Goal: Task Accomplishment & Management: Manage account settings

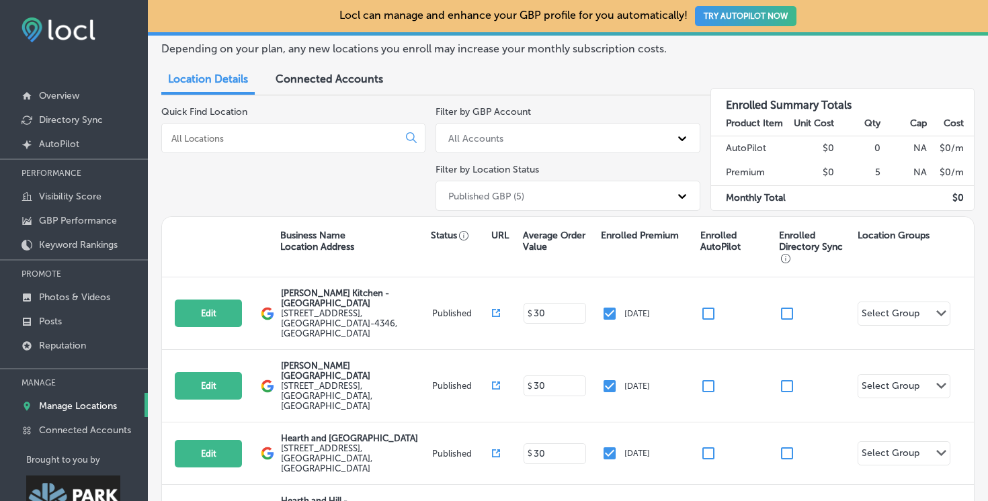
scroll to position [160, 0]
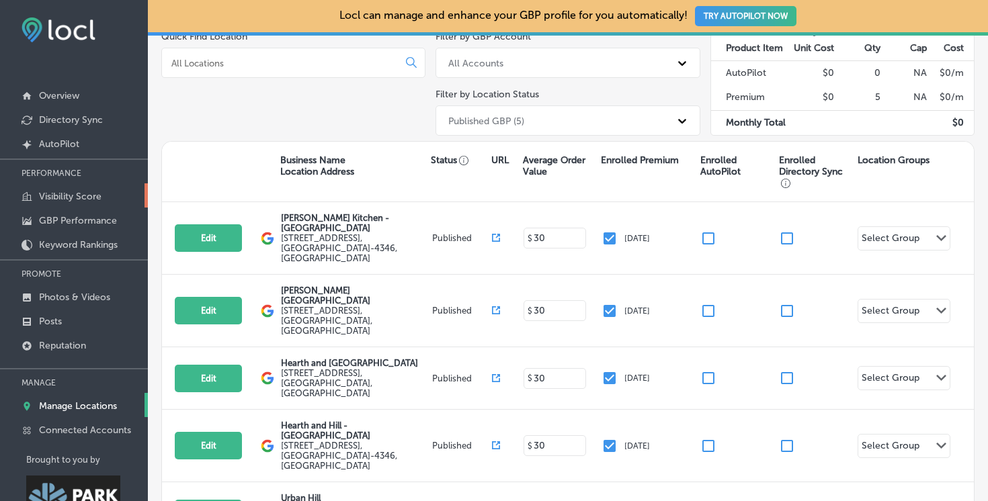
click at [71, 200] on p "Visibility Score" at bounding box center [70, 196] width 63 height 11
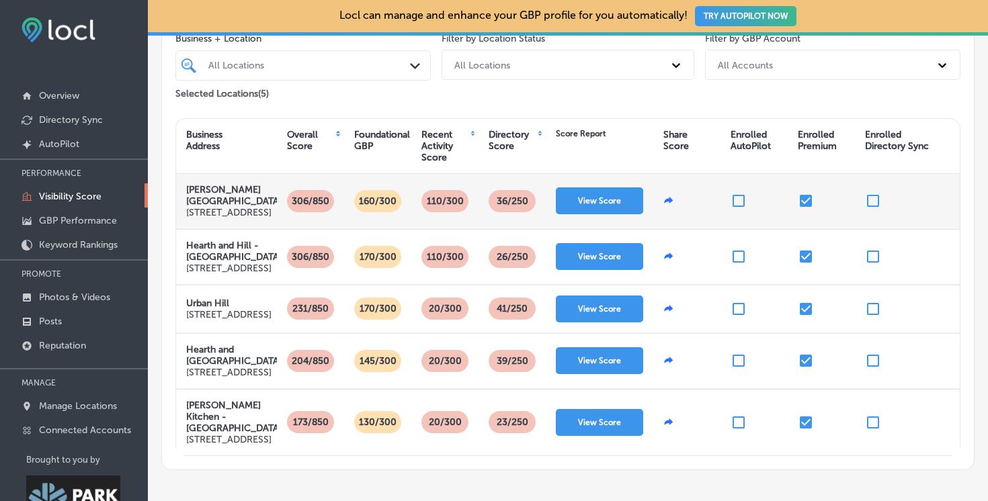
scroll to position [201, 0]
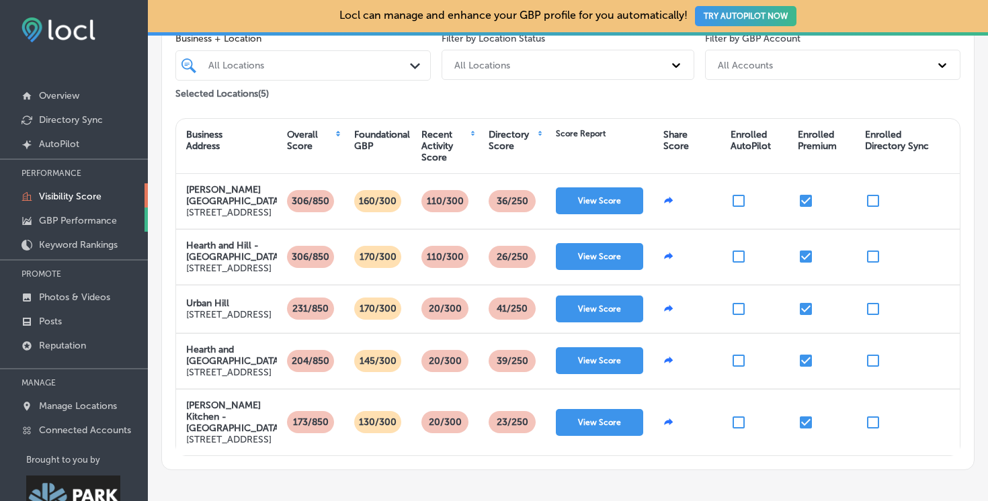
click at [79, 218] on p "GBP Performance" at bounding box center [78, 220] width 78 height 11
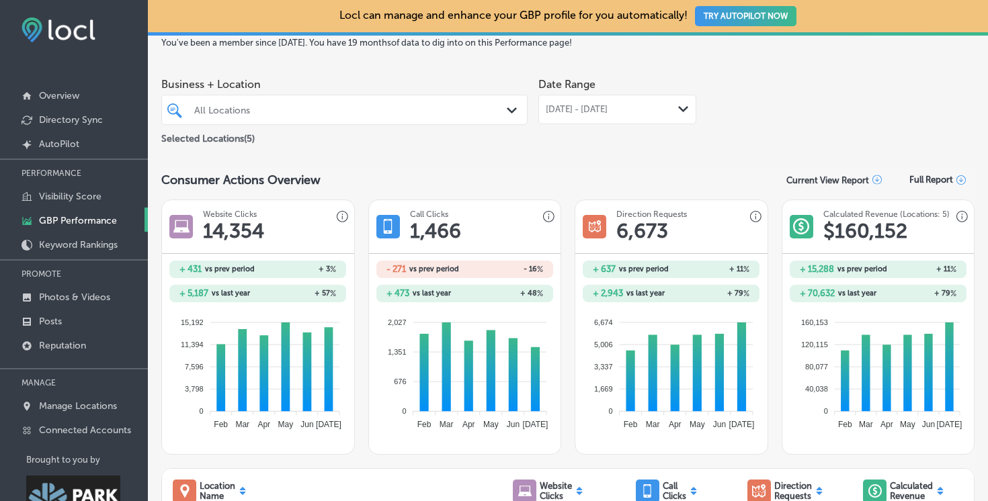
scroll to position [67, 0]
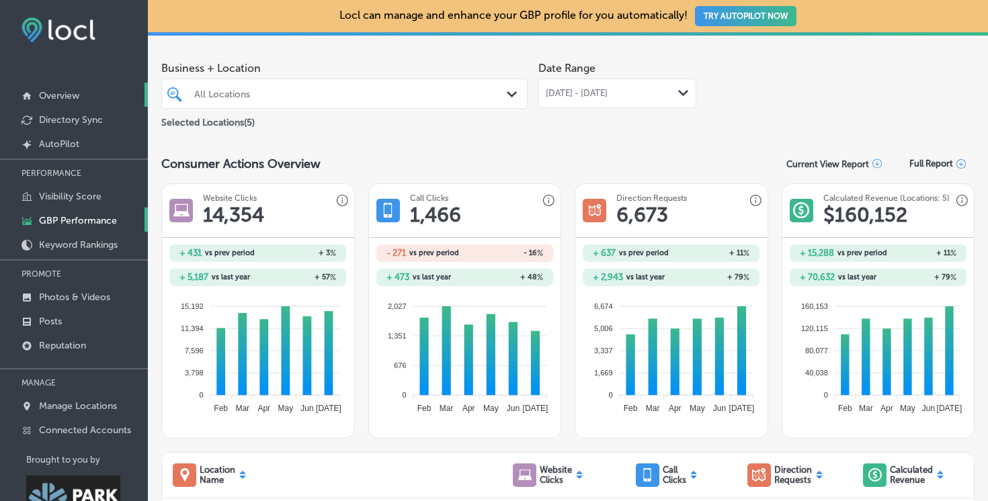
click at [77, 99] on p "Overview" at bounding box center [59, 95] width 40 height 11
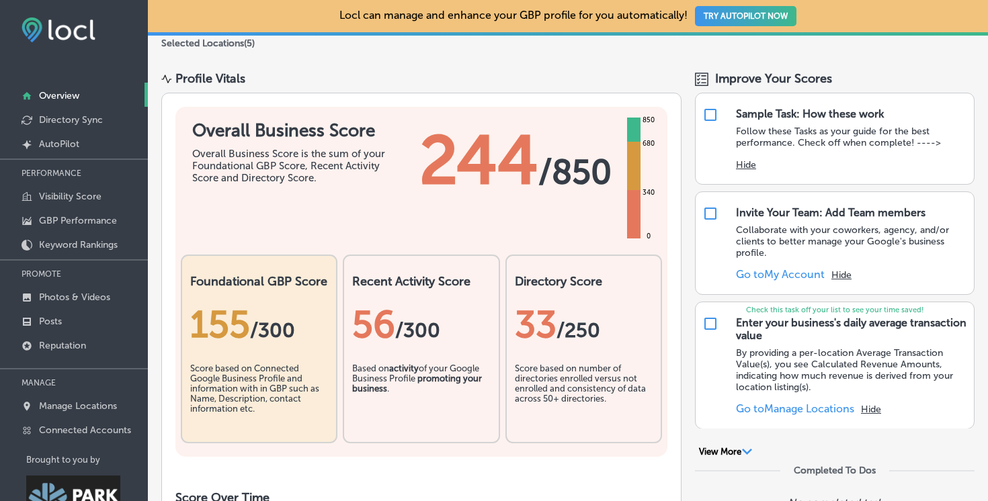
scroll to position [120, 0]
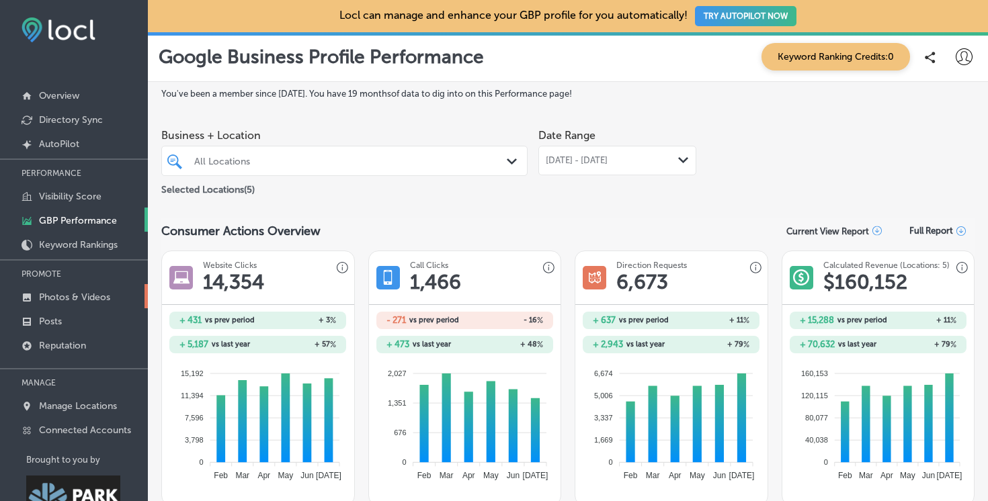
click at [57, 300] on p "Photos & Videos" at bounding box center [74, 297] width 71 height 11
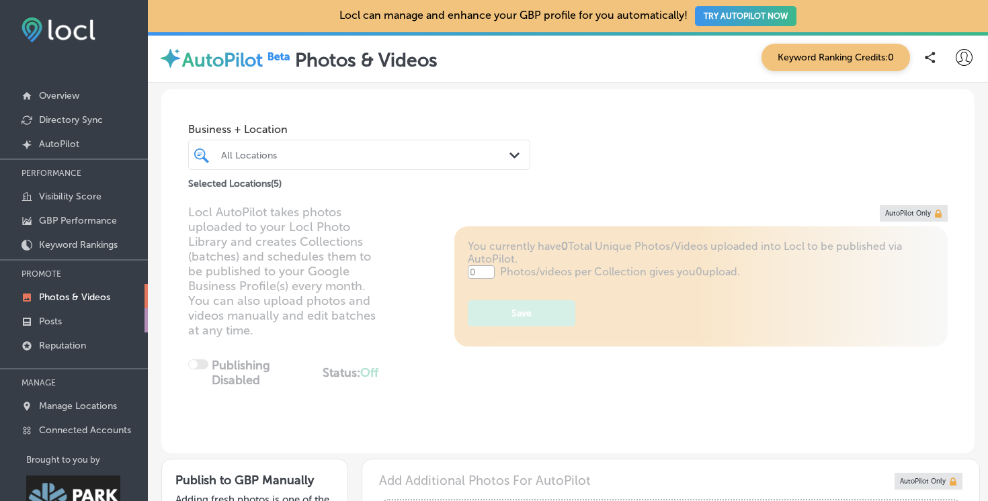
type input "5"
click at [48, 323] on p "Posts" at bounding box center [50, 321] width 23 height 11
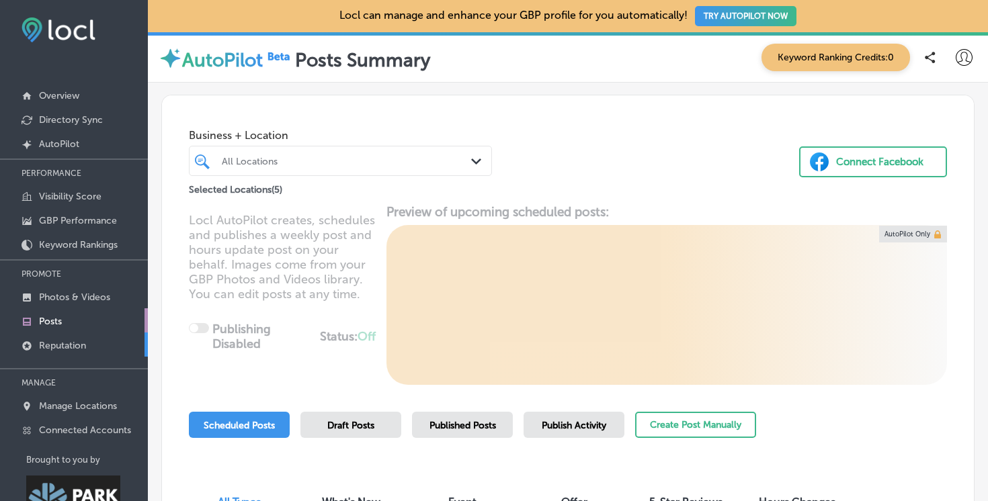
click at [51, 343] on p "Reputation" at bounding box center [62, 345] width 47 height 11
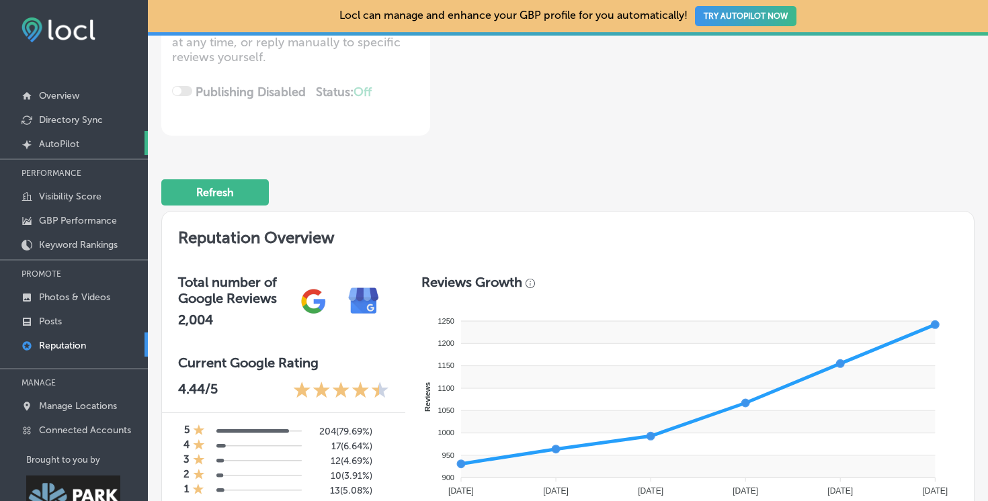
click at [63, 142] on p "AutoPilot" at bounding box center [59, 143] width 40 height 11
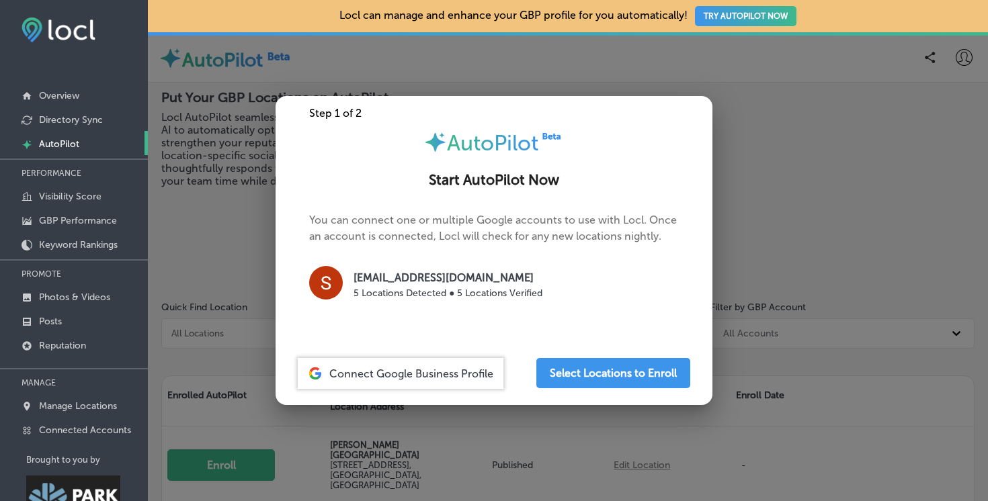
click at [761, 346] on div at bounding box center [494, 250] width 988 height 501
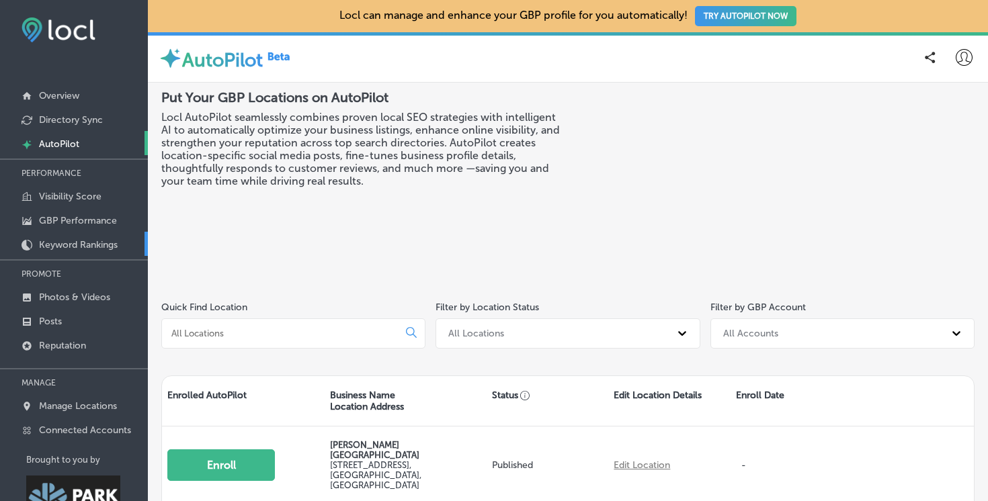
click at [65, 239] on p "Keyword Rankings" at bounding box center [78, 244] width 79 height 11
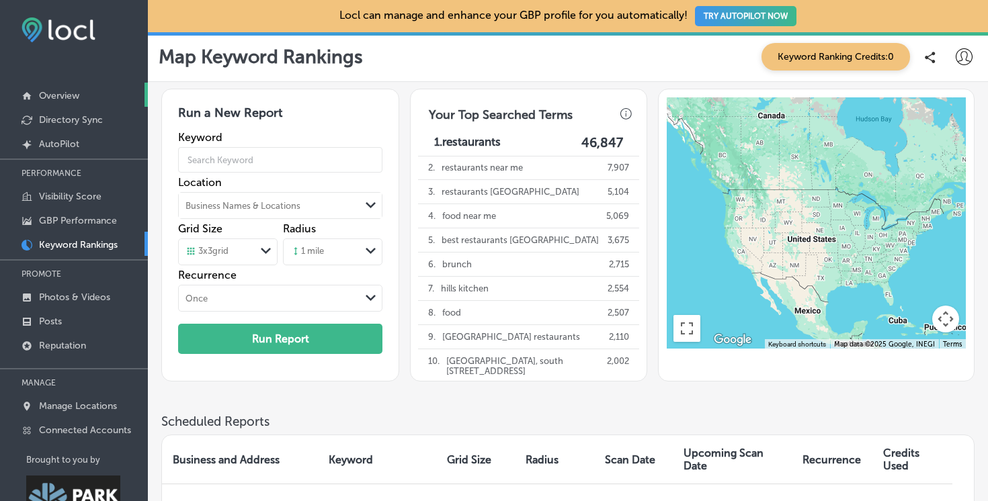
click at [60, 93] on p "Overview" at bounding box center [59, 95] width 40 height 11
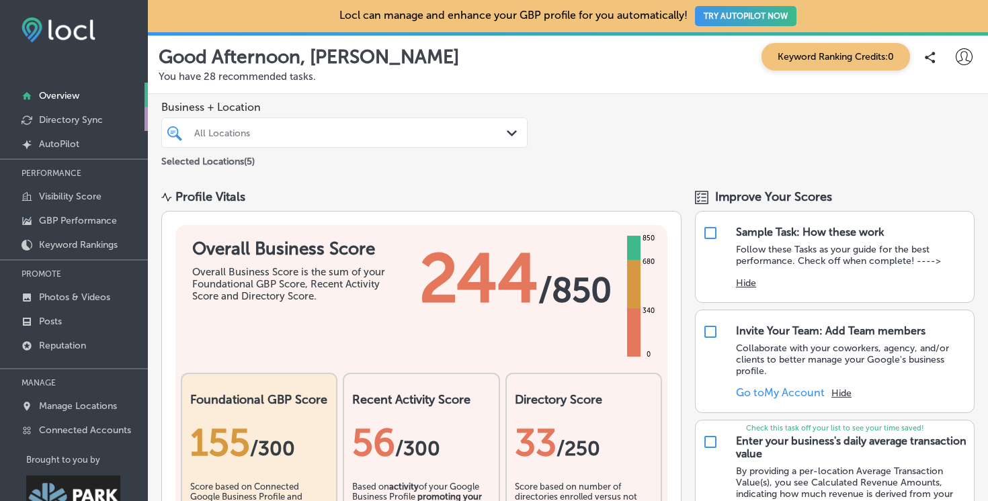
click at [84, 117] on p "Directory Sync" at bounding box center [71, 119] width 64 height 11
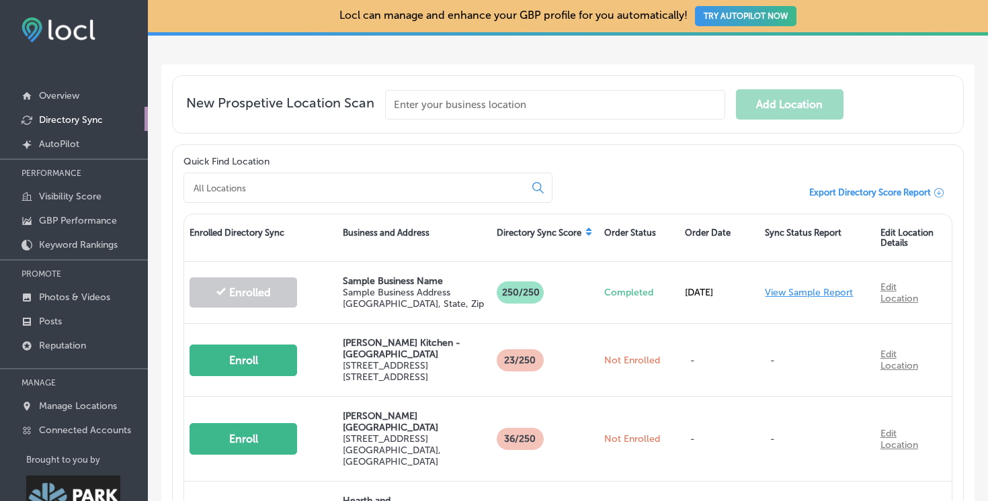
scroll to position [190, 0]
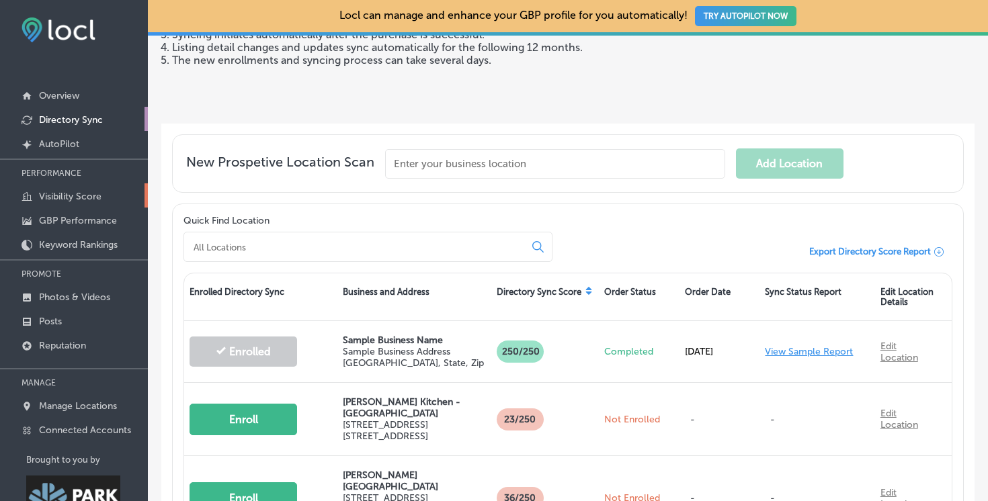
click at [46, 196] on p "Visibility Score" at bounding box center [70, 196] width 63 height 11
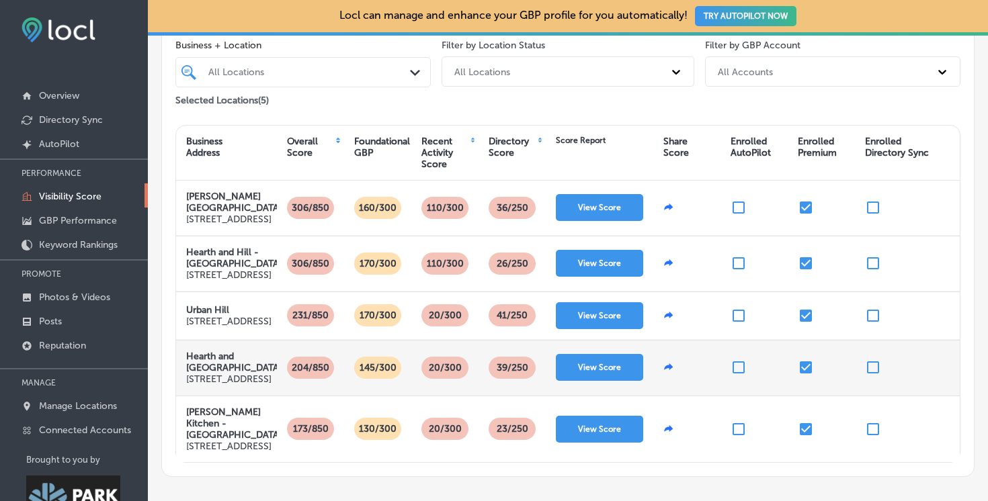
scroll to position [222, 0]
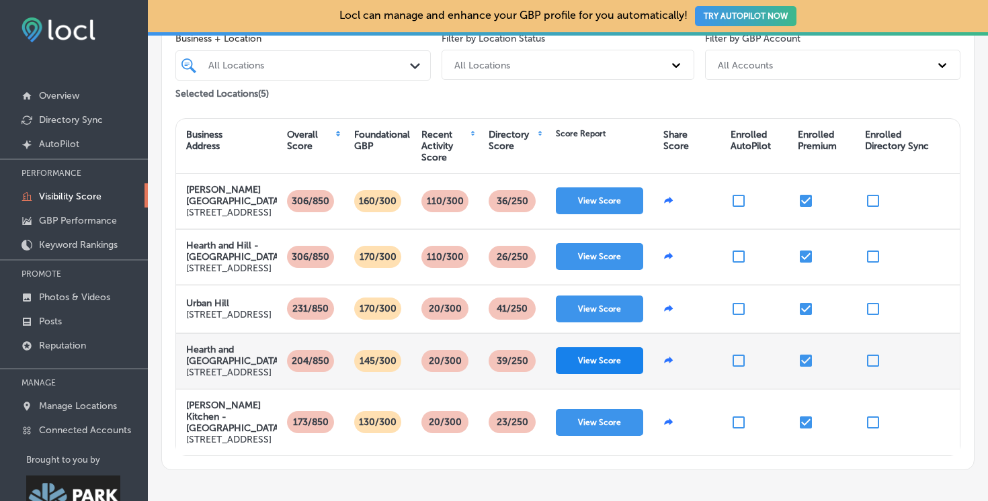
click at [604, 374] on button "View Score" at bounding box center [599, 360] width 87 height 27
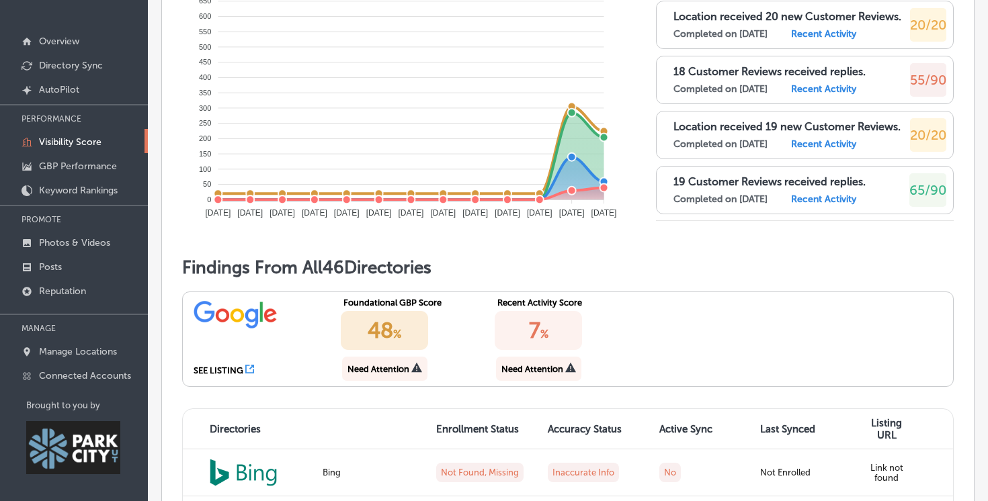
scroll to position [461, 0]
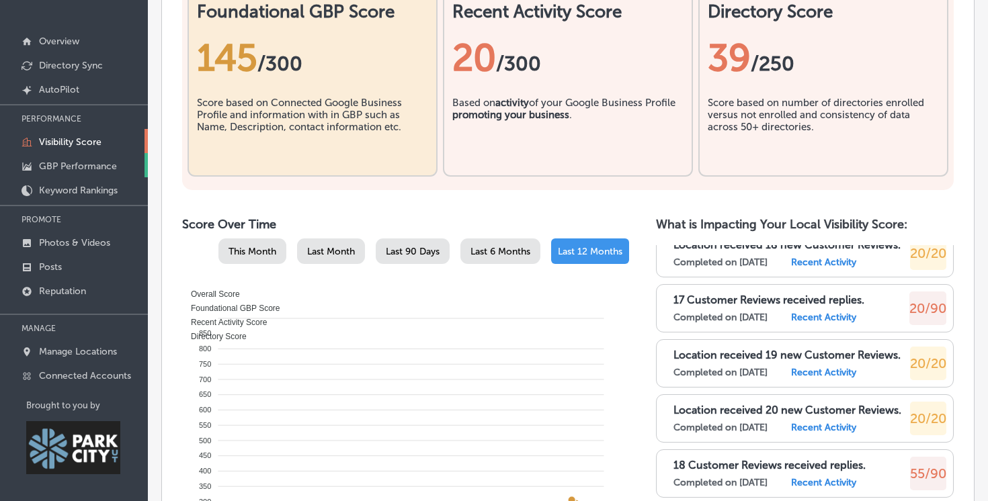
click at [83, 168] on p "GBP Performance" at bounding box center [78, 166] width 78 height 11
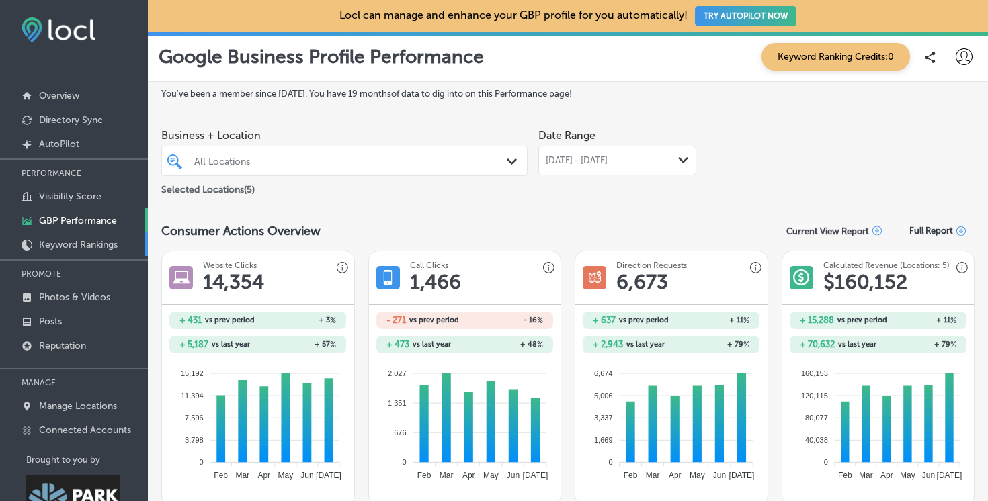
click at [56, 245] on p "Keyword Rankings" at bounding box center [78, 244] width 79 height 11
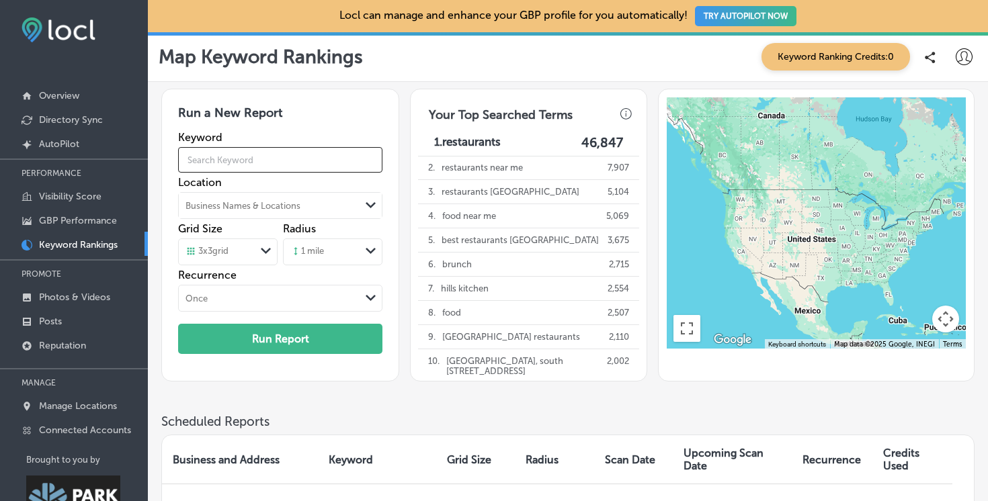
click at [313, 167] on input "text" at bounding box center [280, 160] width 204 height 38
click at [60, 86] on link "Overview" at bounding box center [74, 95] width 148 height 24
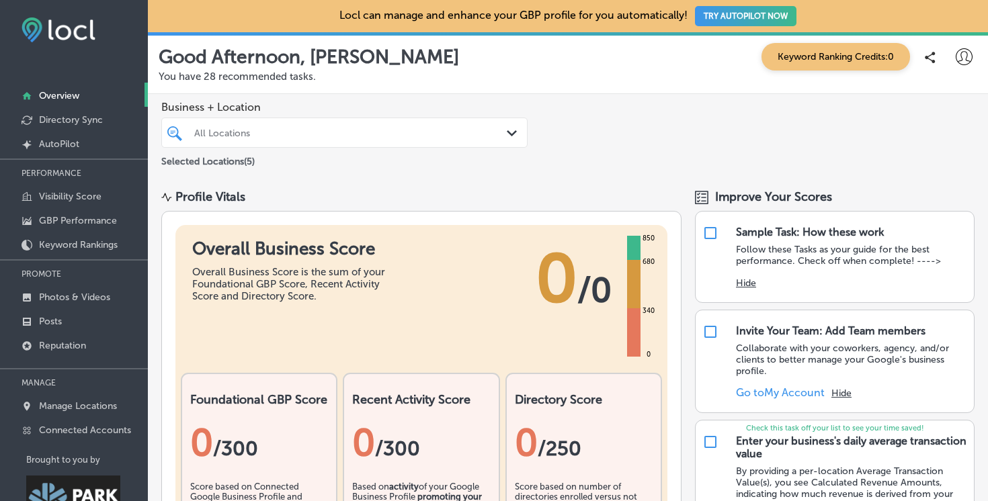
click at [310, 128] on div "All Locations" at bounding box center [351, 132] width 314 height 11
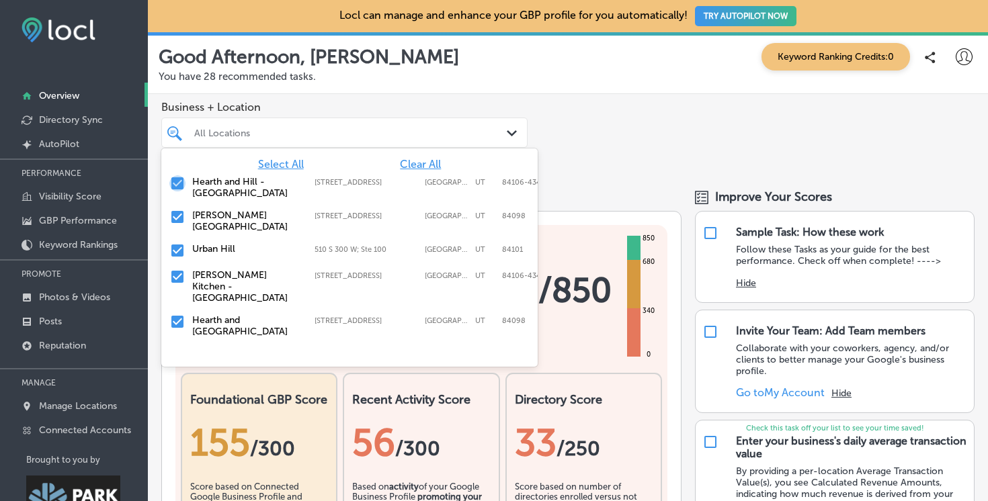
click at [181, 180] on input "checkbox" at bounding box center [177, 183] width 16 height 16
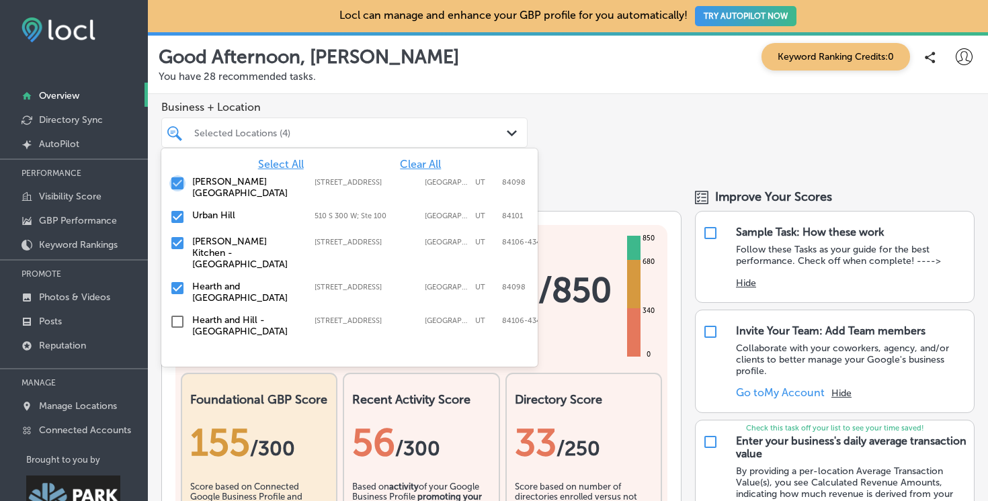
click at [177, 186] on input "checkbox" at bounding box center [177, 183] width 16 height 16
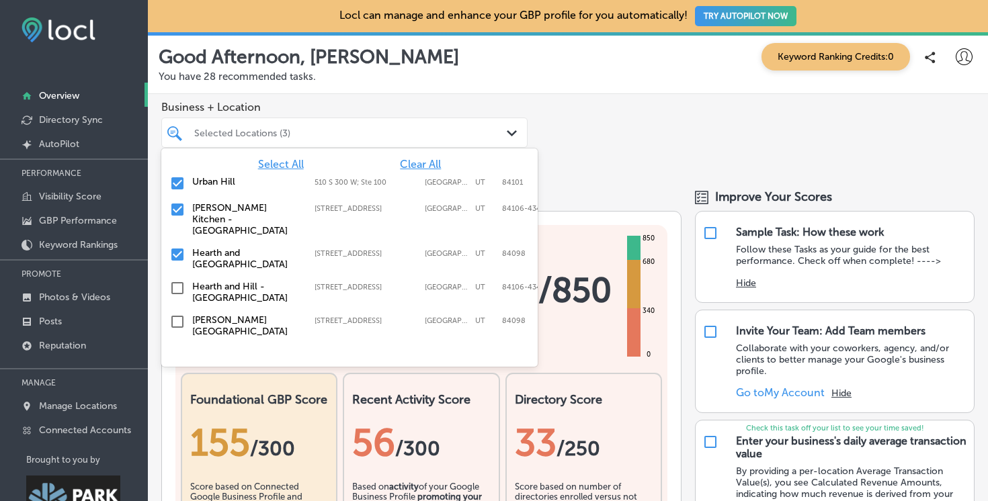
click at [178, 182] on input "checkbox" at bounding box center [177, 183] width 16 height 16
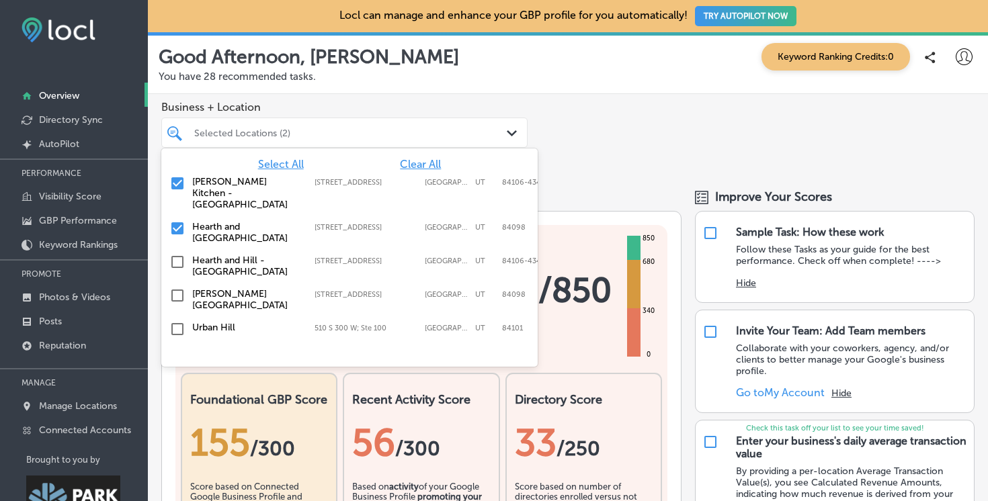
click at [177, 182] on input "checkbox" at bounding box center [177, 183] width 16 height 16
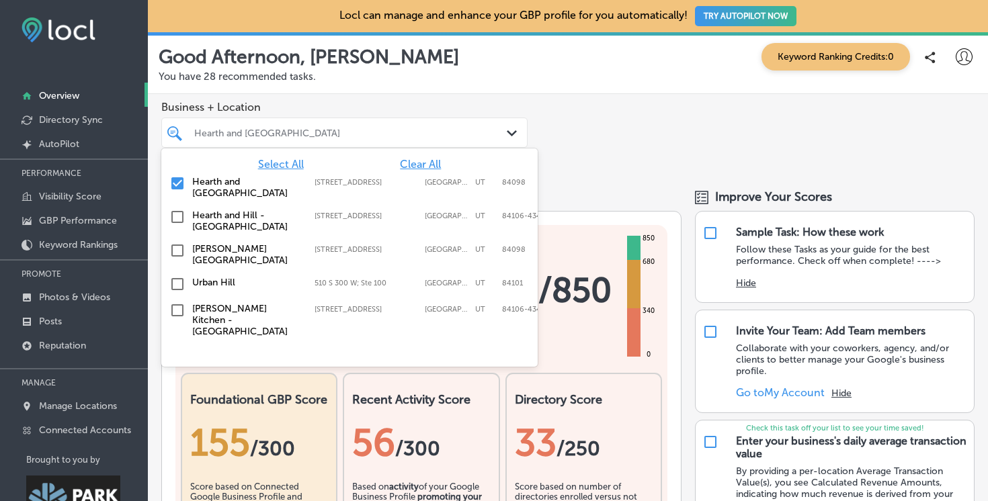
click at [622, 163] on div "Business + Location option [STREET_ADDRESS] option [STREET_ADDRESS]. 6 results …" at bounding box center [568, 135] width 840 height 82
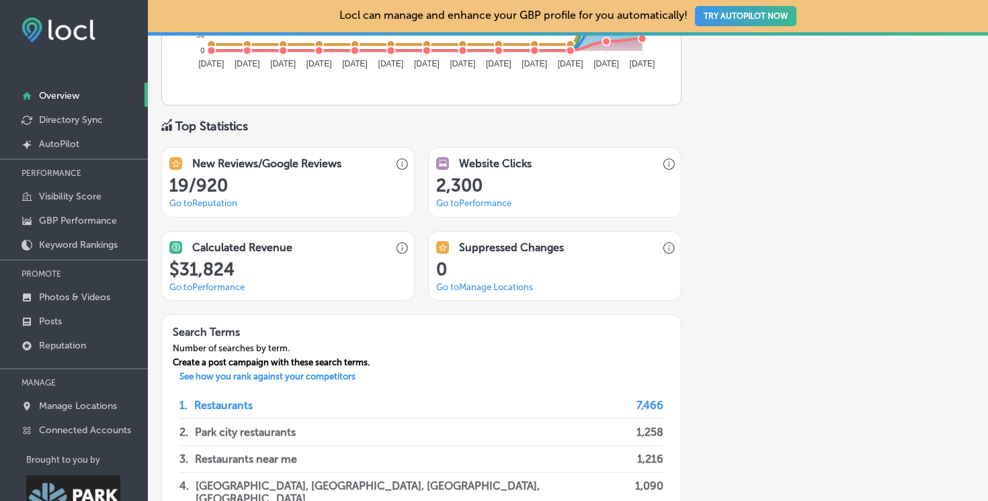
scroll to position [940, 0]
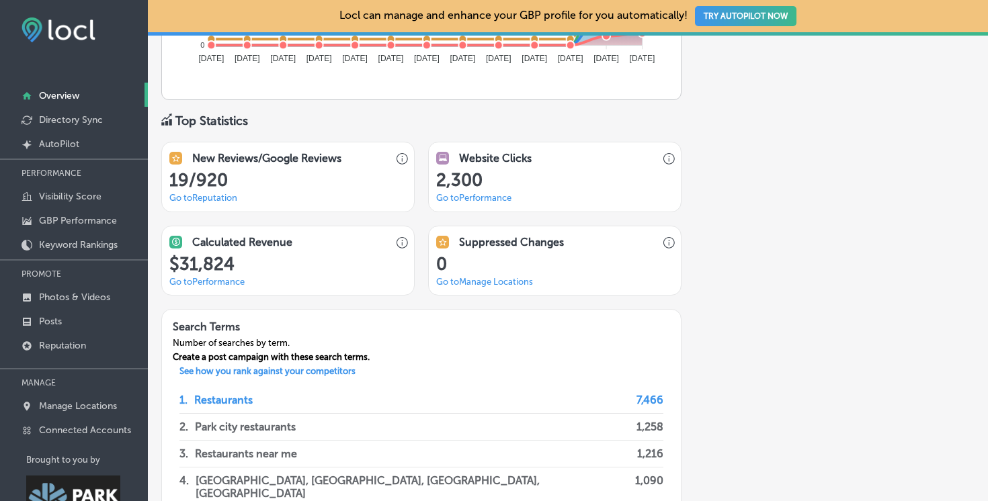
click at [200, 196] on link "Go to Reputation" at bounding box center [203, 198] width 68 height 10
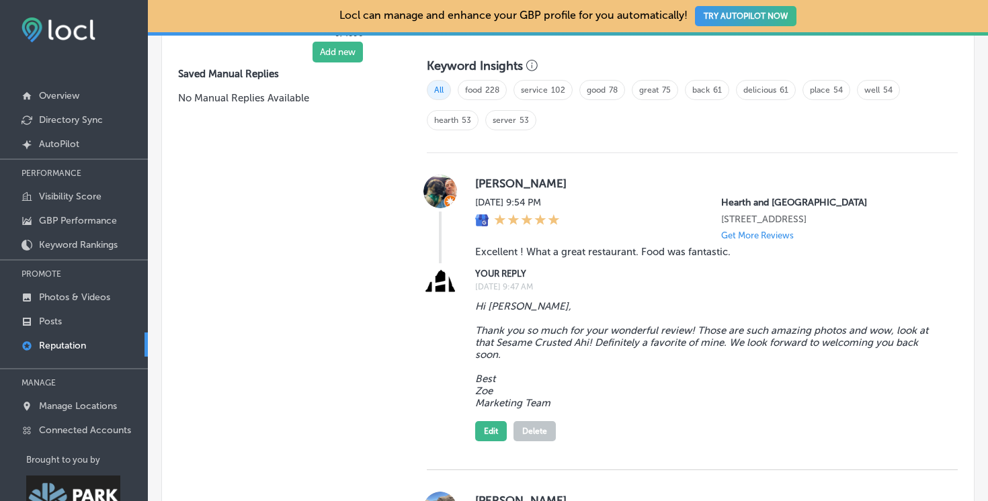
scroll to position [776, 0]
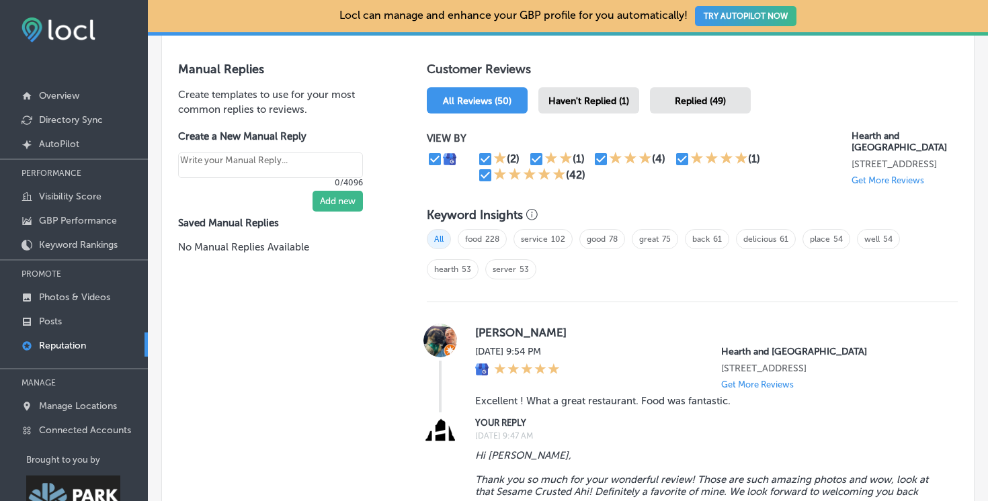
click at [608, 102] on span "Haven't Replied (1)" at bounding box center [588, 100] width 81 height 11
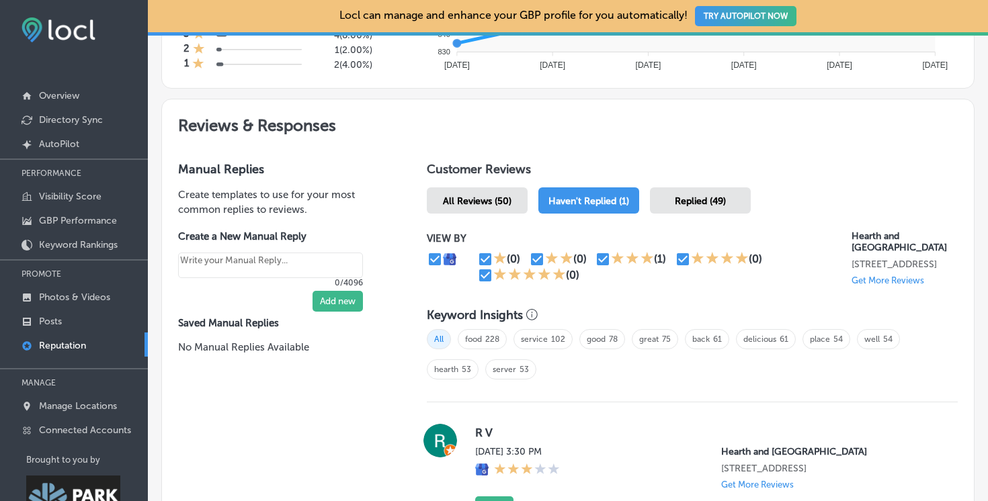
scroll to position [776, 0]
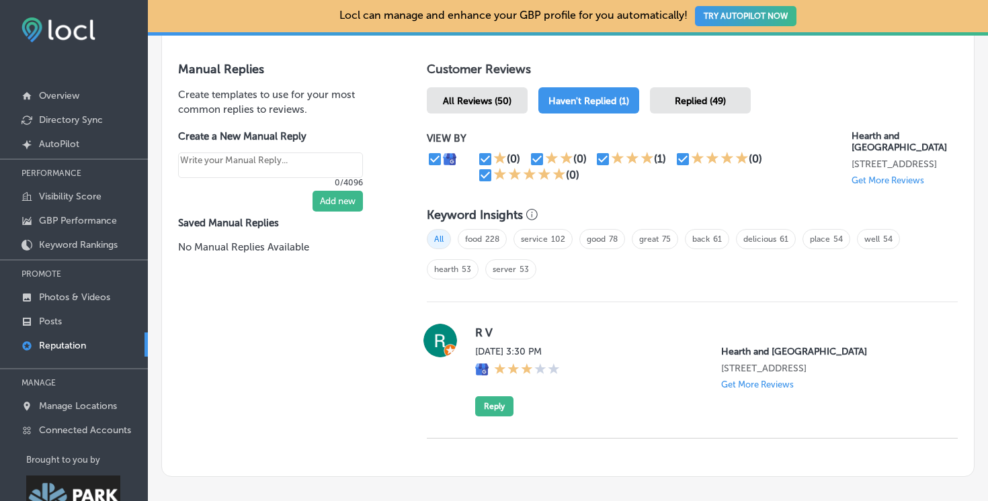
click at [478, 96] on span "All Reviews (50)" at bounding box center [477, 100] width 69 height 11
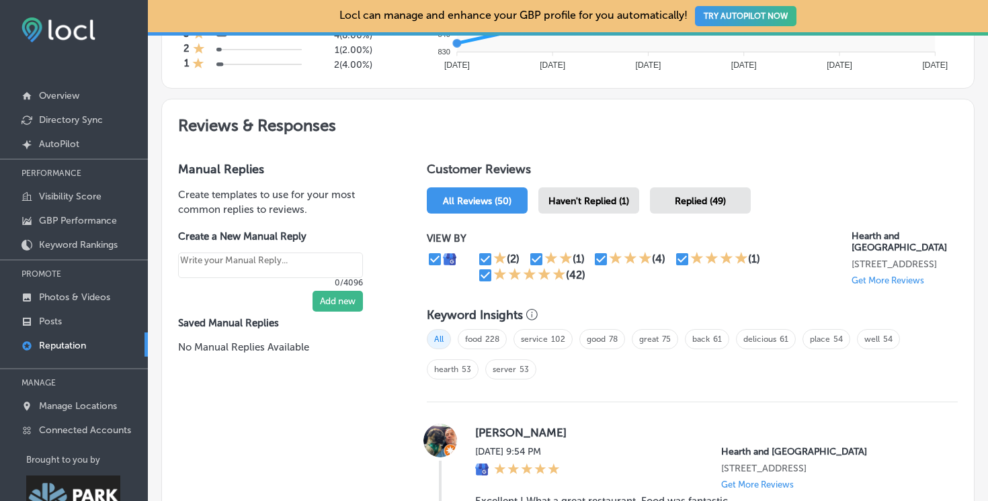
scroll to position [776, 0]
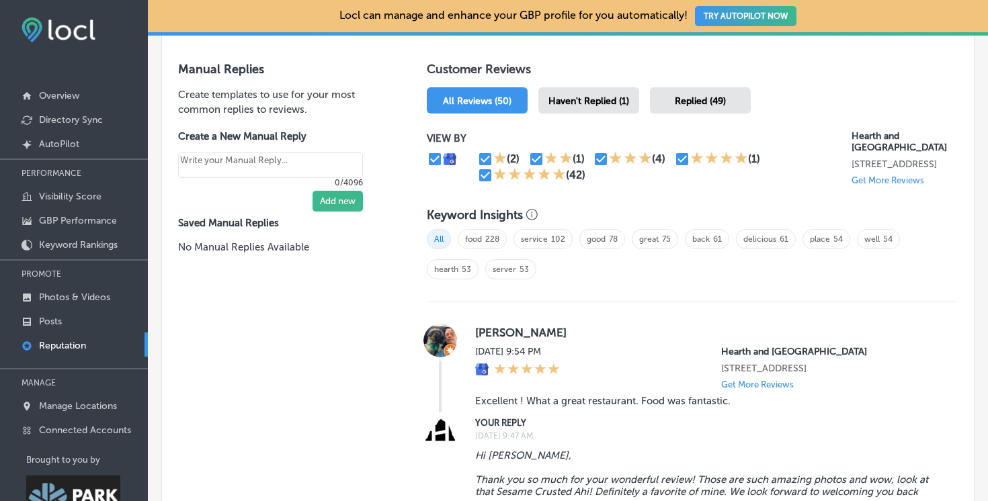
click at [296, 155] on textarea "Create your Quick Reply" at bounding box center [270, 166] width 185 height 26
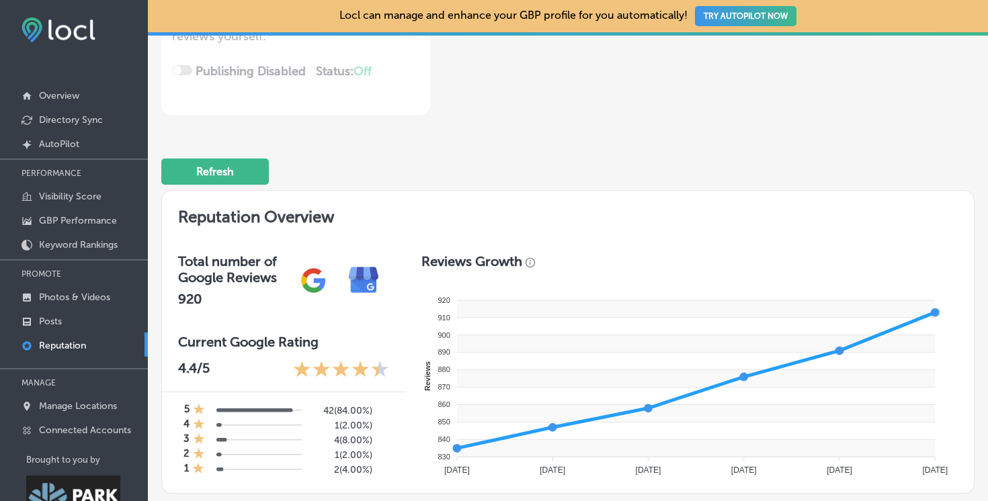
scroll to position [3, 0]
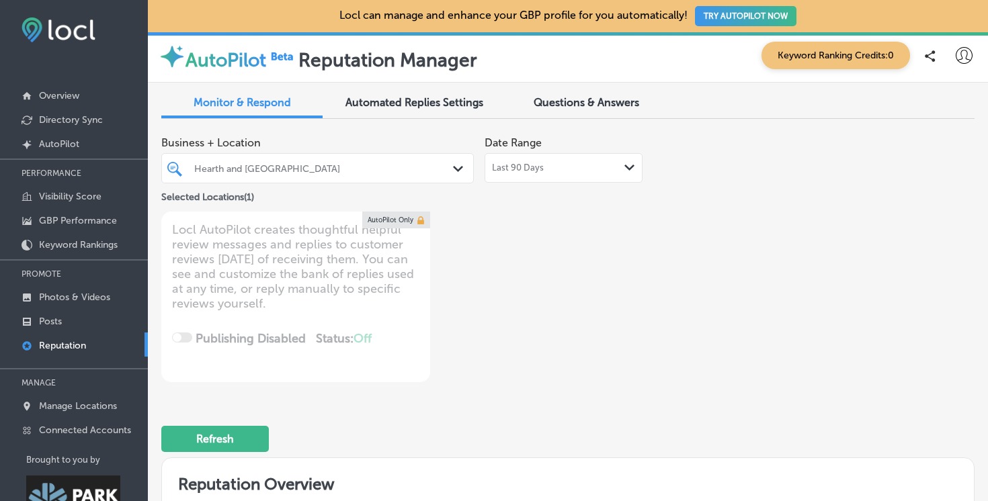
click at [291, 257] on div "Locl AutoPilot creates thoughtful helpful review messages and replies to custom…" at bounding box center [295, 297] width 269 height 171
click at [384, 105] on span "Automated Replies Settings" at bounding box center [414, 102] width 138 height 13
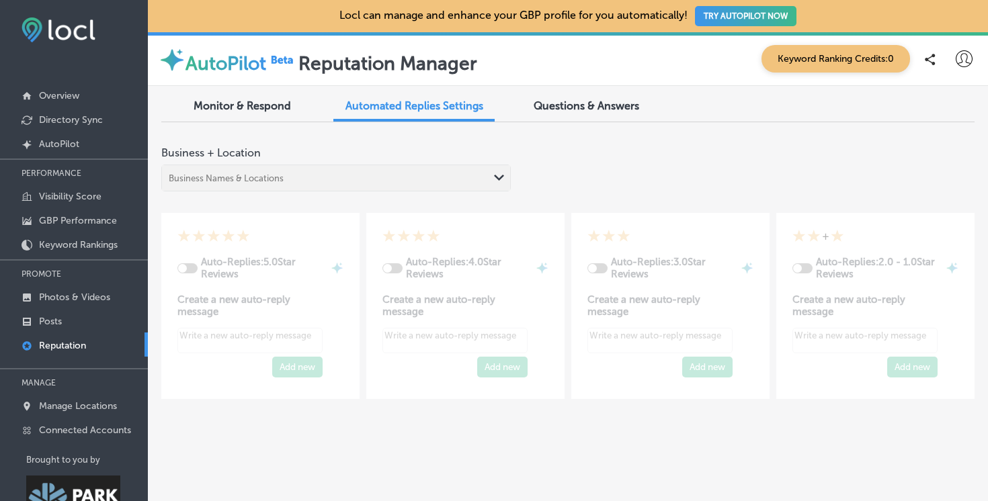
click at [244, 101] on span "Monitor & Respond" at bounding box center [242, 105] width 97 height 13
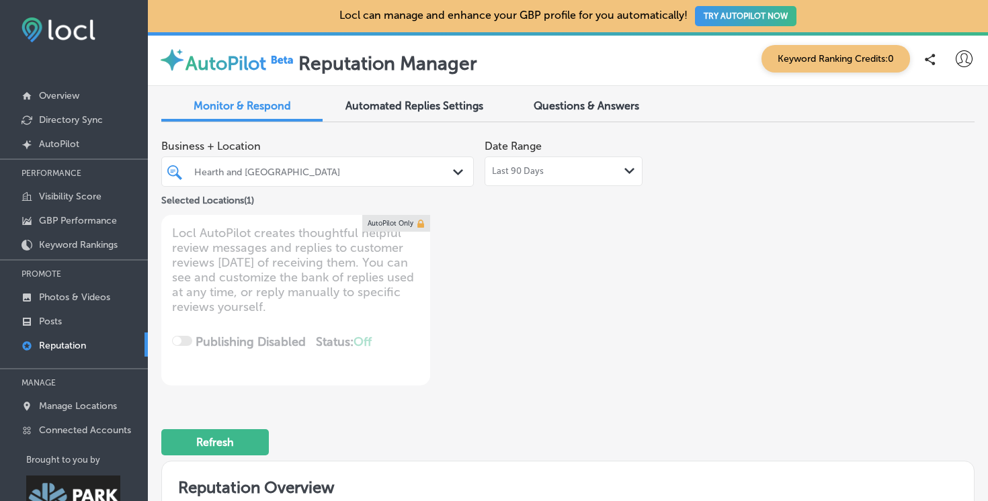
click at [558, 108] on span "Questions & Answers" at bounding box center [587, 105] width 106 height 13
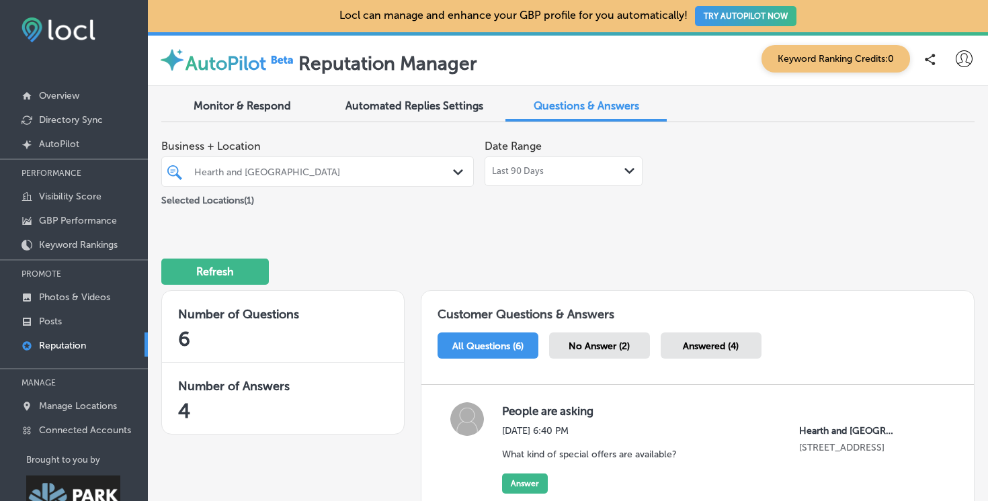
click at [390, 104] on span "Automated Replies Settings" at bounding box center [414, 105] width 138 height 13
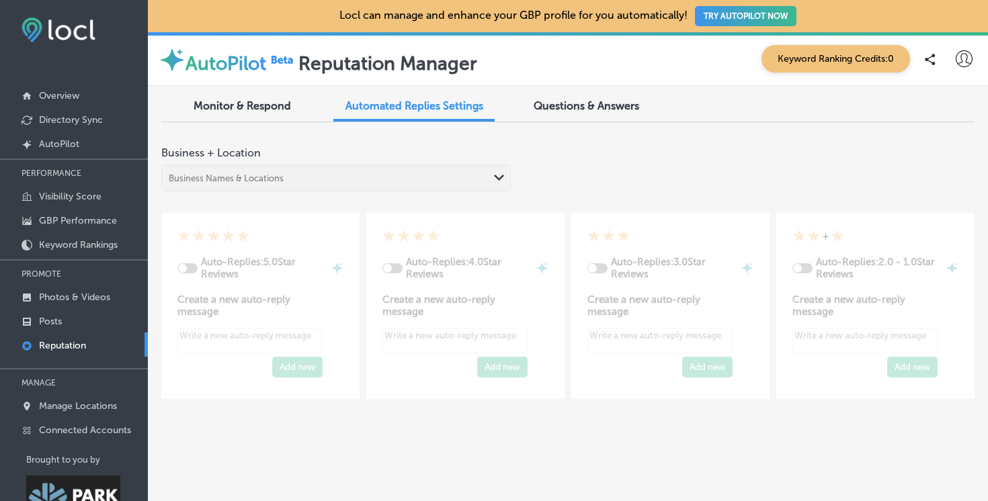
click at [251, 105] on span "Monitor & Respond" at bounding box center [242, 105] width 97 height 13
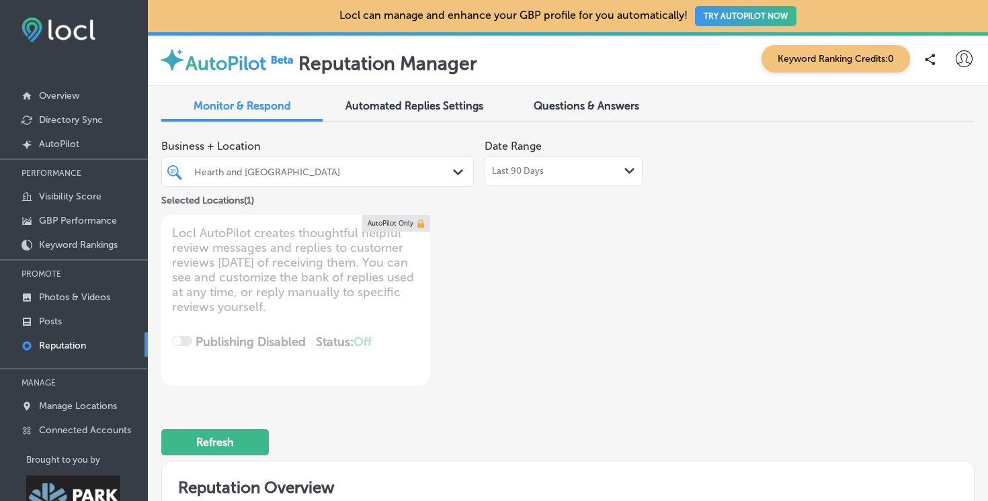
click at [327, 247] on div "Locl AutoPilot creates thoughtful helpful review messages and replies to custom…" at bounding box center [295, 300] width 269 height 171
click at [715, 16] on button "TRY AUTOPILOT NOW" at bounding box center [745, 16] width 101 height 20
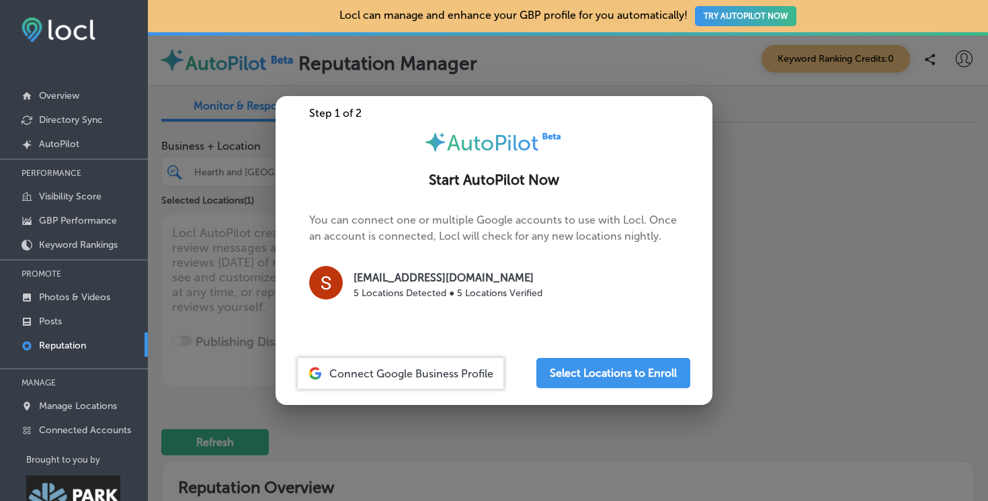
click at [787, 140] on div at bounding box center [494, 250] width 988 height 501
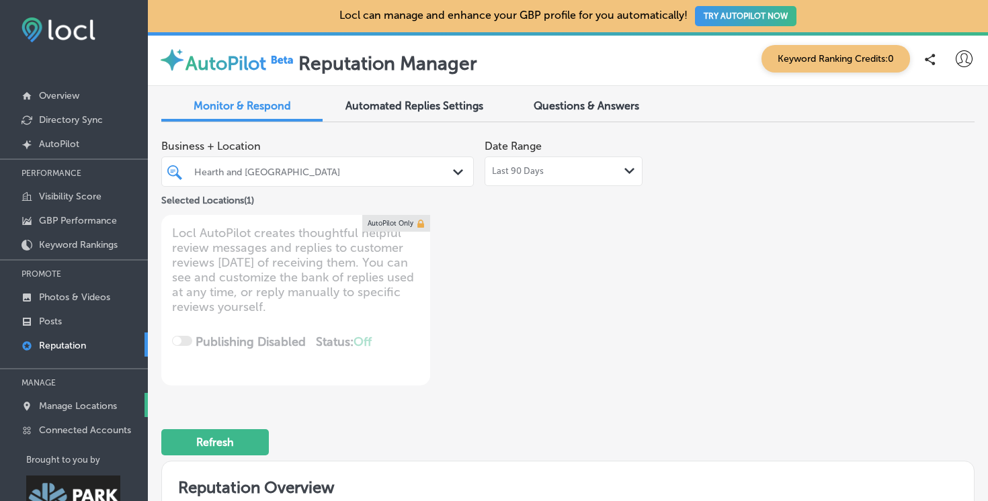
click at [73, 406] on p "Manage Locations" at bounding box center [78, 406] width 78 height 11
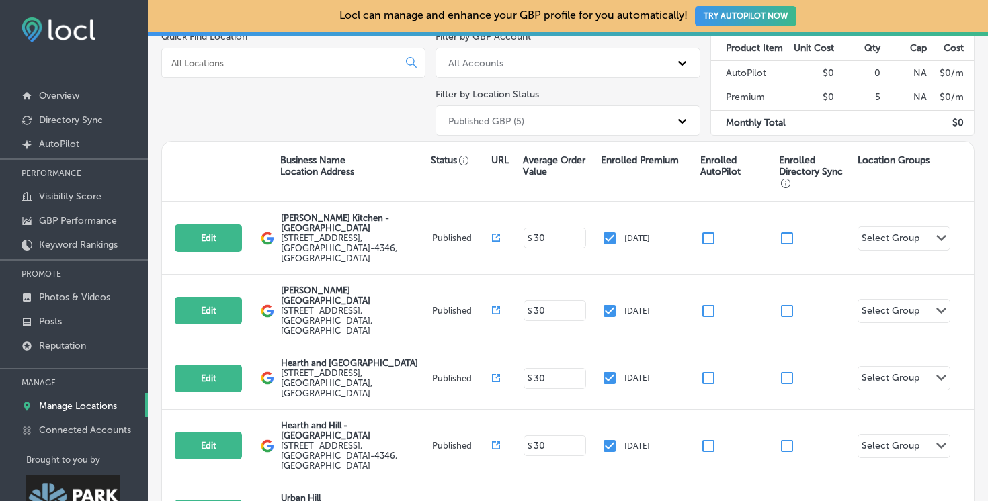
scroll to position [54, 0]
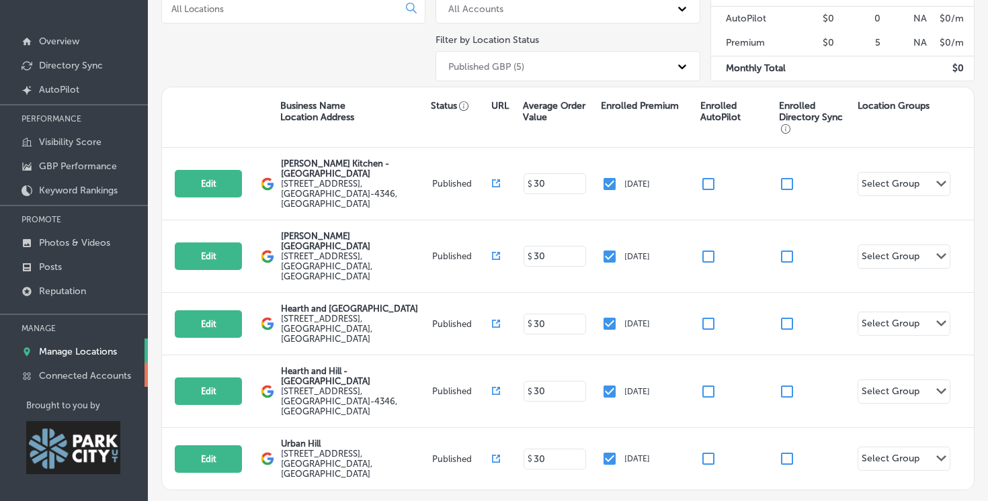
click at [77, 376] on p "Connected Accounts" at bounding box center [85, 375] width 92 height 11
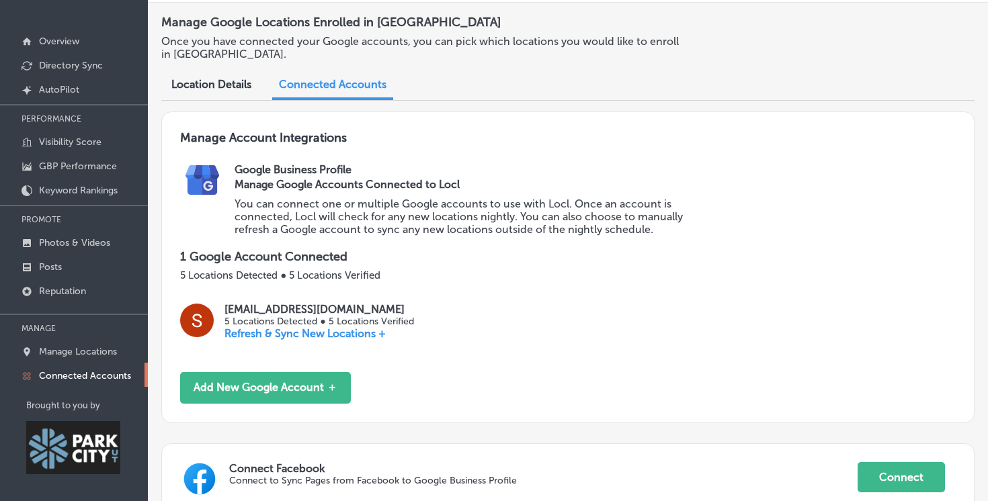
scroll to position [24, 0]
click at [56, 346] on p "Manage Locations" at bounding box center [78, 351] width 78 height 11
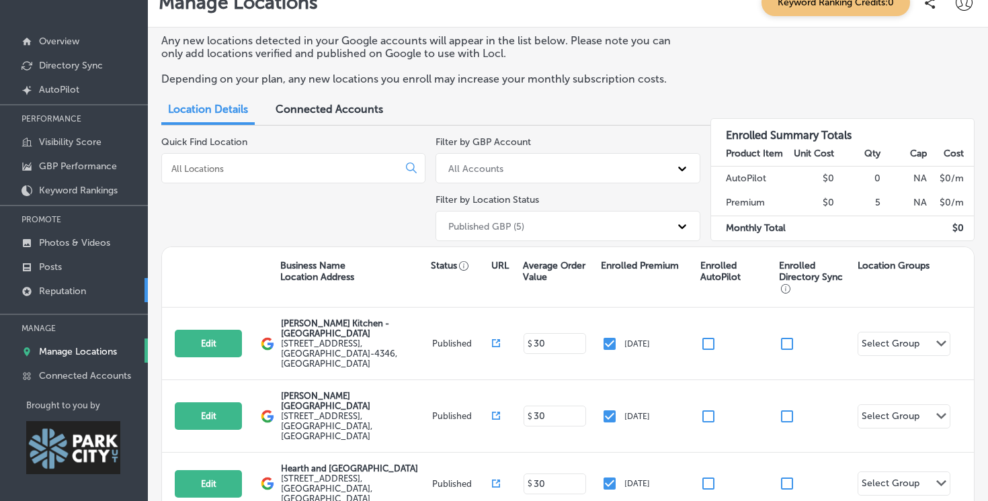
click at [44, 293] on p "Reputation" at bounding box center [62, 291] width 47 height 11
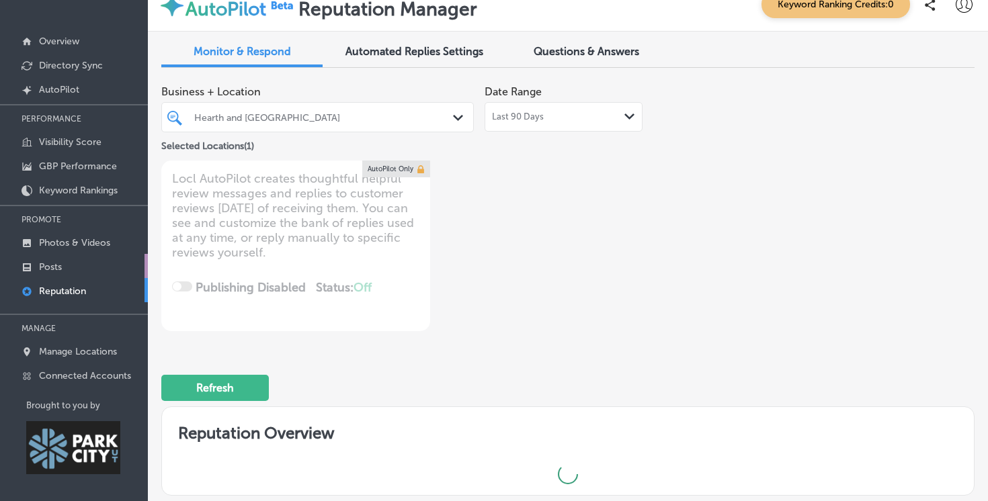
type textarea "x"
click at [44, 261] on p "Posts" at bounding box center [50, 266] width 23 height 11
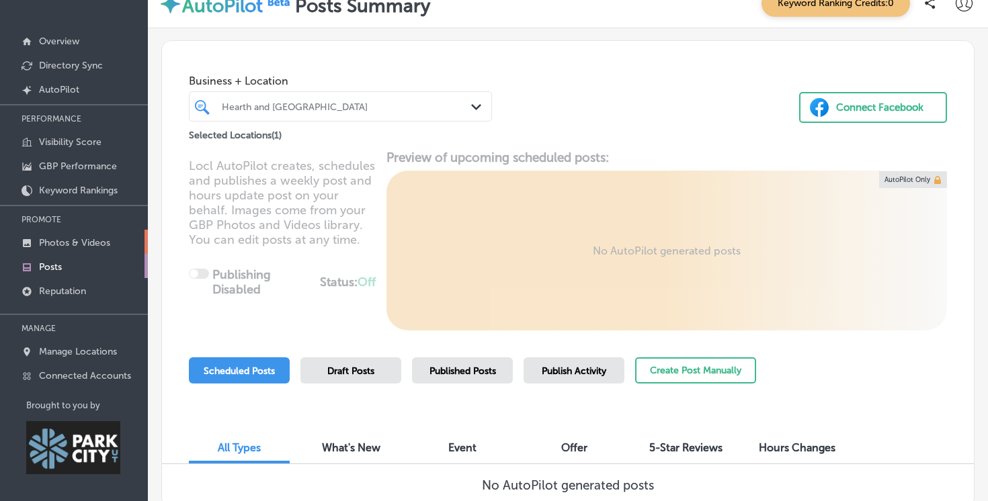
click at [56, 239] on p "Photos & Videos" at bounding box center [74, 242] width 71 height 11
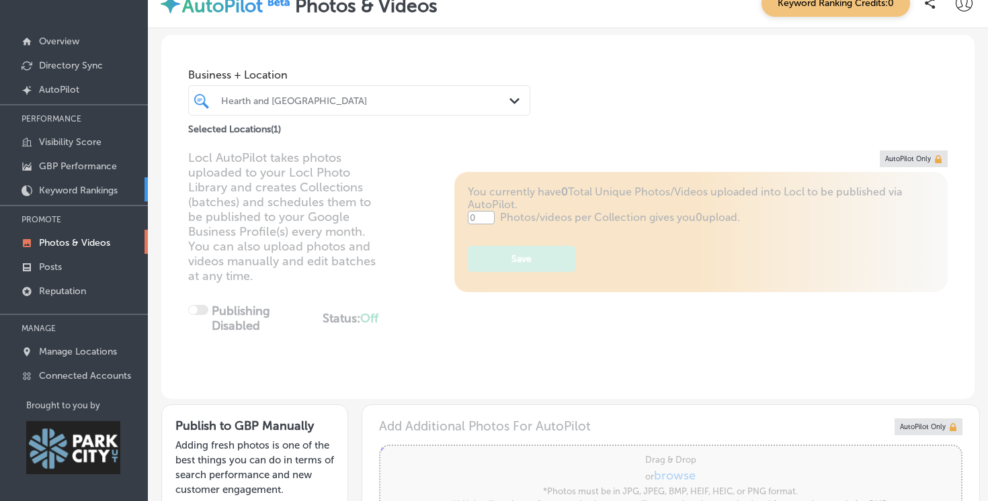
type input "5"
click at [54, 192] on p "Keyword Rankings" at bounding box center [78, 190] width 79 height 11
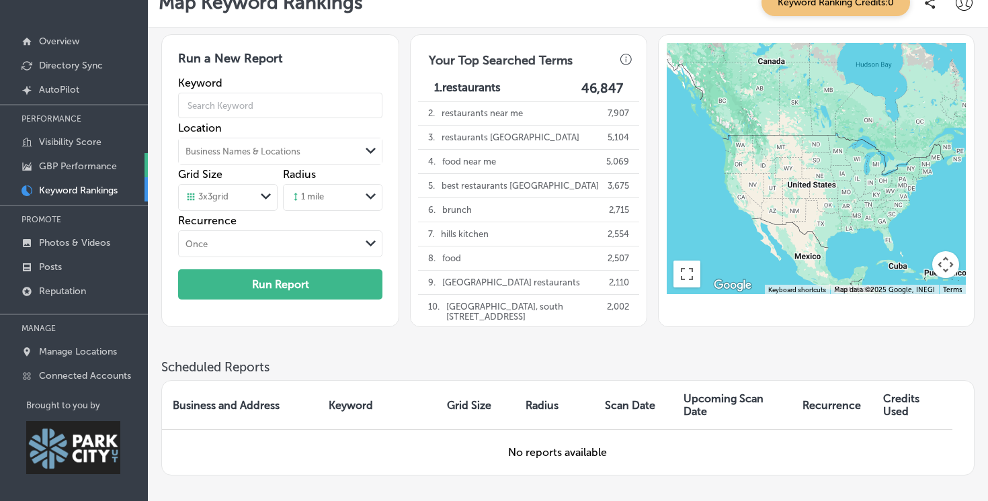
click at [63, 161] on p "GBP Performance" at bounding box center [78, 166] width 78 height 11
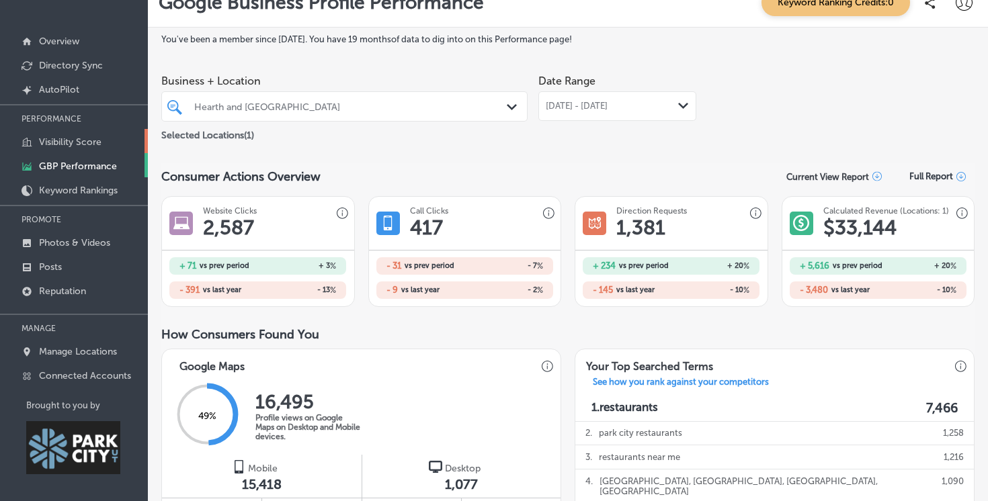
click at [58, 136] on p "Visibility Score" at bounding box center [70, 141] width 63 height 11
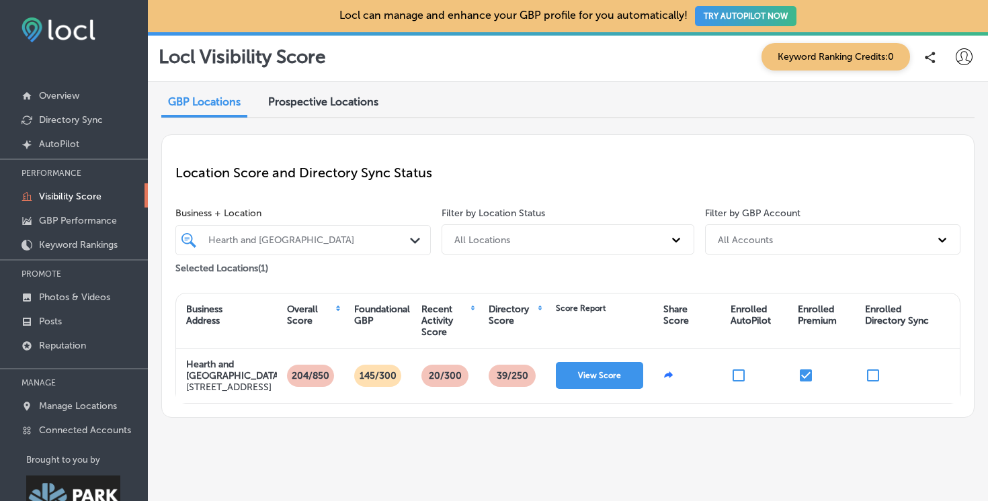
click at [841, 57] on span "Keyword Ranking Credits: 0" at bounding box center [835, 57] width 149 height 28
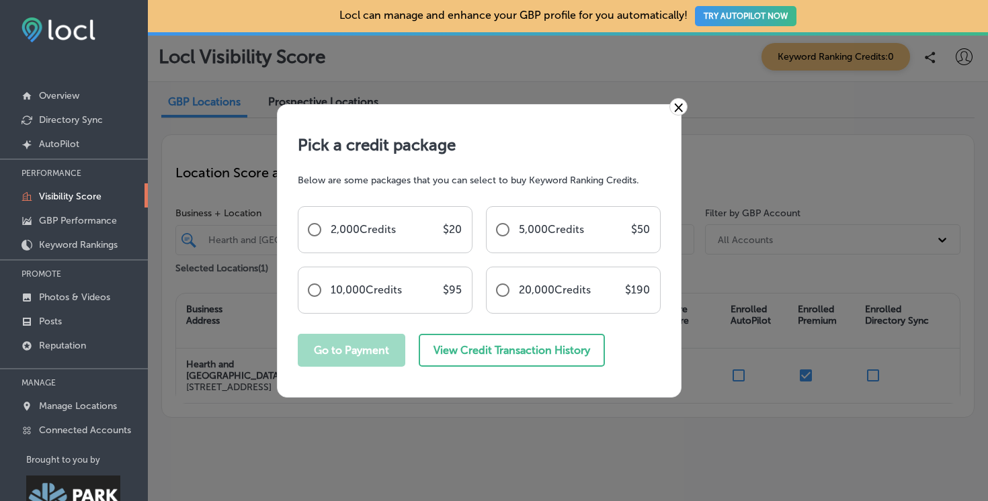
click at [677, 115] on link "×" at bounding box center [678, 106] width 18 height 17
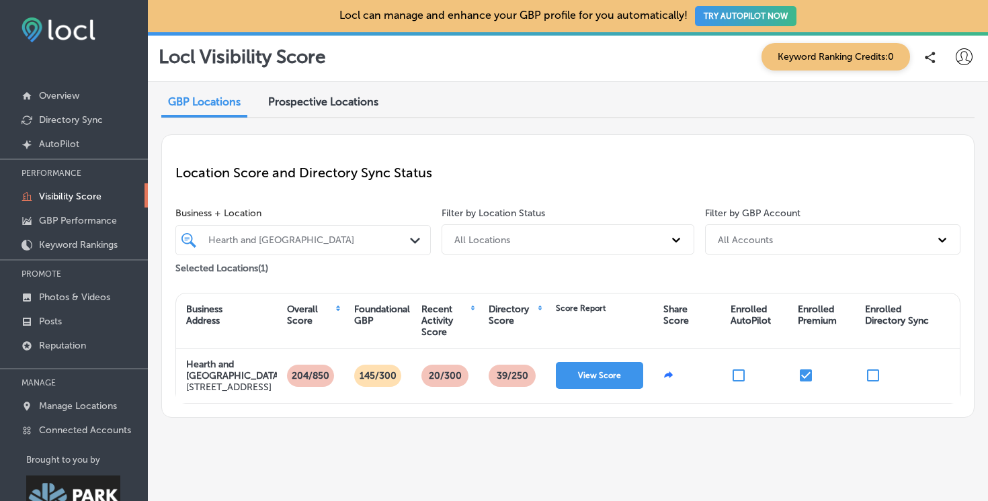
click at [300, 96] on span "Prospective Locations" at bounding box center [323, 101] width 110 height 13
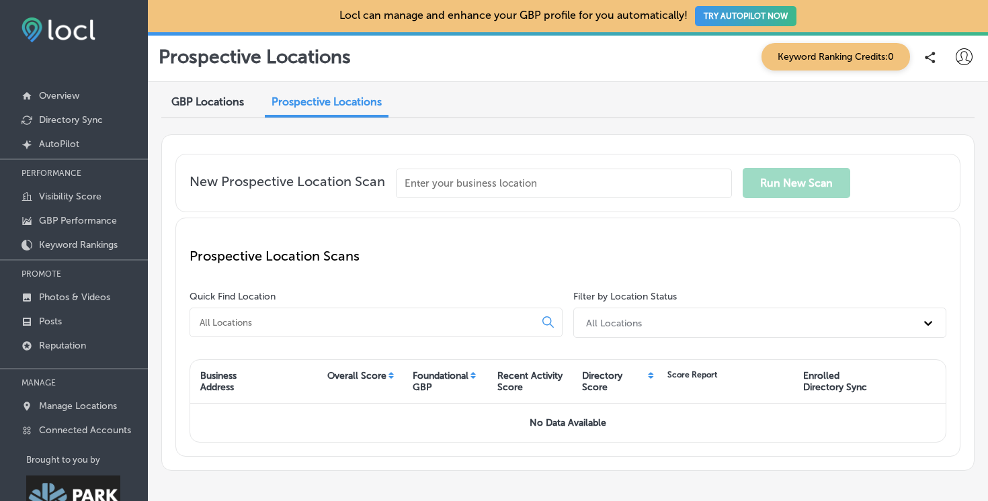
click at [183, 105] on span "GBP Locations" at bounding box center [207, 101] width 73 height 13
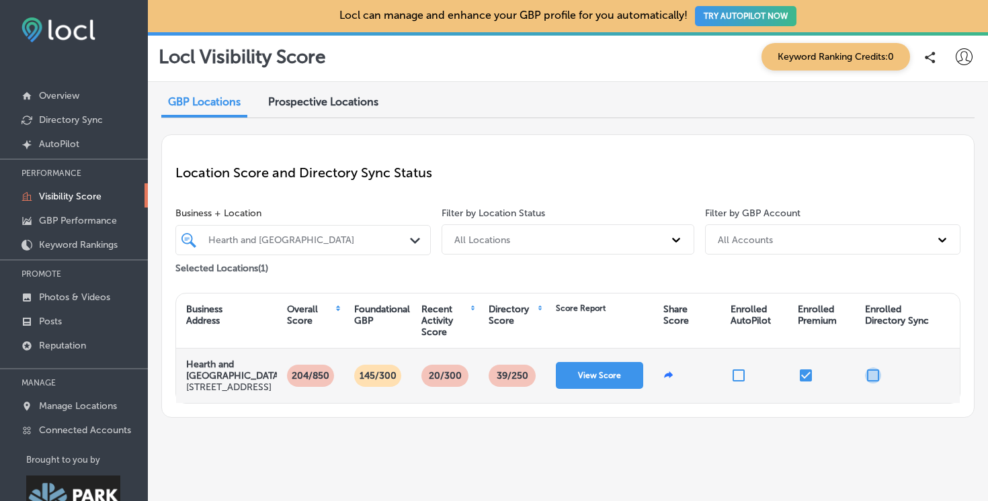
click at [873, 380] on input "checkbox" at bounding box center [873, 376] width 16 height 16
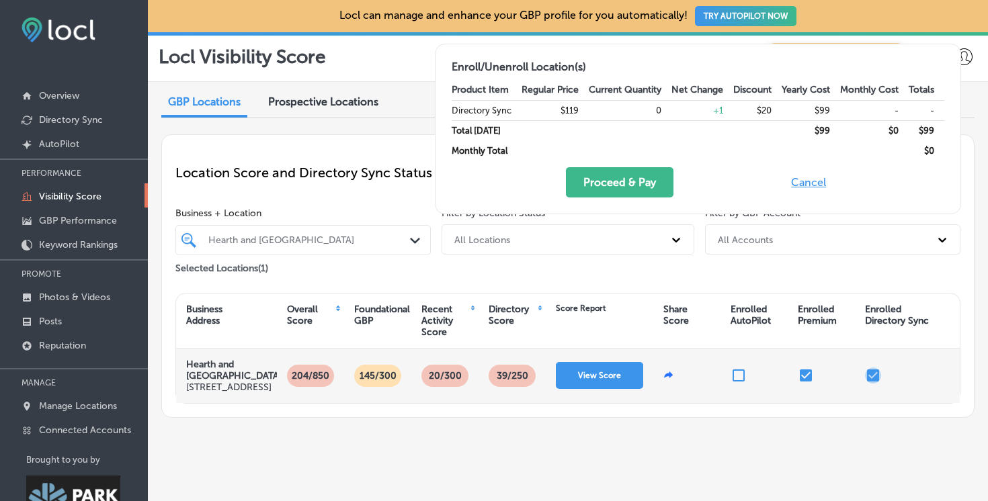
click at [873, 380] on input "checkbox" at bounding box center [873, 376] width 16 height 16
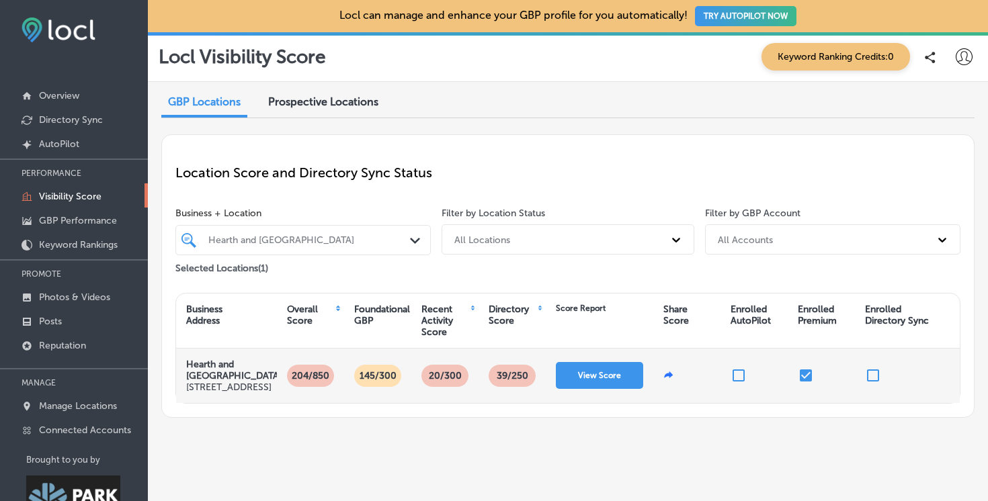
click at [737, 375] on input "checkbox" at bounding box center [739, 376] width 16 height 16
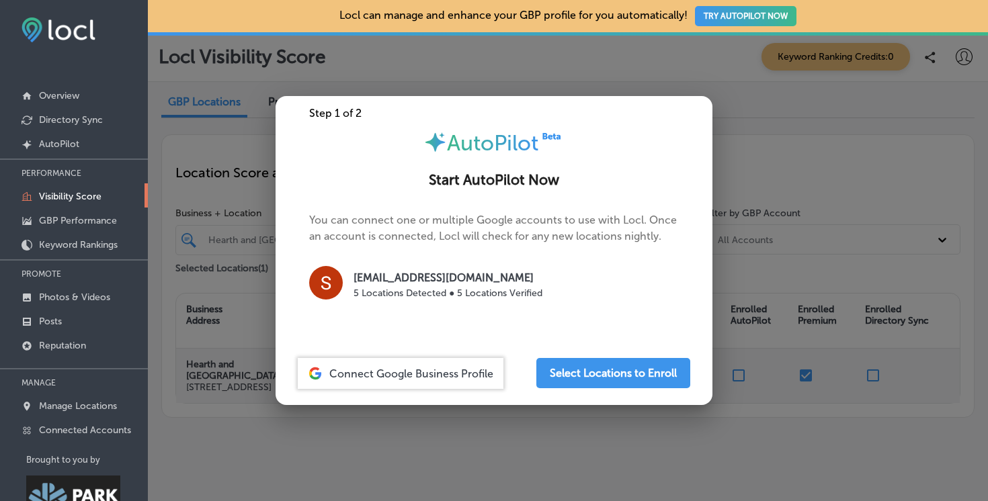
click at [749, 169] on div at bounding box center [494, 250] width 988 height 501
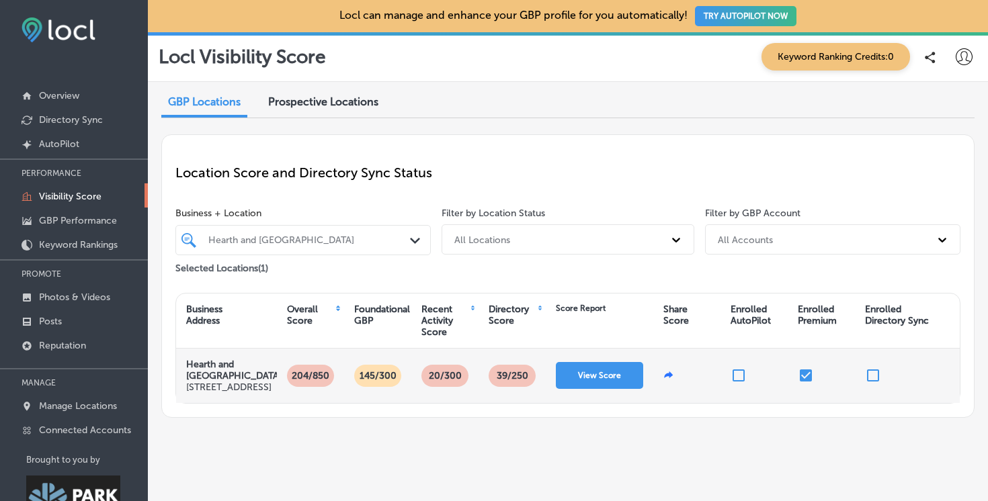
click at [806, 379] on input "checkbox" at bounding box center [806, 376] width 16 height 16
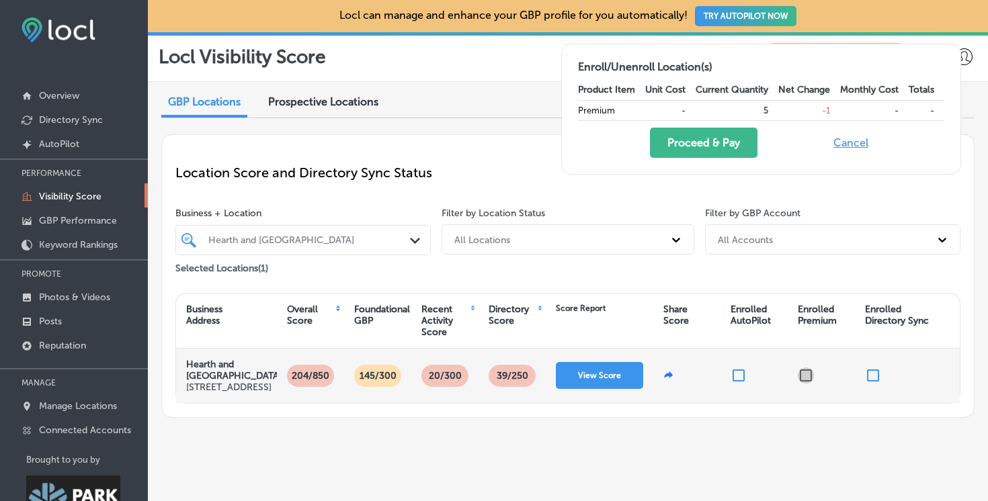
click at [806, 379] on input "checkbox" at bounding box center [806, 376] width 16 height 16
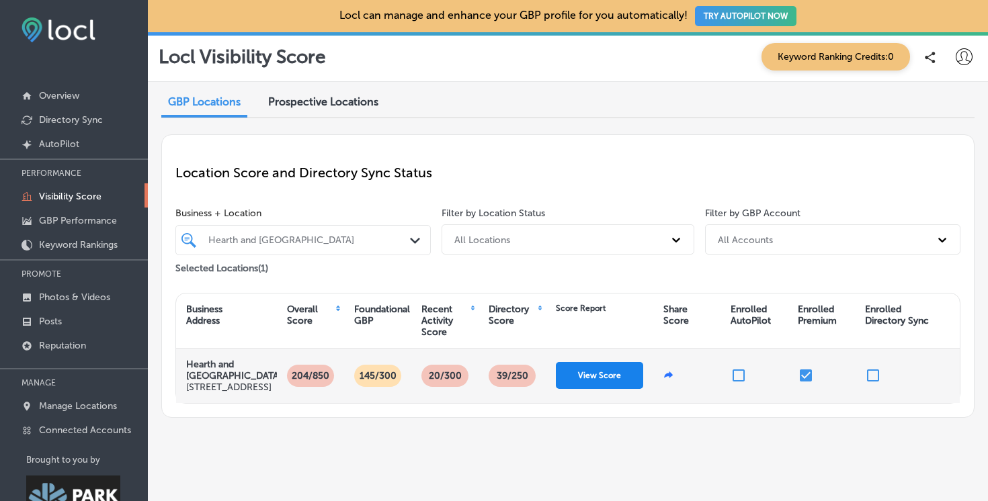
click at [583, 386] on button "View Score" at bounding box center [599, 375] width 87 height 27
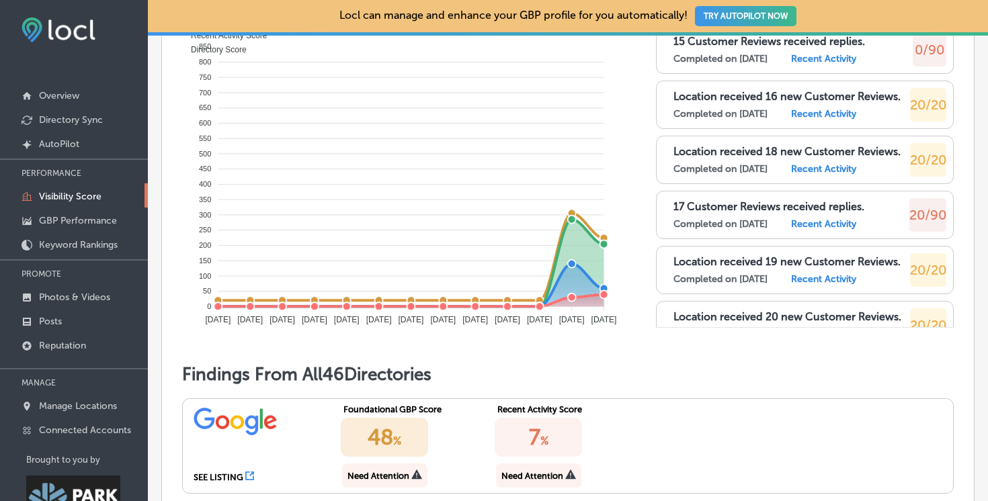
scroll to position [65, 0]
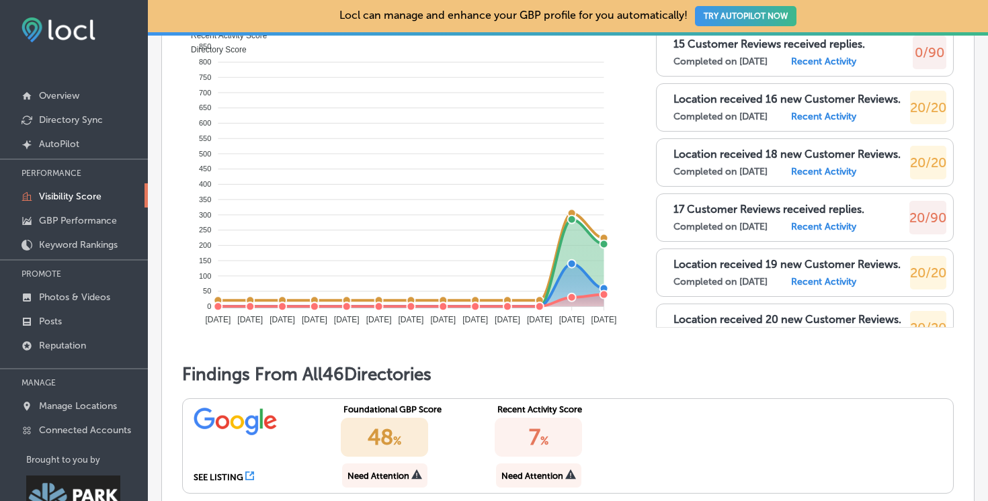
click at [836, 233] on label "Recent Activity" at bounding box center [823, 226] width 65 height 11
click at [827, 233] on label "Recent Activity" at bounding box center [823, 226] width 65 height 11
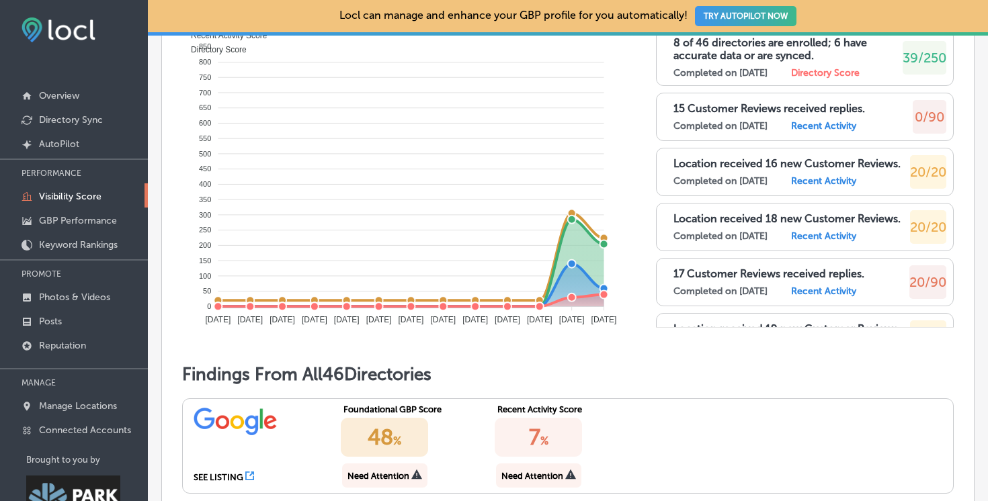
click at [831, 132] on label "Recent Activity" at bounding box center [823, 125] width 65 height 11
click at [931, 125] on span "0/90" at bounding box center [930, 117] width 30 height 16
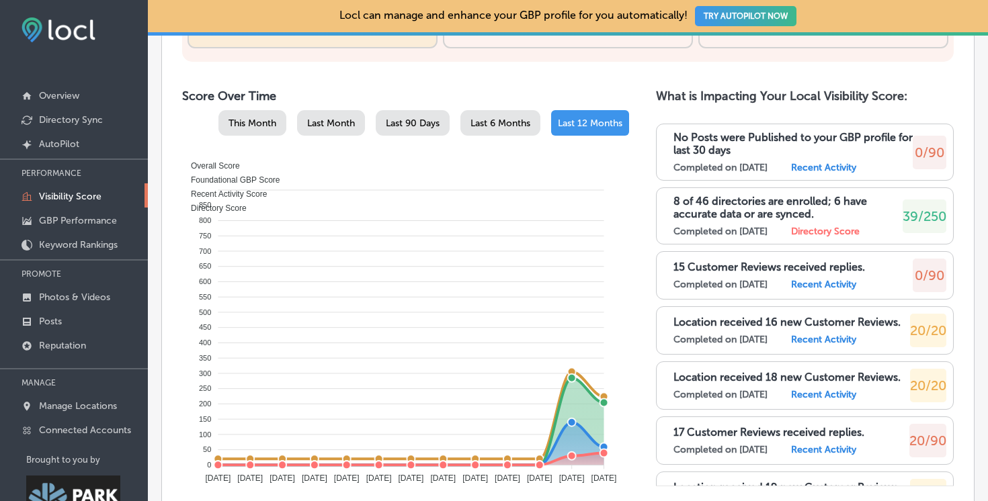
click at [920, 224] on span "39/250" at bounding box center [925, 216] width 44 height 16
click at [837, 237] on label "Directory Score" at bounding box center [825, 231] width 69 height 11
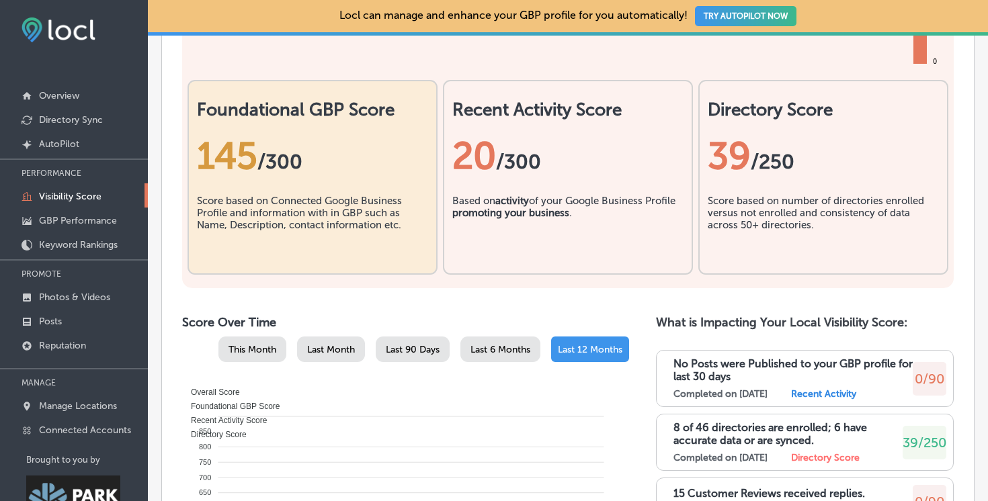
scroll to position [416, 0]
click at [511, 175] on span "/300" at bounding box center [518, 163] width 45 height 24
click at [532, 122] on h2 "Recent Activity Score" at bounding box center [567, 111] width 231 height 21
click at [739, 122] on h2 "Directory Score" at bounding box center [823, 111] width 231 height 21
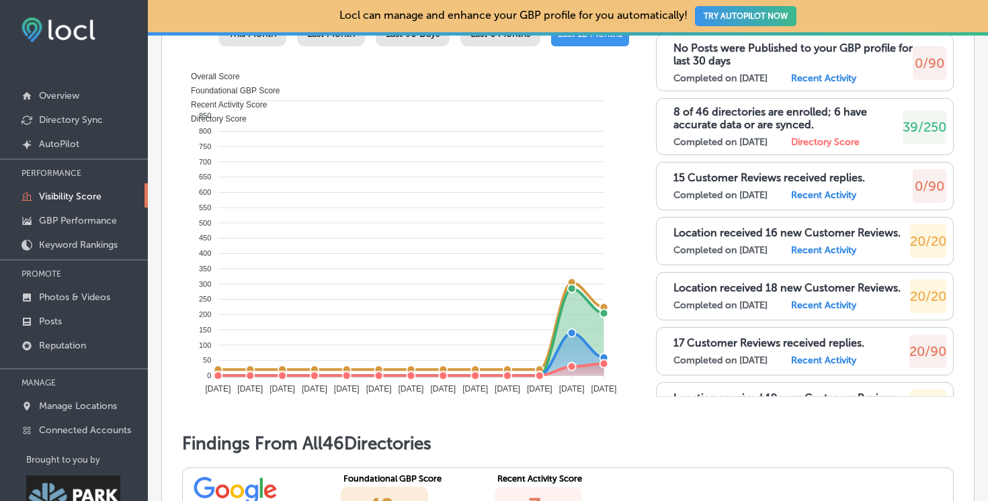
scroll to position [731, 0]
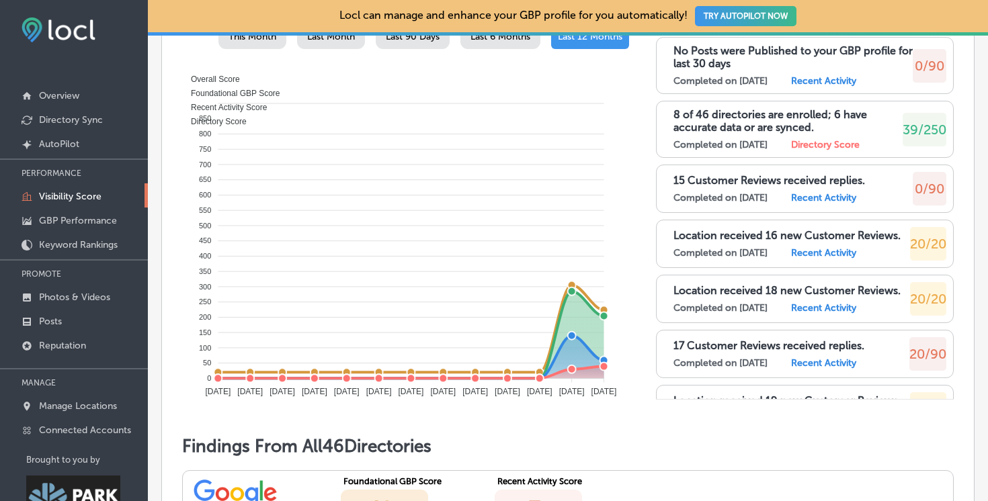
click at [723, 151] on label "Completed on [DATE]" at bounding box center [720, 144] width 94 height 11
click at [71, 101] on p "Overview" at bounding box center [59, 95] width 40 height 11
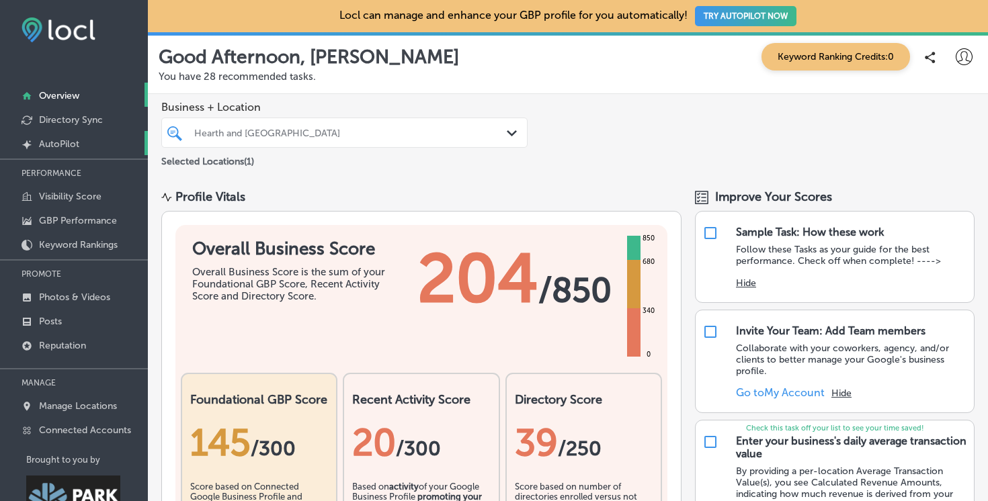
click at [48, 149] on link "Created by potrace 1.10, written by [PERSON_NAME] [DATE]-[DATE] AutoPilot" at bounding box center [74, 143] width 148 height 24
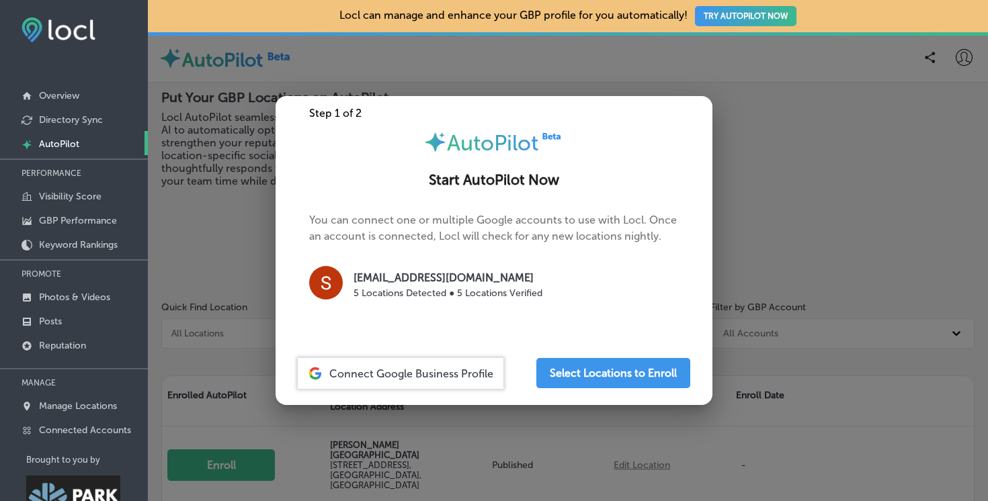
click at [801, 378] on div at bounding box center [494, 250] width 988 height 501
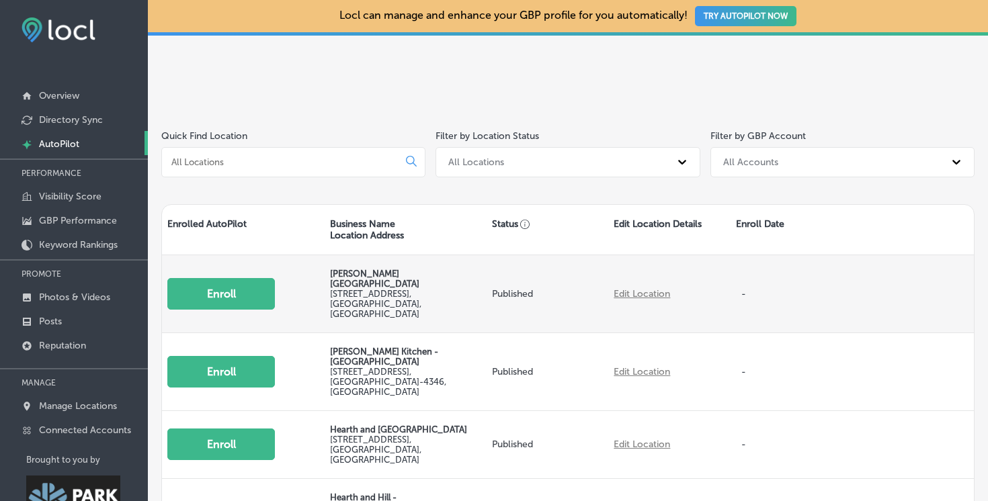
scroll to position [286, 0]
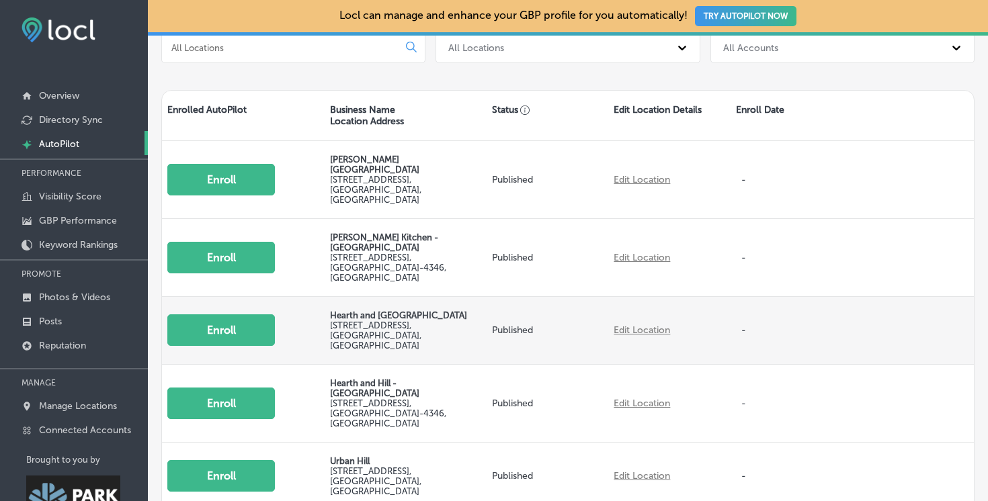
click at [231, 315] on button "Enroll" at bounding box center [221, 331] width 108 height 32
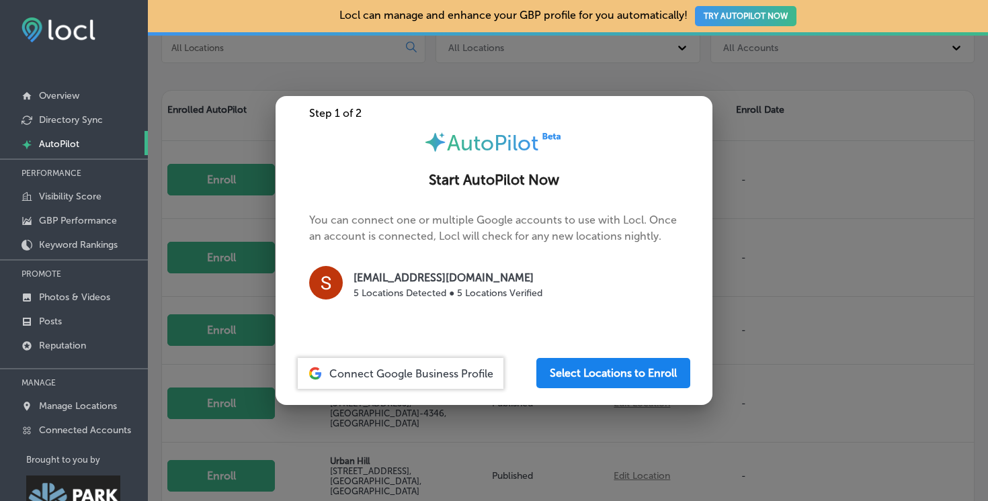
click at [569, 373] on button "Select Locations to Enroll" at bounding box center [613, 373] width 154 height 30
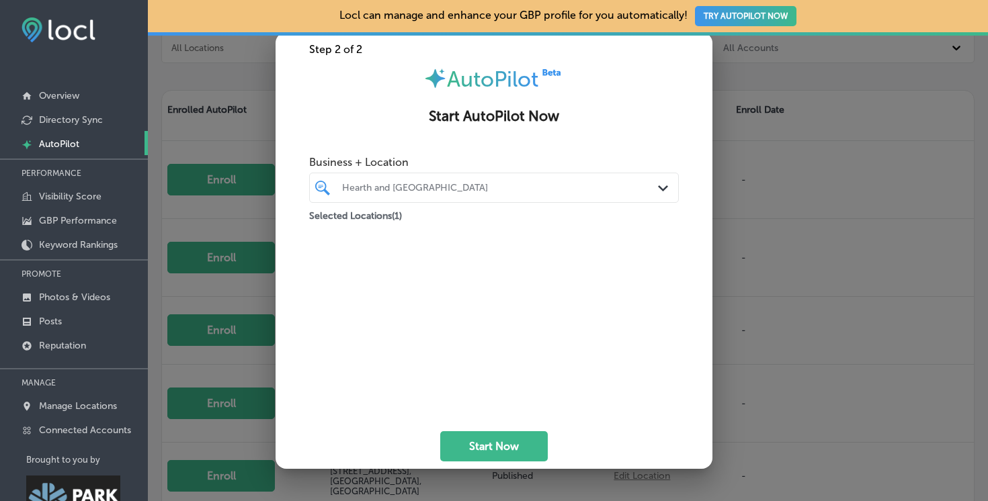
click at [496, 187] on div "Hearth and [GEOGRAPHIC_DATA]" at bounding box center [500, 187] width 317 height 11
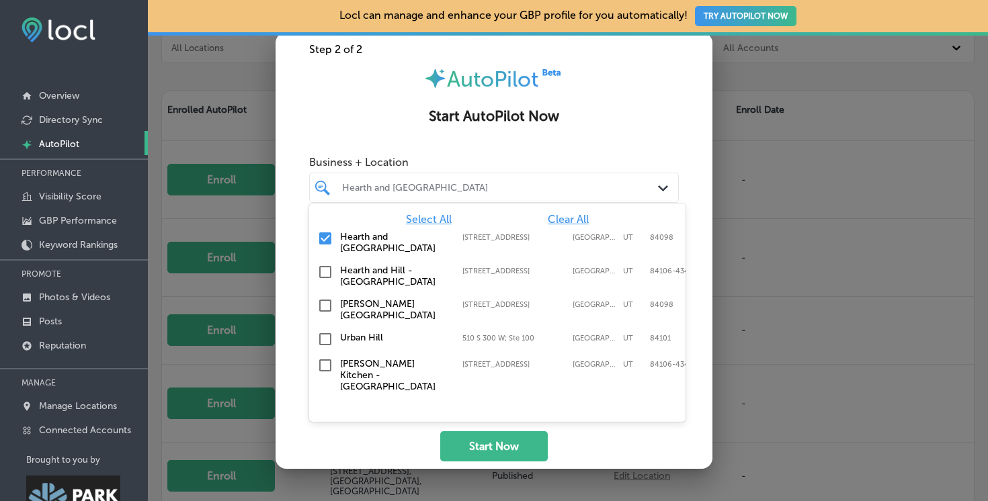
click at [415, 138] on div "Step 2 of 2 AutoPilot Start AutoPilot Now Business + Location option focused, 1…" at bounding box center [494, 250] width 437 height 437
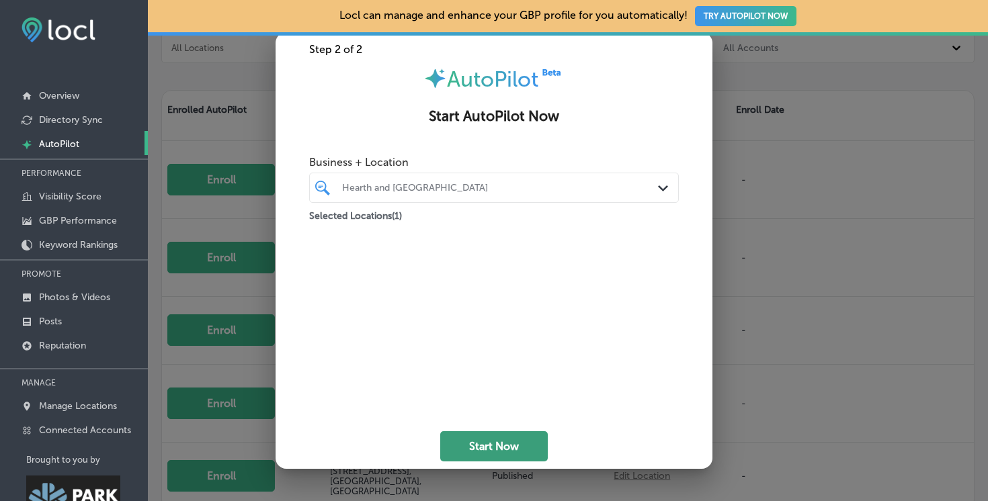
click at [478, 451] on button "Start Now" at bounding box center [494, 446] width 108 height 30
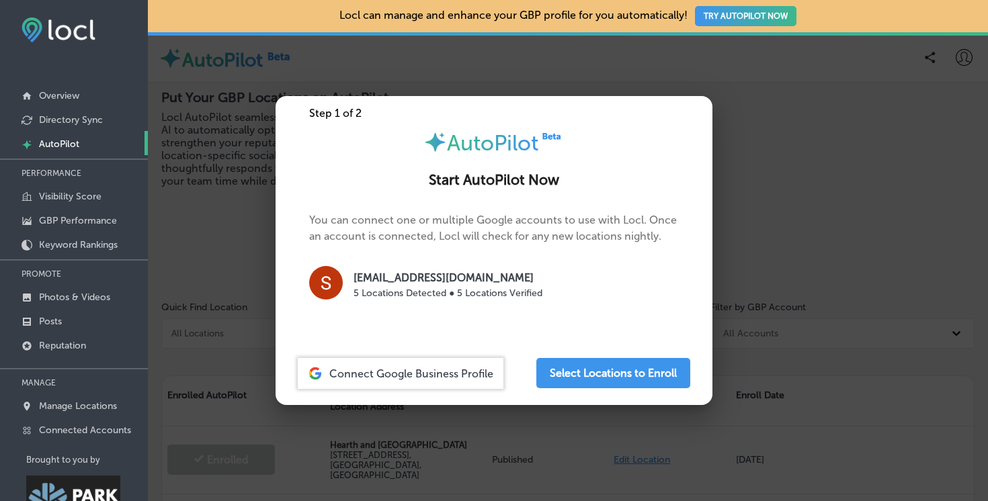
click at [210, 228] on div at bounding box center [494, 250] width 988 height 501
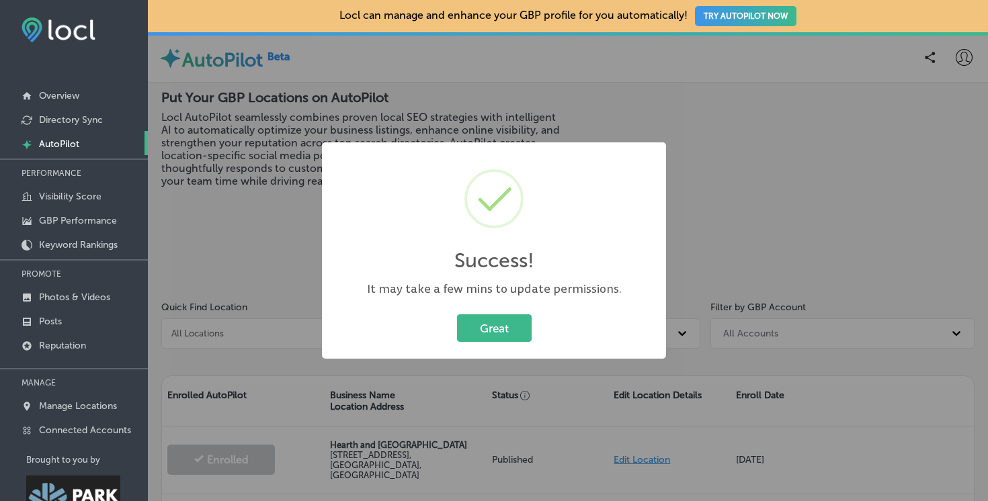
click at [243, 255] on div "Success! × It may take a few mins to update permissions. Great Cancel" at bounding box center [494, 250] width 988 height 501
click at [510, 339] on button "Great" at bounding box center [494, 329] width 75 height 28
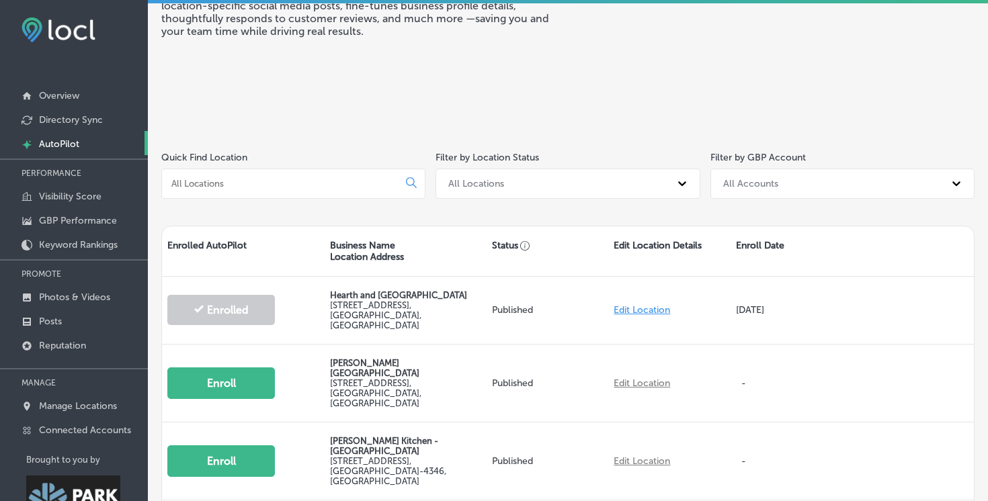
scroll to position [186, 0]
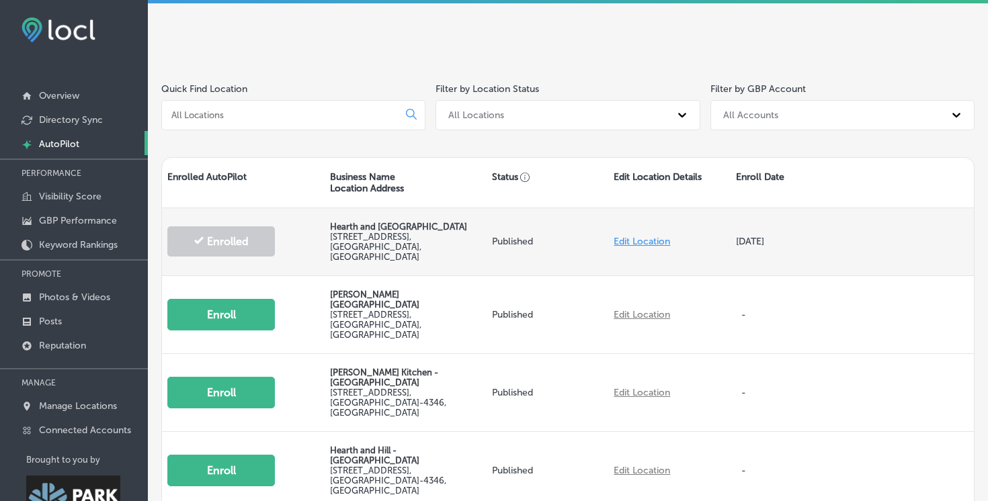
click at [637, 239] on link "Edit Location" at bounding box center [642, 241] width 56 height 11
select select "US"
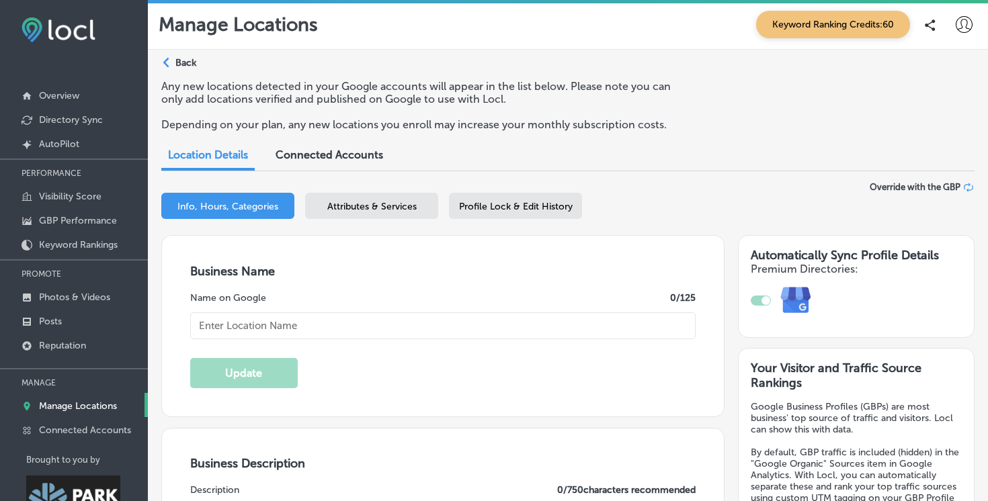
checkbox input "true"
type textarea "Hearth and Hill is a contemporary restaurant in Park City. With a family-friend…"
type input "[STREET_ADDRESS]"
type input "[GEOGRAPHIC_DATA]"
type input "84098"
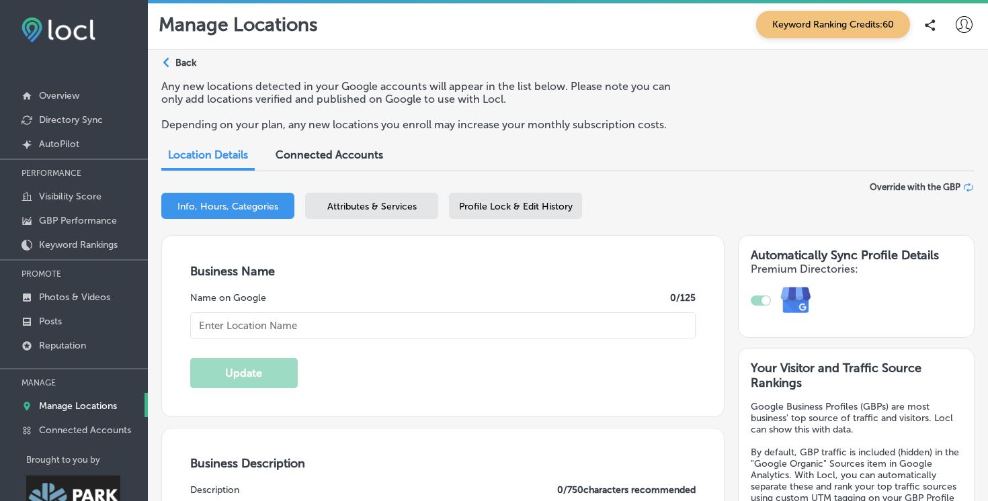
type input "US"
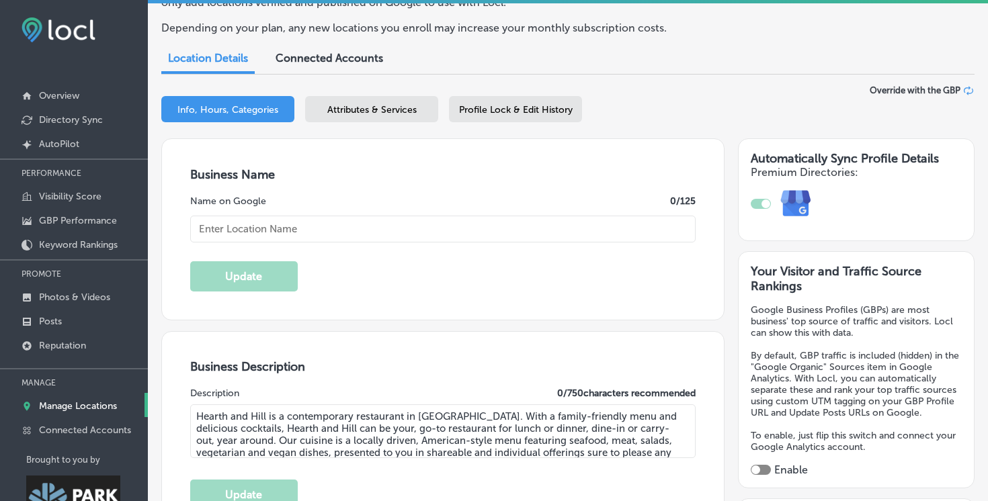
type input "http://hearth-hill.com/"
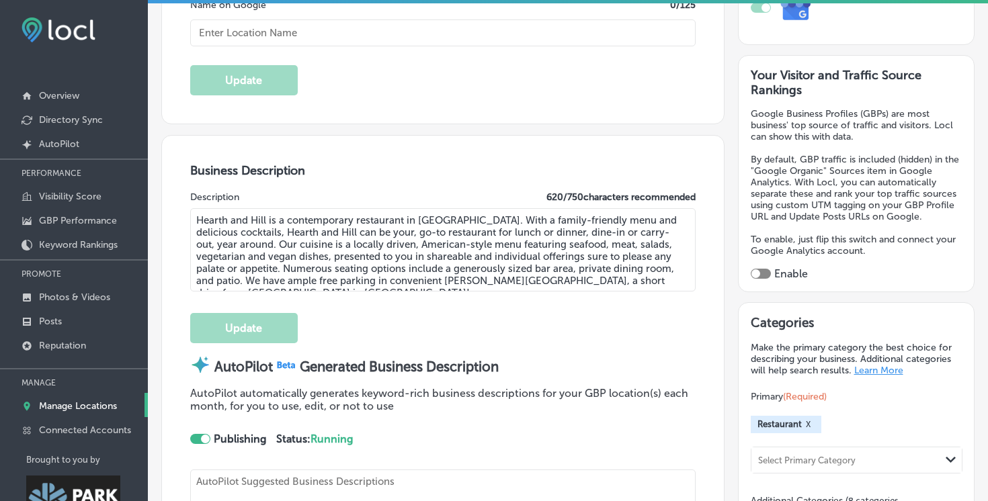
scroll to position [294, 0]
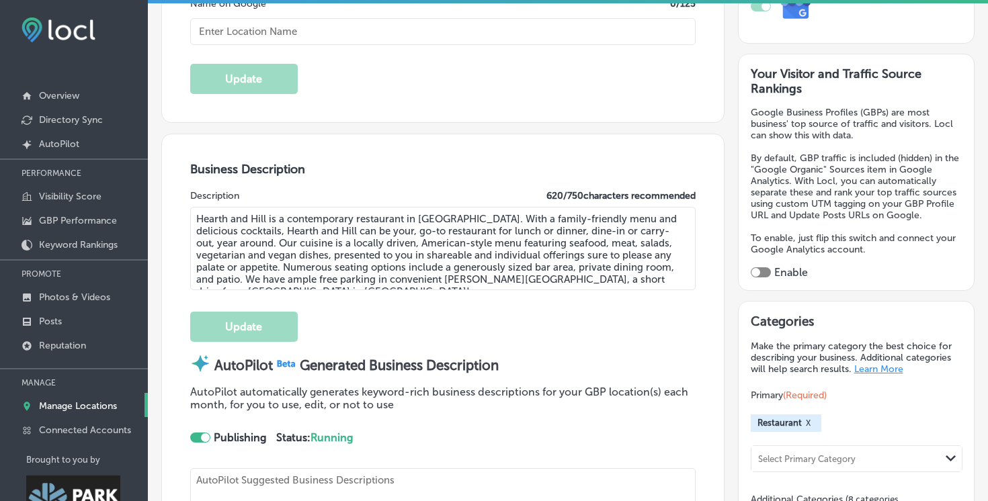
type textarea "Hearth and Hill - Park City redefines local dining with a fresh, contemporary a…"
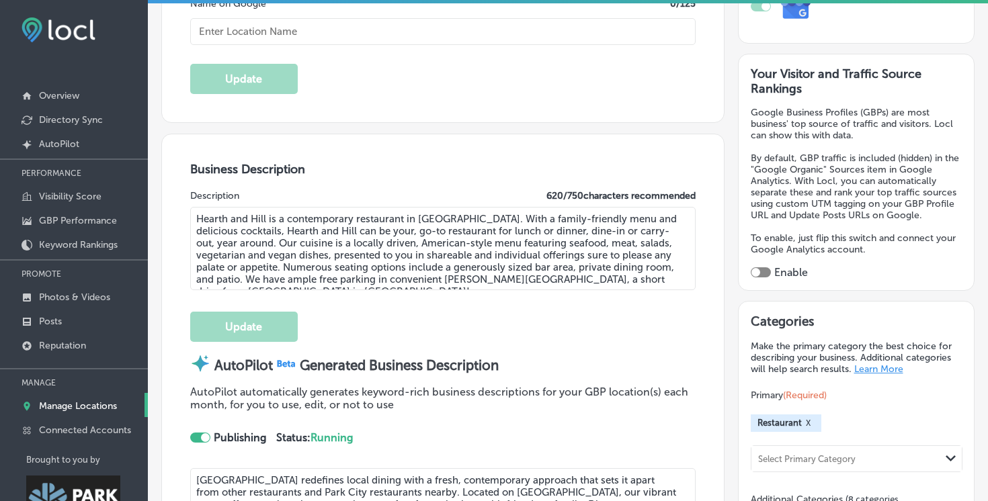
type input "Hearth and [GEOGRAPHIC_DATA]"
type input "+1 435 200 8840"
click at [446, 253] on textarea "Hearth and Hill is a contemporary restaurant in Park City. With a family-friend…" at bounding box center [442, 248] width 505 height 83
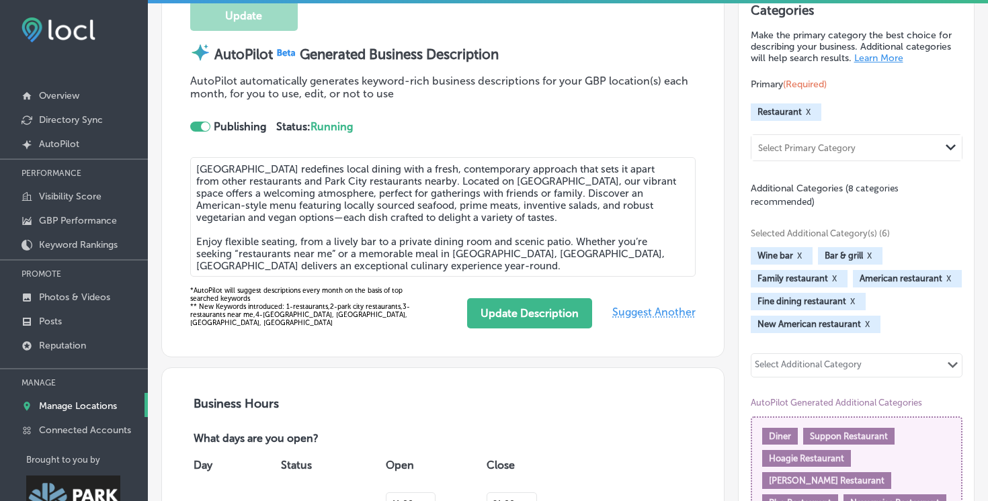
scroll to position [612, 0]
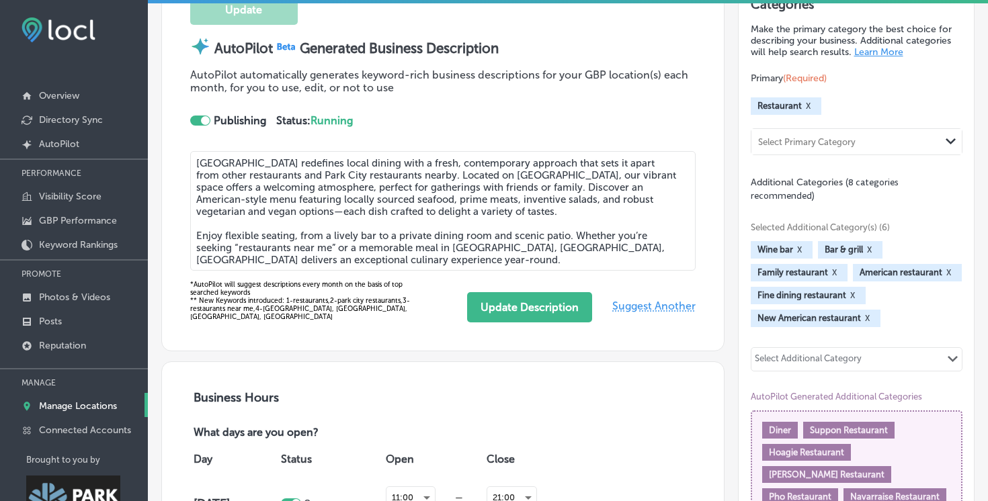
click at [414, 212] on textarea "Hearth and Hill - Park City redefines local dining with a fresh, contemporary a…" at bounding box center [442, 211] width 505 height 120
drag, startPoint x: 408, startPoint y: 173, endPoint x: 479, endPoint y: 190, distance: 72.4
click at [479, 190] on textarea "Hearth and Hill - Park City redefines local dining with a fresh, contemporary a…" at bounding box center [442, 211] width 505 height 120
click at [370, 159] on textarea "Hearth and Hill - Park City redefines local dining with a fresh, contemporary a…" at bounding box center [442, 211] width 505 height 120
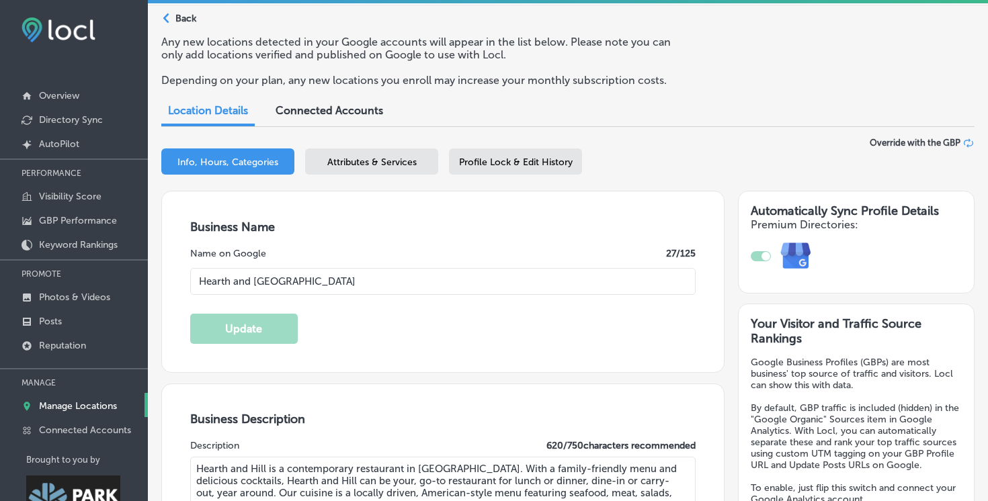
scroll to position [43, 0]
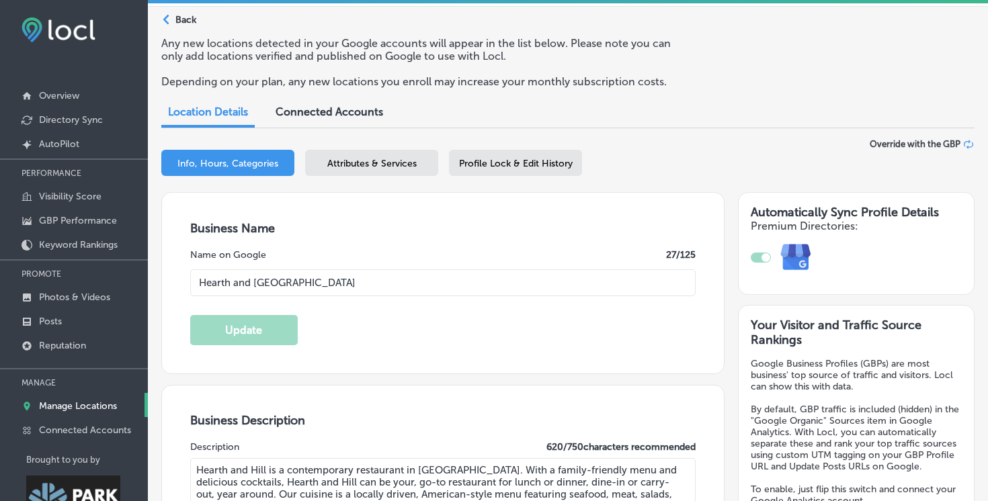
click at [377, 167] on span "Attributes & Services" at bounding box center [371, 163] width 89 height 11
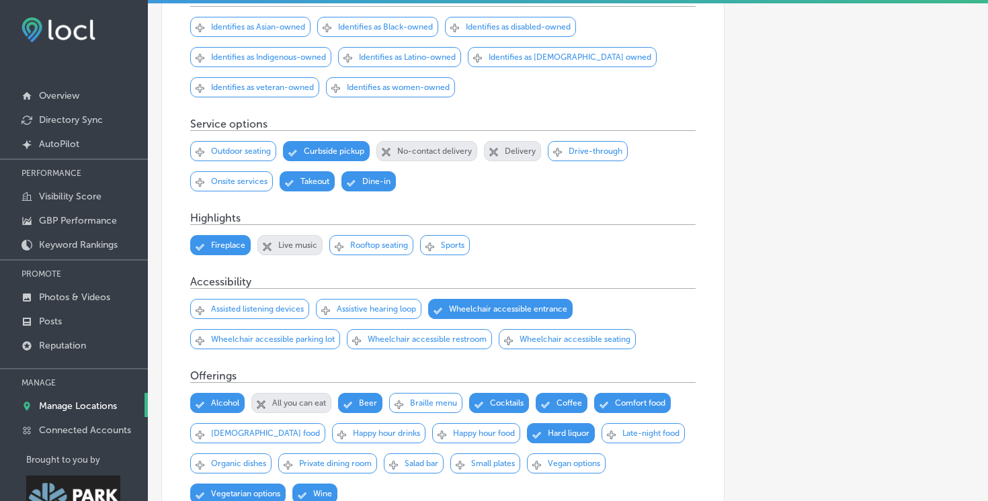
scroll to position [355, 0]
click at [296, 153] on icon "Checked Created with Sketch." at bounding box center [292, 152] width 9 height 7
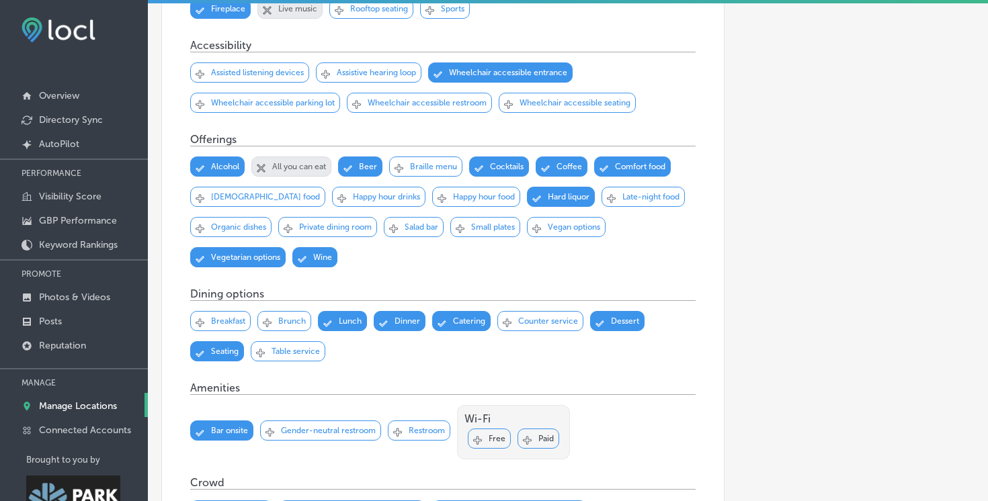
scroll to position [596, 0]
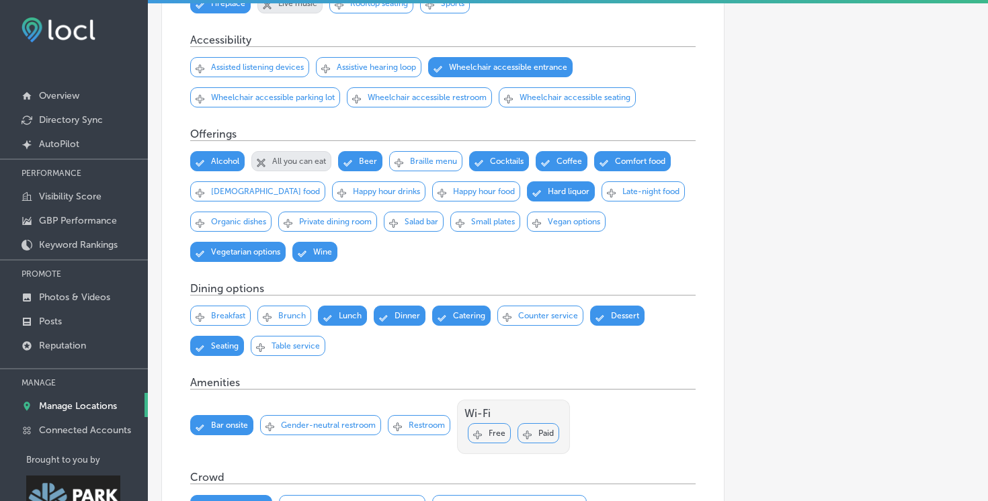
click at [565, 218] on div "Svg Vector Icons : http://www.onlinewebfonts.com/icon Checked Created with Sket…" at bounding box center [566, 222] width 79 height 20
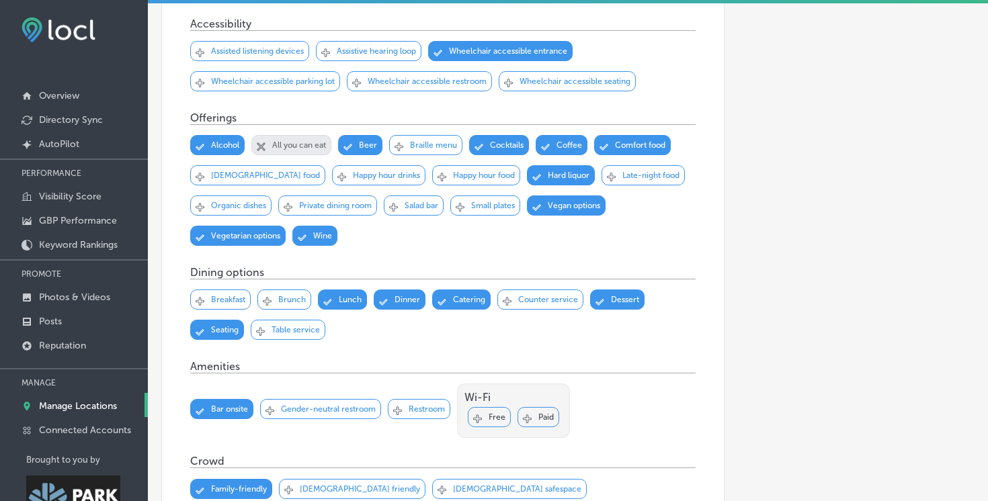
click at [341, 198] on div "Svg Vector Icons : http://www.onlinewebfonts.com/icon Checked Created with Sket…" at bounding box center [327, 206] width 99 height 20
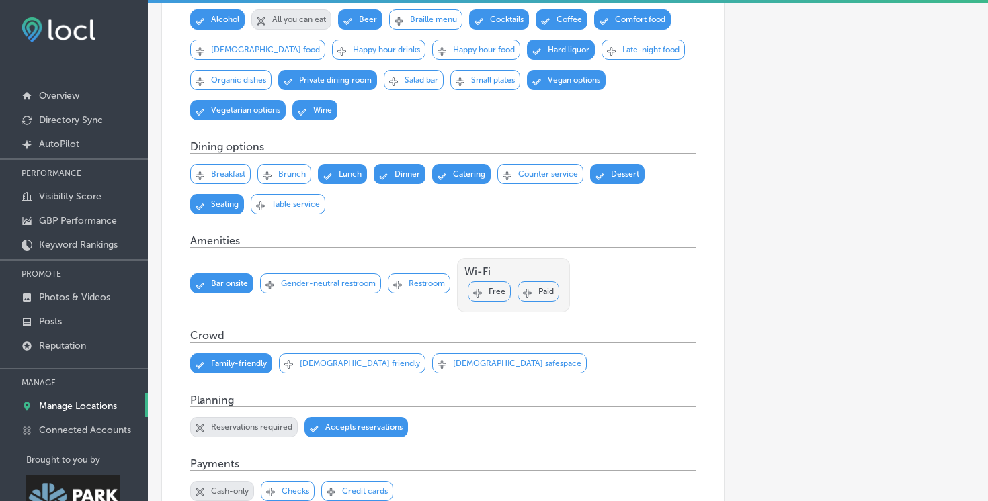
scroll to position [739, 0]
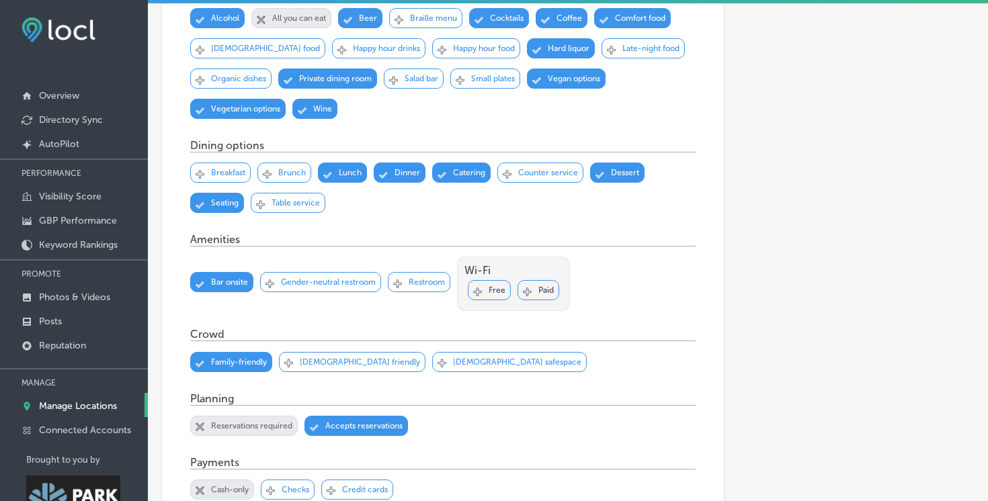
click at [298, 175] on p "Brunch" at bounding box center [292, 172] width 28 height 9
click at [528, 213] on div "Svg Vector Icons : http://www.onlinewebfonts.com/icon Checked Created with Sket…" at bounding box center [442, 193] width 505 height 81
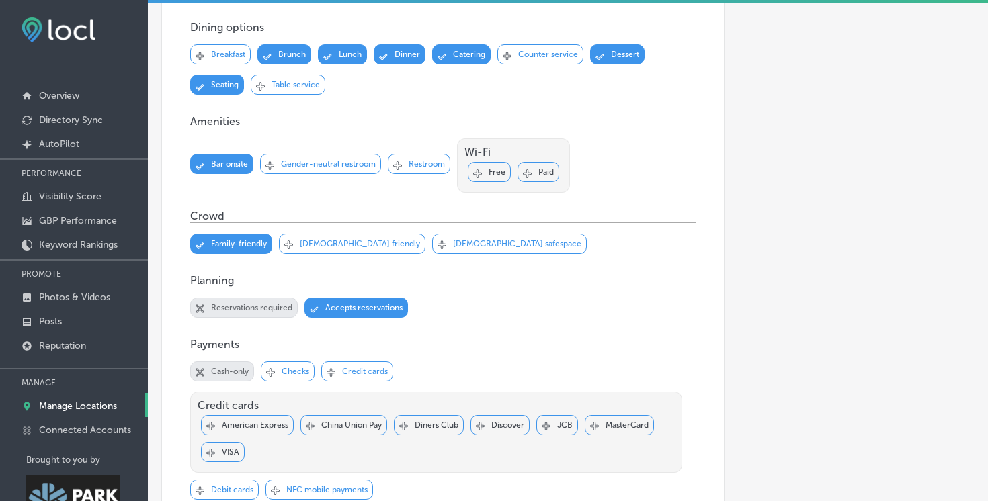
scroll to position [862, 0]
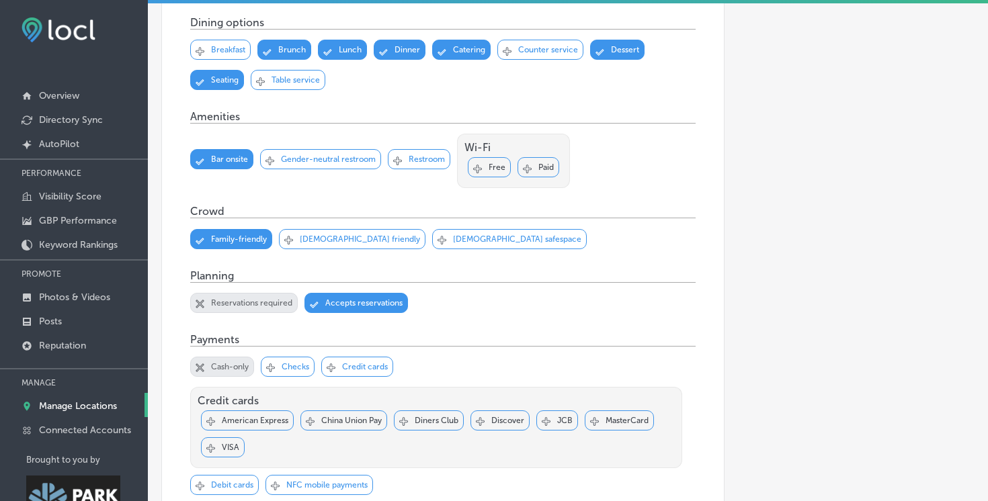
click at [487, 174] on div "Svg Vector Icons : http://www.onlinewebfonts.com/icon Checked Created with Sket…" at bounding box center [489, 167] width 43 height 20
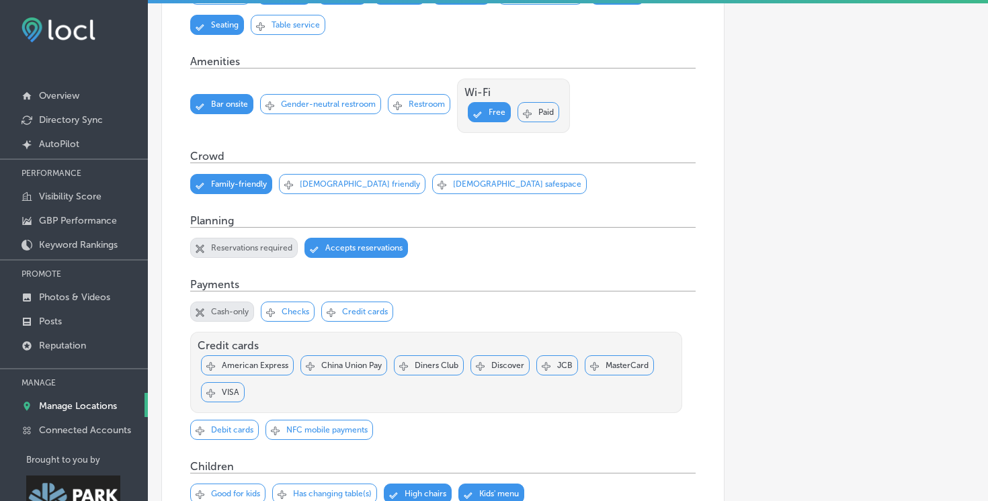
scroll to position [948, 0]
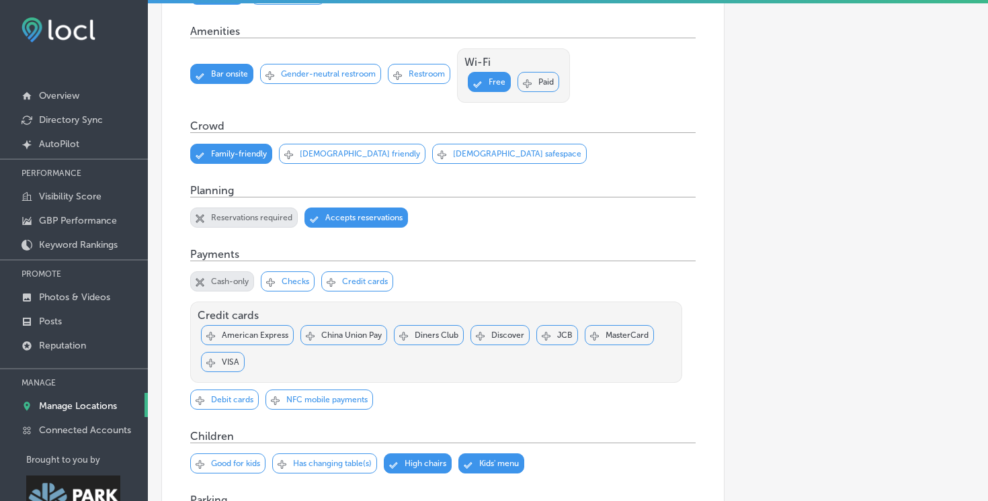
click at [213, 286] on p "Cash-only" at bounding box center [230, 281] width 38 height 9
click at [365, 291] on div "Svg Vector Icons : http://www.onlinewebfonts.com/icon Checked Created with Sket…" at bounding box center [357, 282] width 72 height 20
click at [360, 286] on p "Credit cards" at bounding box center [365, 281] width 46 height 9
click at [349, 286] on p "Credit cards" at bounding box center [365, 281] width 46 height 9
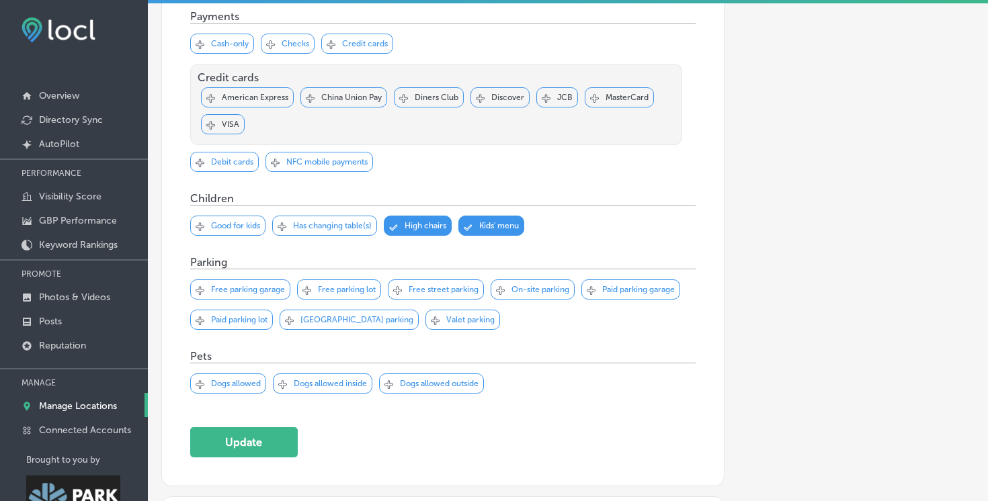
scroll to position [1186, 0]
click at [234, 230] on p "Good for kids" at bounding box center [235, 224] width 49 height 9
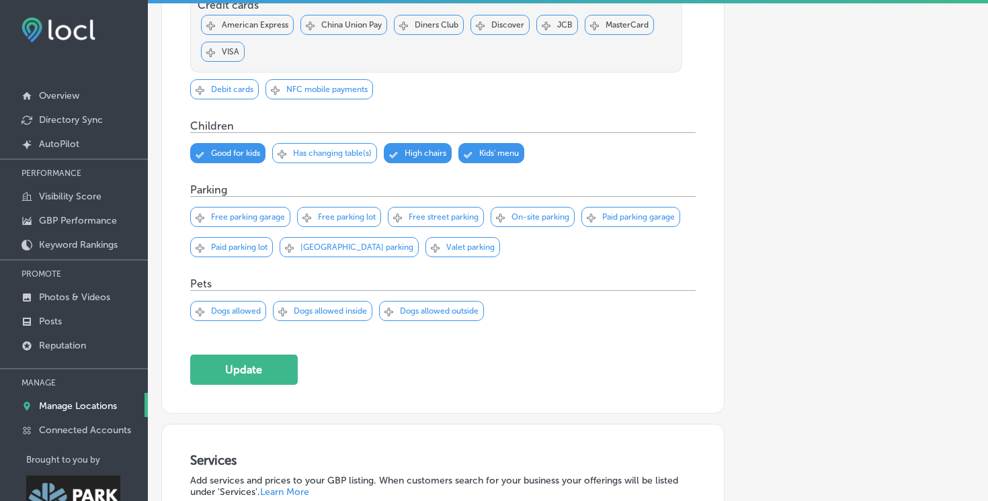
scroll to position [1268, 0]
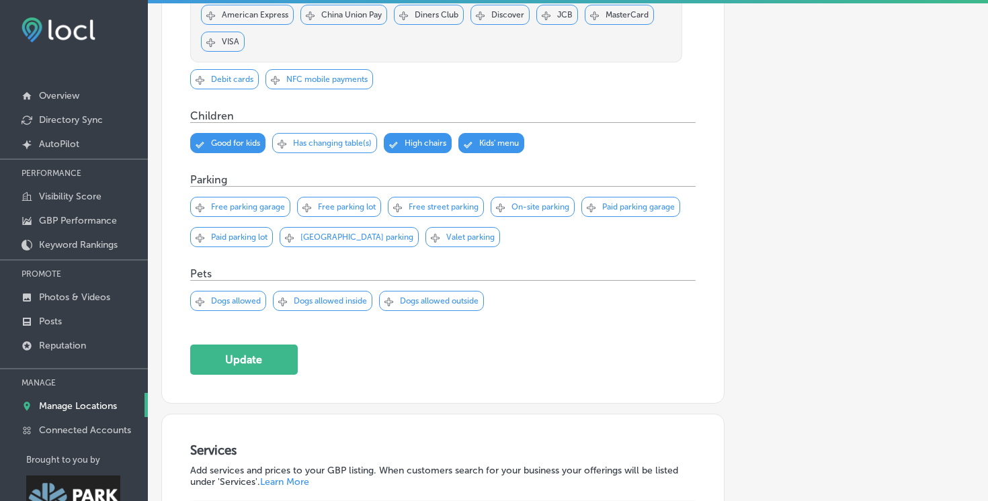
click at [339, 212] on p "Free parking lot" at bounding box center [347, 206] width 58 height 9
click at [430, 212] on p "Free street parking" at bounding box center [444, 206] width 70 height 9
click at [249, 211] on p "Free parking garage" at bounding box center [248, 206] width 74 height 9
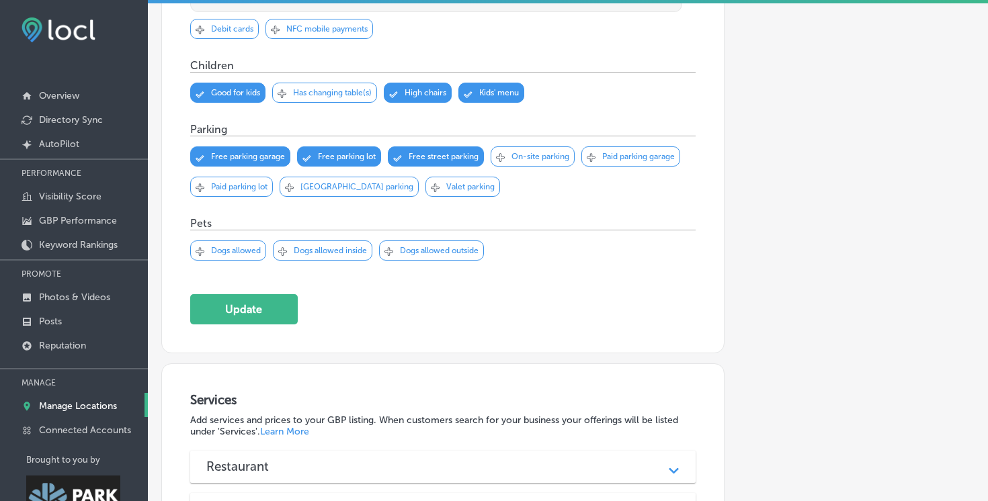
scroll to position [1321, 0]
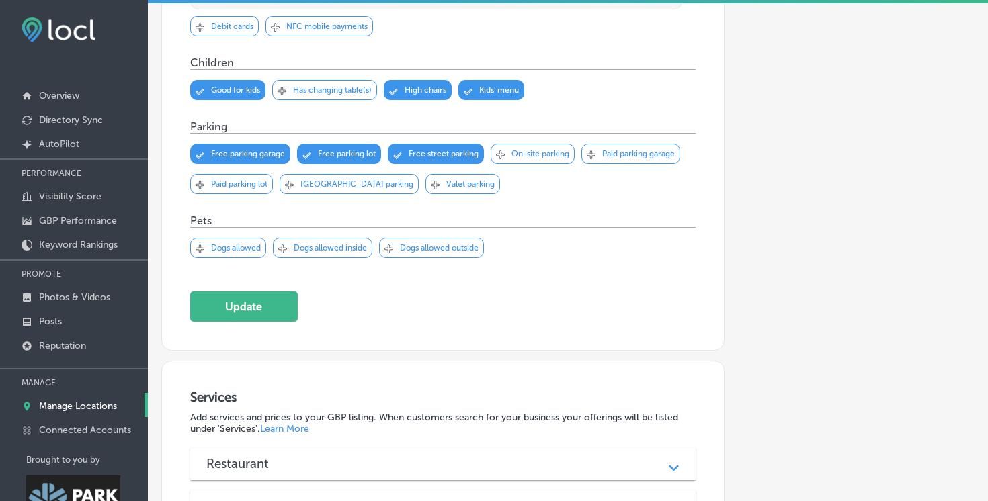
click at [433, 253] on p "Dogs allowed outside" at bounding box center [439, 247] width 79 height 9
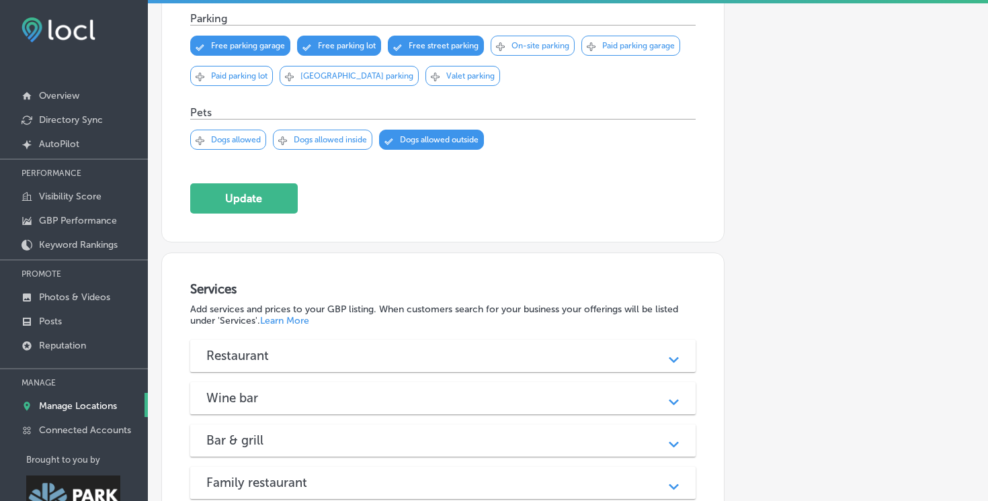
scroll to position [1450, 0]
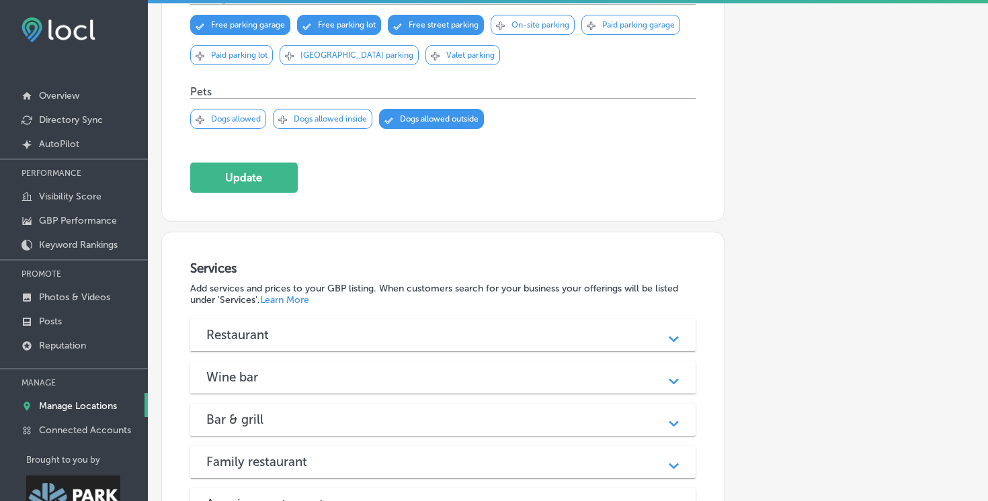
click at [341, 333] on div "Restaurant Path Created with Sketch." at bounding box center [442, 335] width 505 height 32
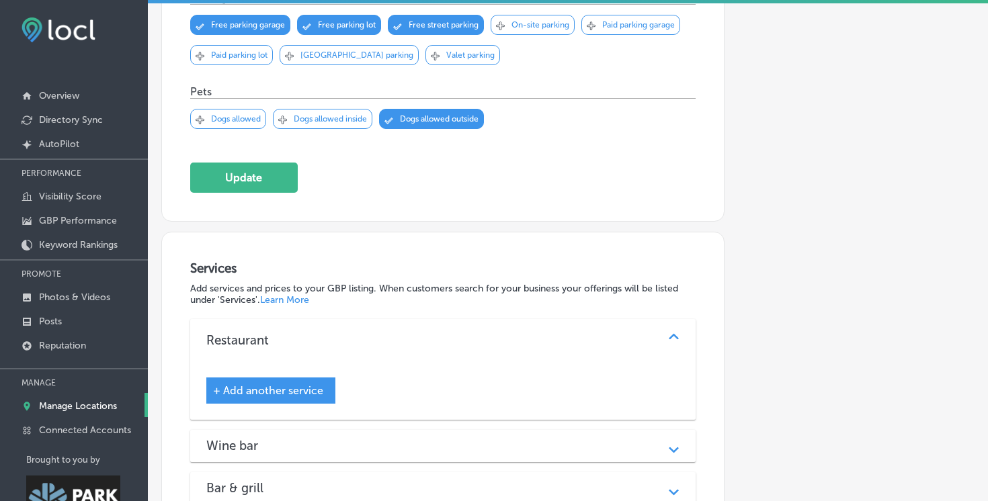
click at [341, 333] on div "Restaurant Path Created with Sketch." at bounding box center [442, 340] width 505 height 43
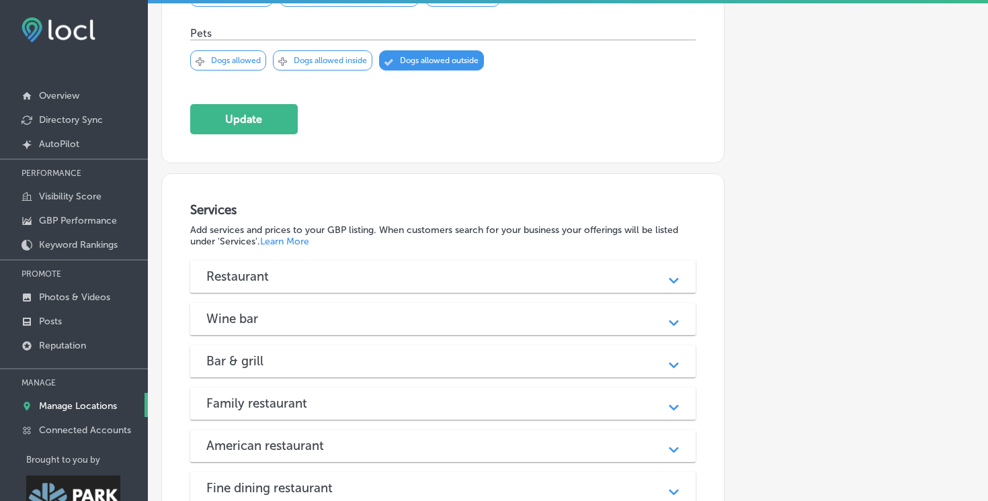
scroll to position [1457, 0]
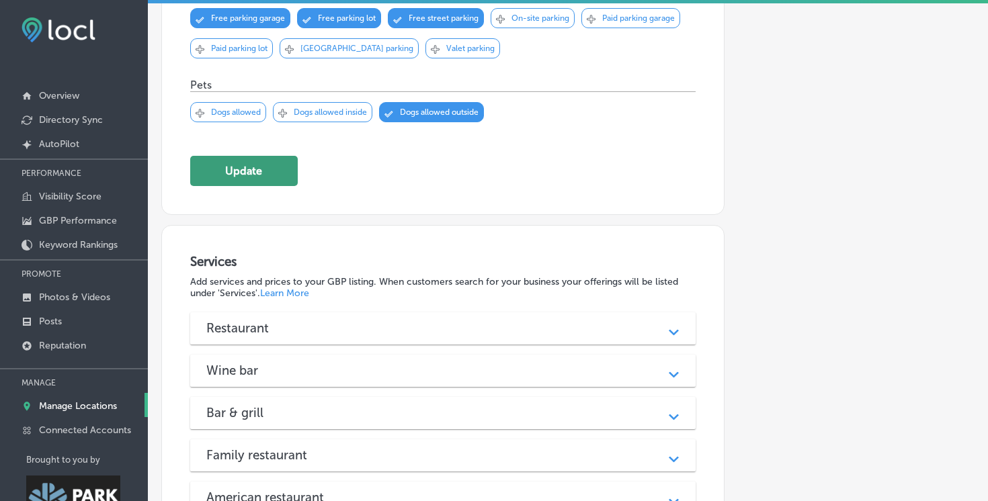
click at [279, 186] on button "Update" at bounding box center [244, 171] width 108 height 30
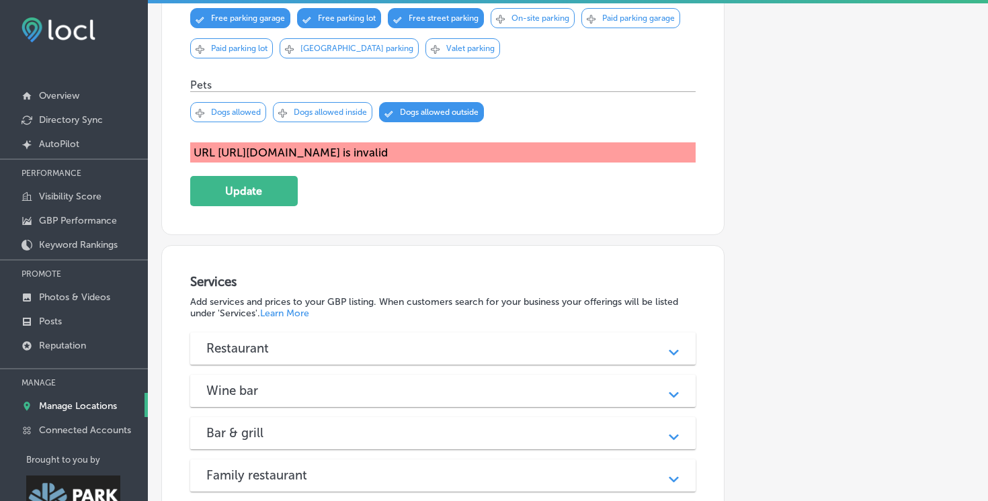
click at [451, 156] on div "URL https://www.toasttab.com/hearth-and-hill/v2/online-order#!/ is invalid" at bounding box center [442, 152] width 505 height 20
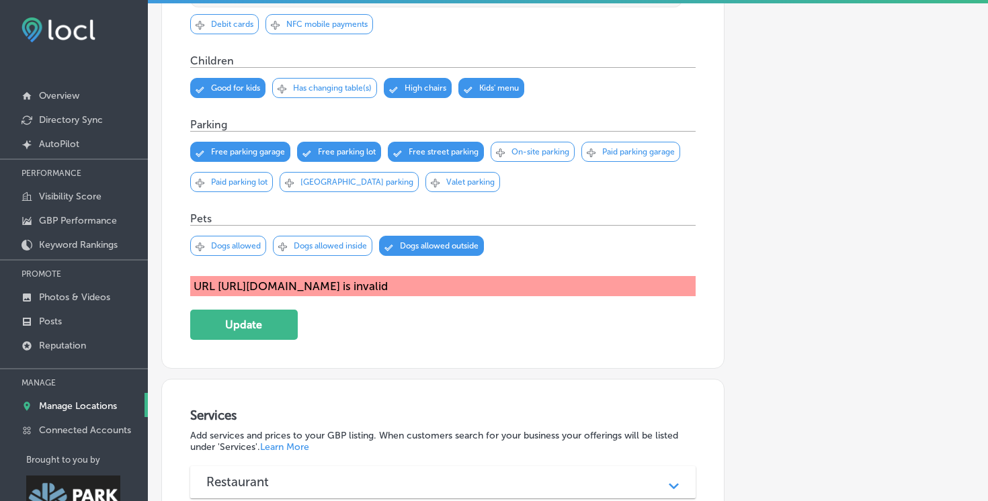
scroll to position [1313, 0]
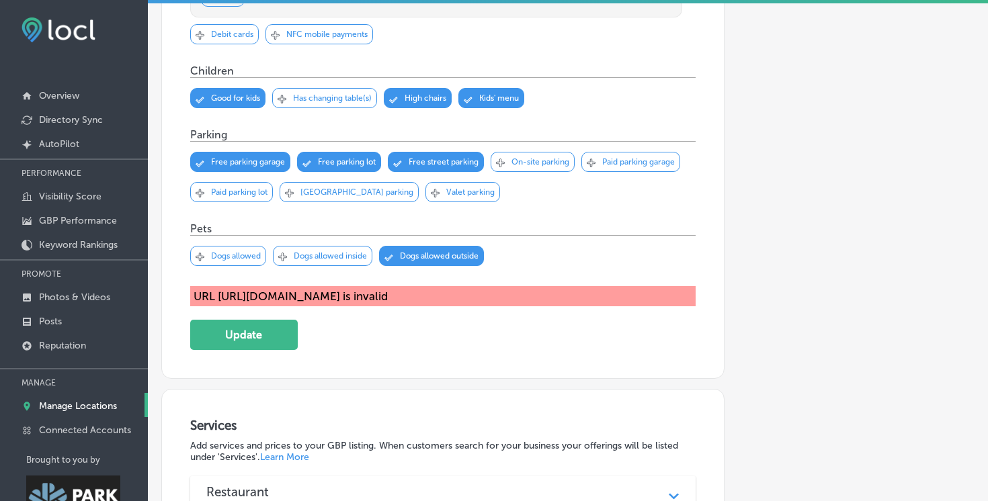
click at [358, 303] on div "URL https://www.toasttab.com/hearth-and-hill/v2/online-order#!/ is invalid" at bounding box center [442, 296] width 505 height 20
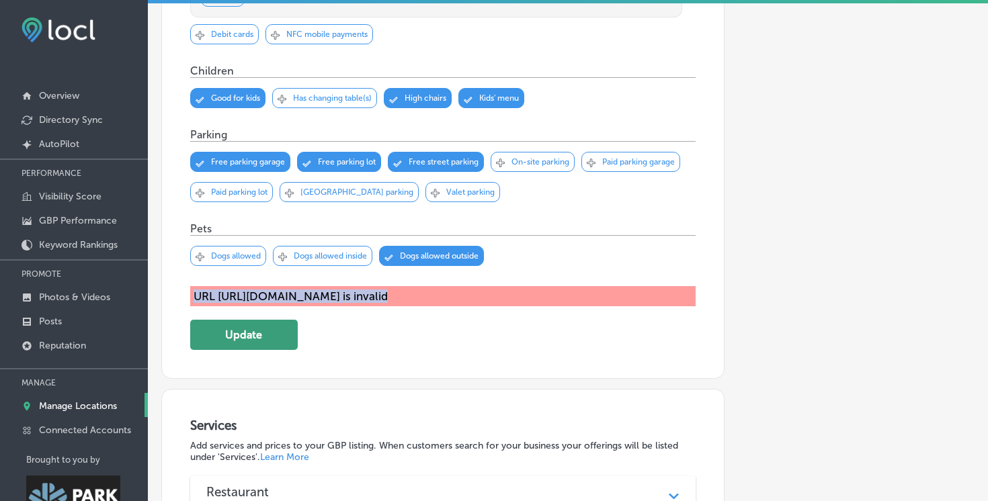
click at [257, 340] on button "Update" at bounding box center [244, 335] width 108 height 30
click at [366, 305] on div "URL https://www.toasttab.com/hearth-and-hill/v2/online-order#!/ is invalid" at bounding box center [442, 296] width 505 height 20
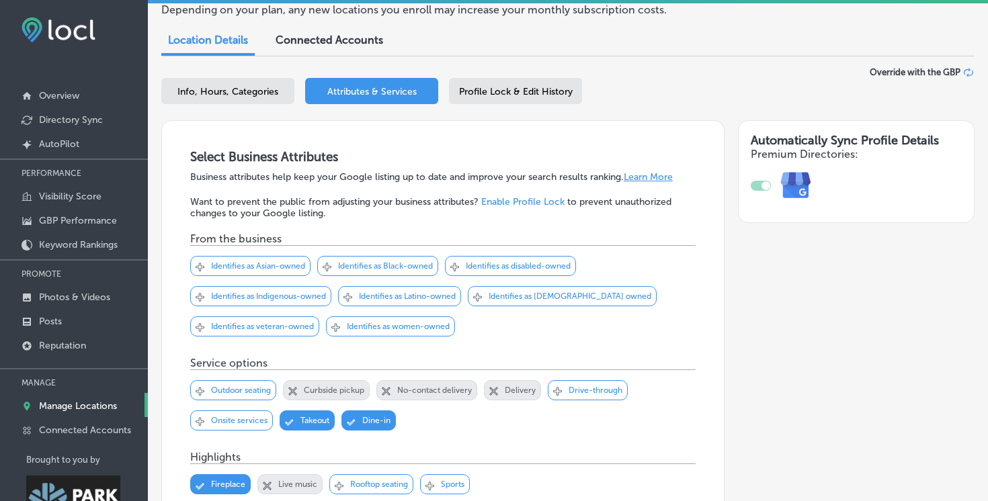
scroll to position [114, 0]
click at [509, 90] on span "Profile Lock & Edit History" at bounding box center [516, 92] width 114 height 11
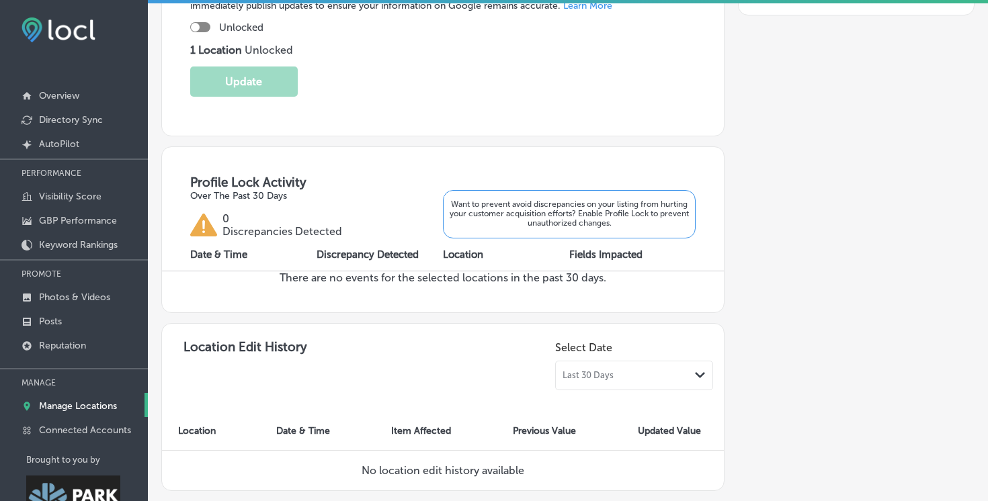
scroll to position [407, 0]
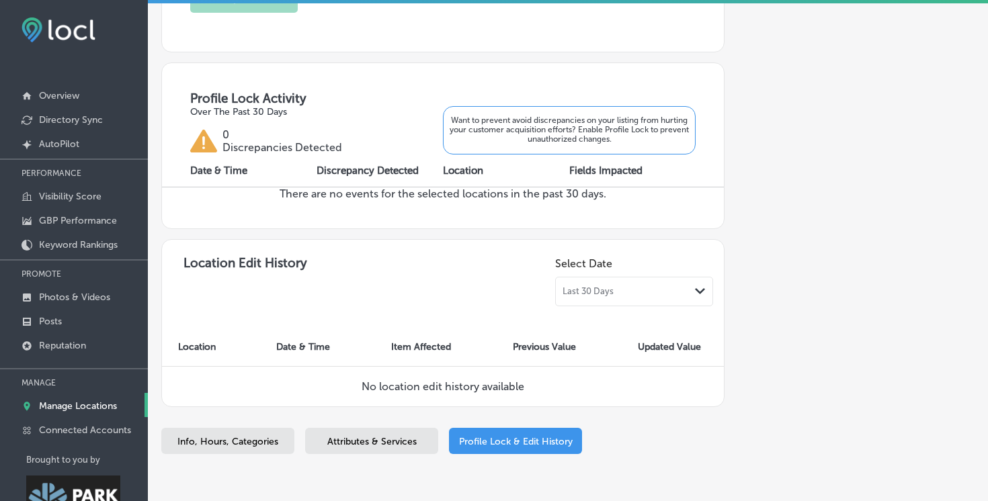
click at [241, 441] on span "Info, Hours, Categories" at bounding box center [227, 441] width 101 height 11
select select "US"
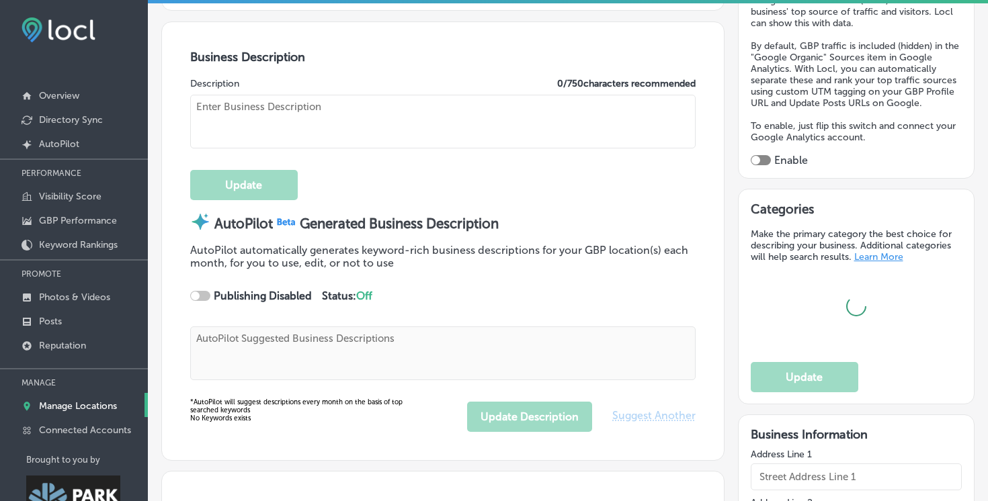
type input "Hearth and [GEOGRAPHIC_DATA]"
type input "+1 435 200 8840"
type input "http://hearth-hill.com/"
checkbox input "true"
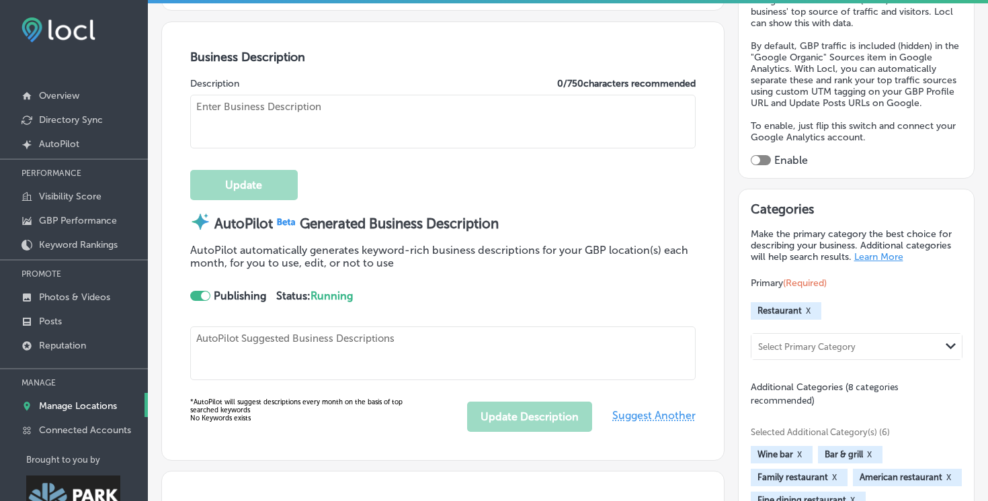
type textarea "Hearth and Hill - Park City redefines local dining with a fresh, contemporary a…"
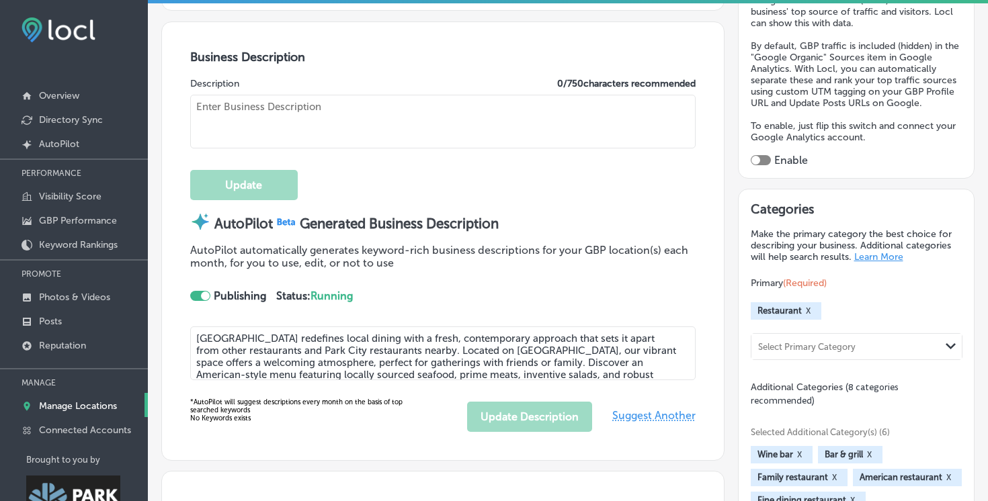
type textarea "Hearth and Hill is a contemporary restaurant in Park City. With a family-friend…"
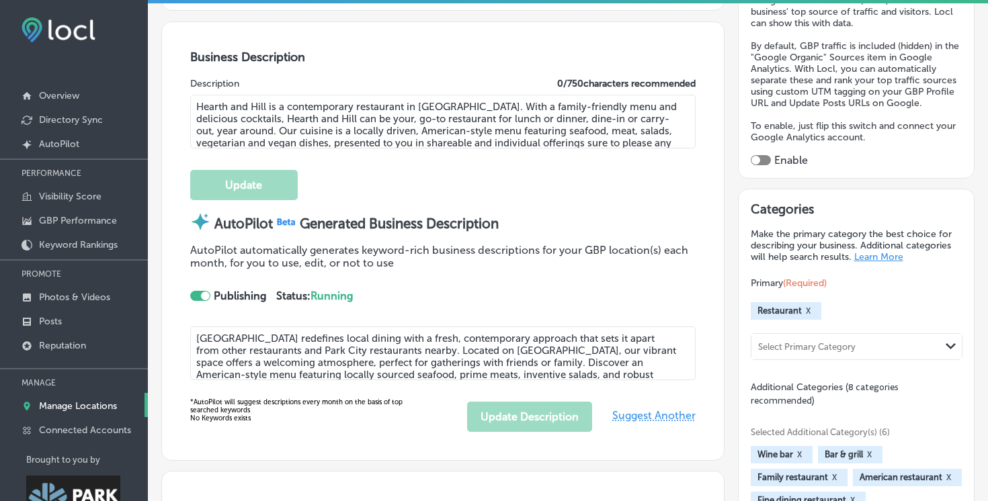
type input "[STREET_ADDRESS]"
type input "[GEOGRAPHIC_DATA]"
type input "84098"
type input "US"
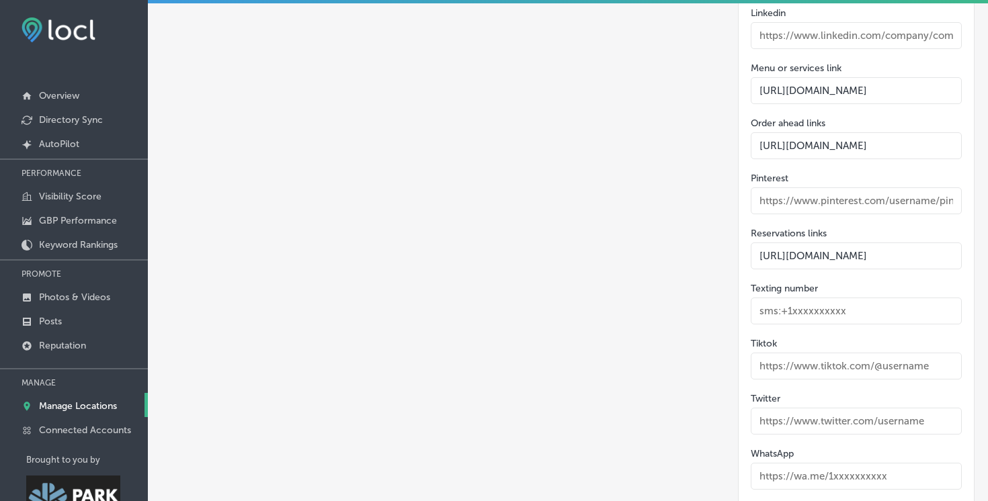
scroll to position [0, 98]
drag, startPoint x: 818, startPoint y: 118, endPoint x: 974, endPoint y: 123, distance: 156.7
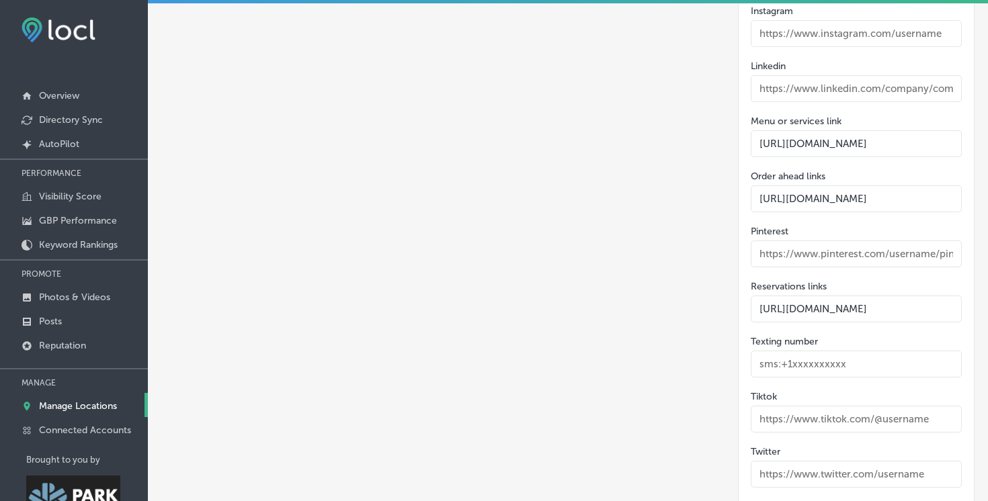
scroll to position [0, 0]
drag, startPoint x: 815, startPoint y: 116, endPoint x: 971, endPoint y: 136, distance: 157.8
click at [971, 136] on div "Online Profiles and Contact Info Facebook Instagram Linkedin Menu or services l…" at bounding box center [856, 287] width 237 height 741
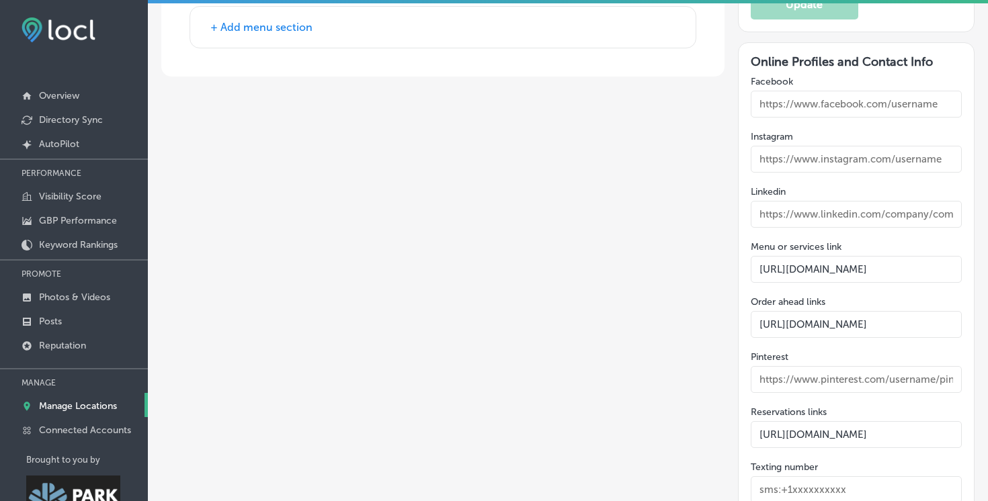
scroll to position [2050, 0]
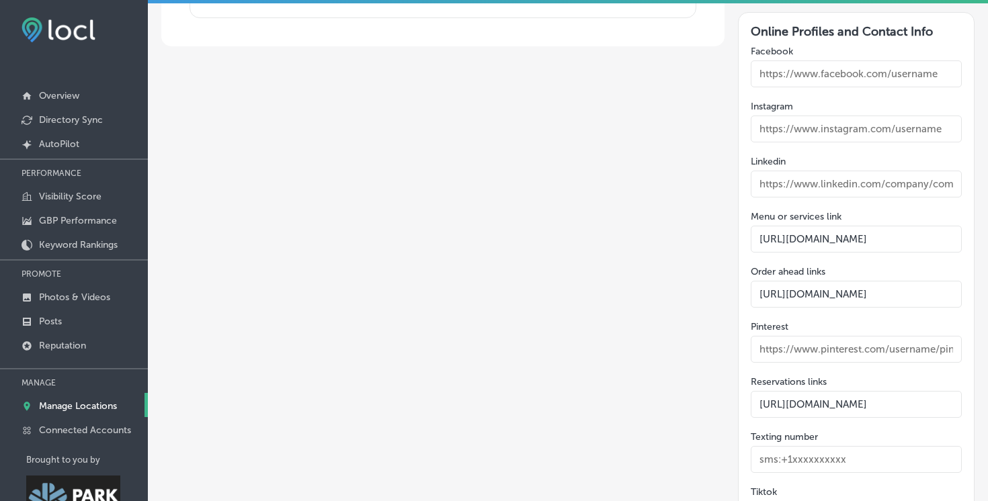
click at [867, 226] on input "https://hearth-hill.com/park-city-menu/" at bounding box center [857, 239] width 212 height 27
click at [826, 226] on input "https://hearth-hill.com/park-city-menu/" at bounding box center [857, 239] width 212 height 27
click at [820, 281] on input "https://www.toasttab.com/hearth-and-hill/v2/online-order#!/" at bounding box center [857, 294] width 212 height 27
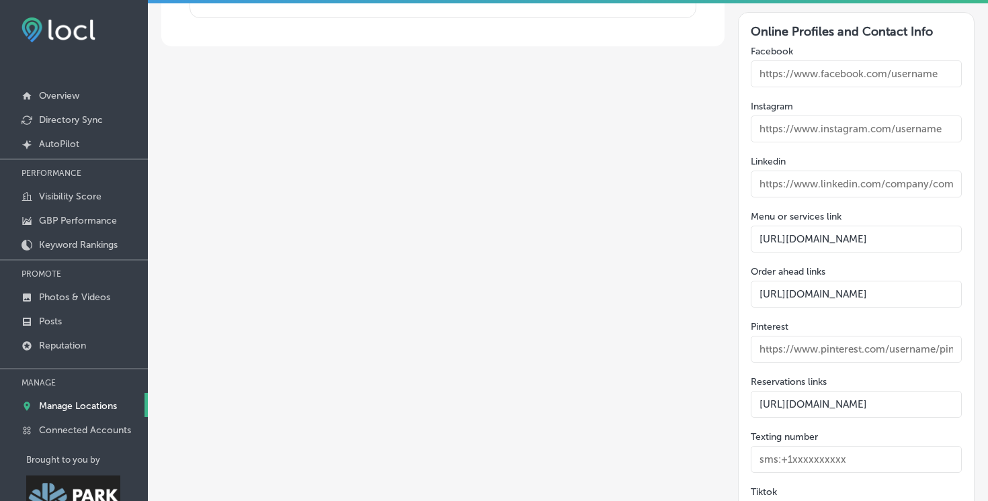
click at [820, 281] on input "https://www.toasttab.com/hearth-and-hill/v2/online-order#!/" at bounding box center [857, 294] width 212 height 27
paste input "order.toasttab.com/online/hearth-and-hill"
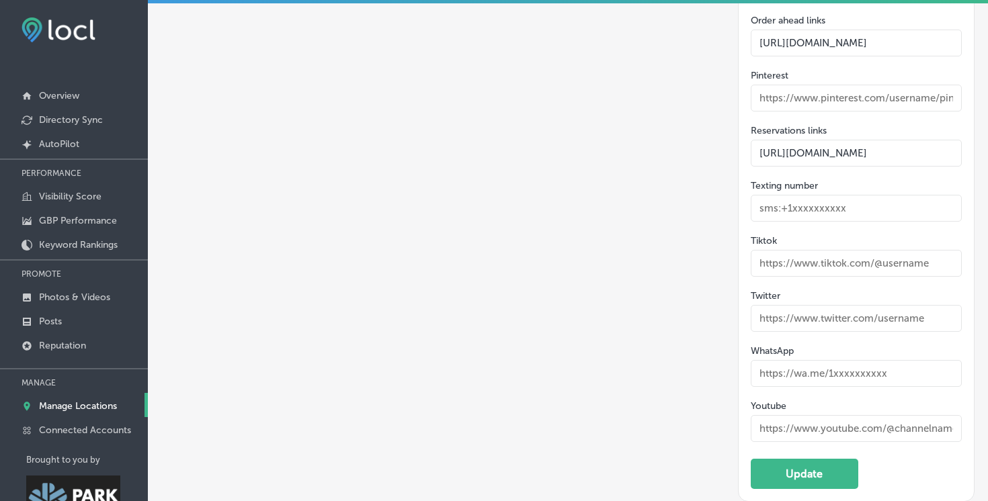
scroll to position [2301, 0]
type input "https://order.toasttab.com/online/hearth-and-hill"
click at [820, 140] on input "https://hearth-hill.com/reservations/" at bounding box center [857, 153] width 212 height 27
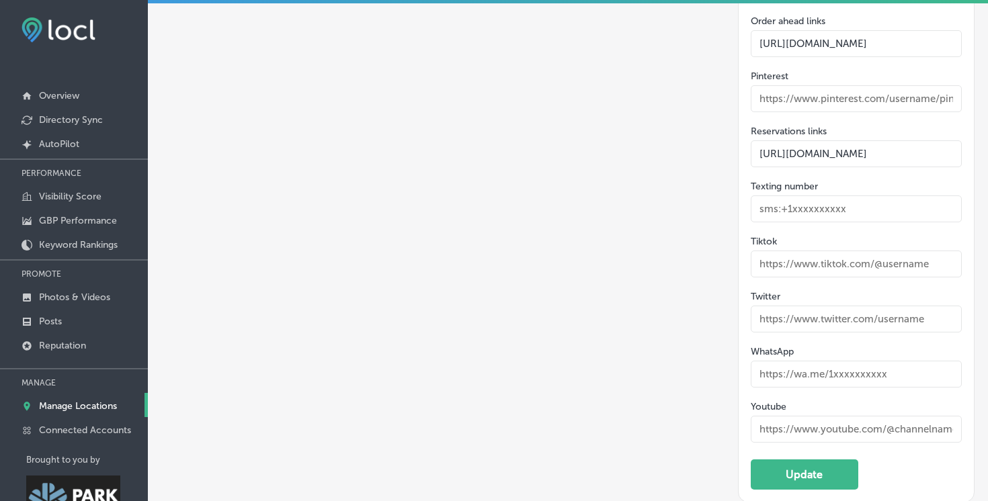
click at [820, 140] on input "https://hearth-hill.com/reservations/" at bounding box center [857, 153] width 212 height 27
paste input "park-city-"
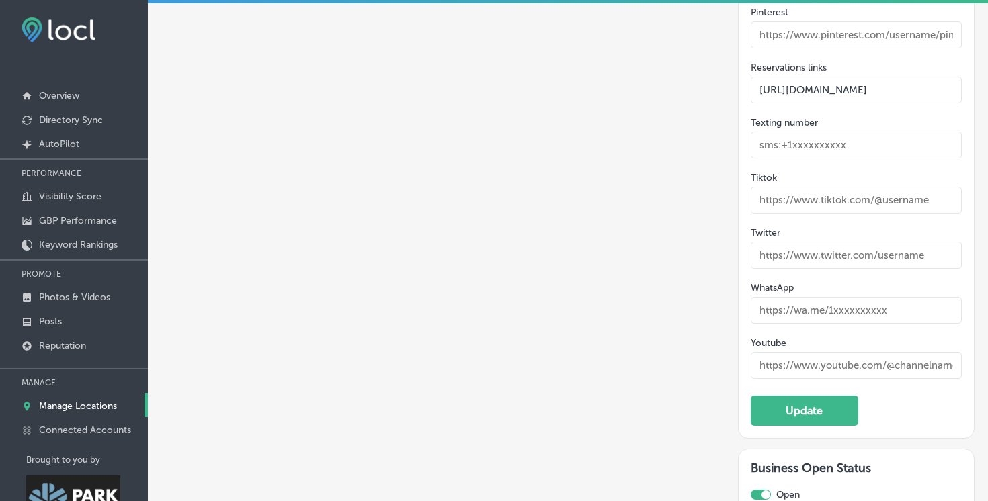
scroll to position [2380, 0]
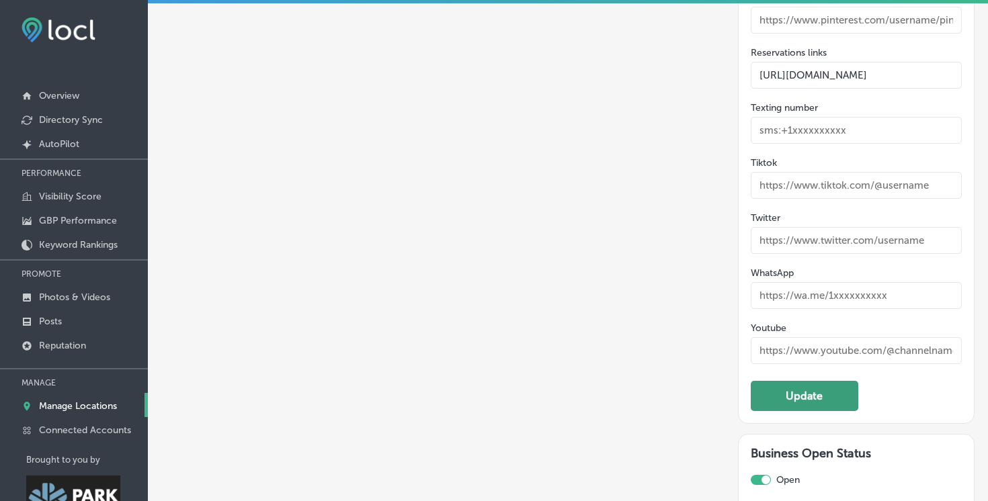
type input "https://hearth-hill.com/park-city-reservations/"
click at [790, 381] on button "Update" at bounding box center [805, 396] width 108 height 30
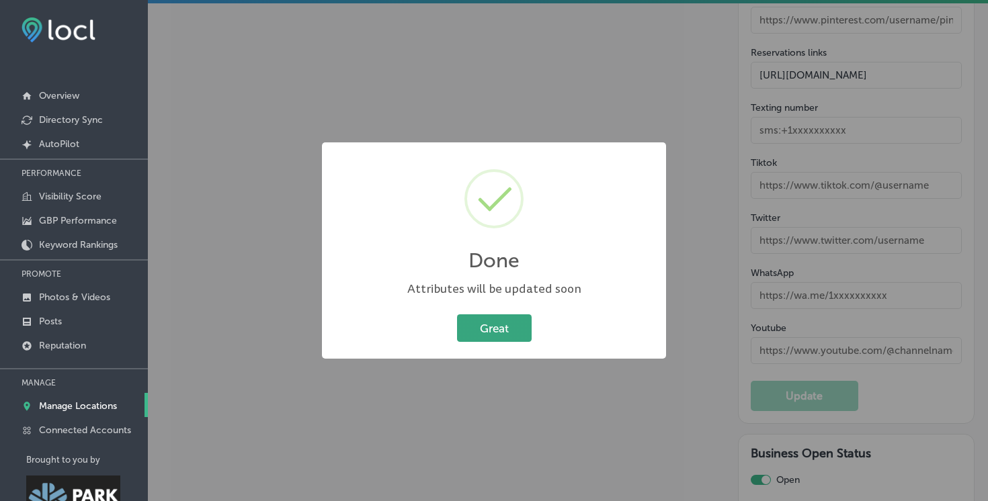
click at [511, 323] on button "Great" at bounding box center [494, 329] width 75 height 28
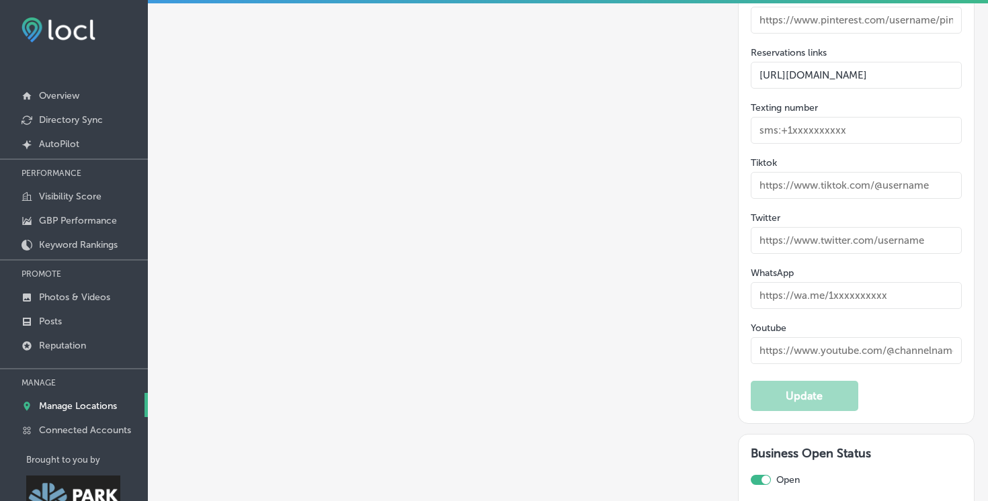
scroll to position [32, 0]
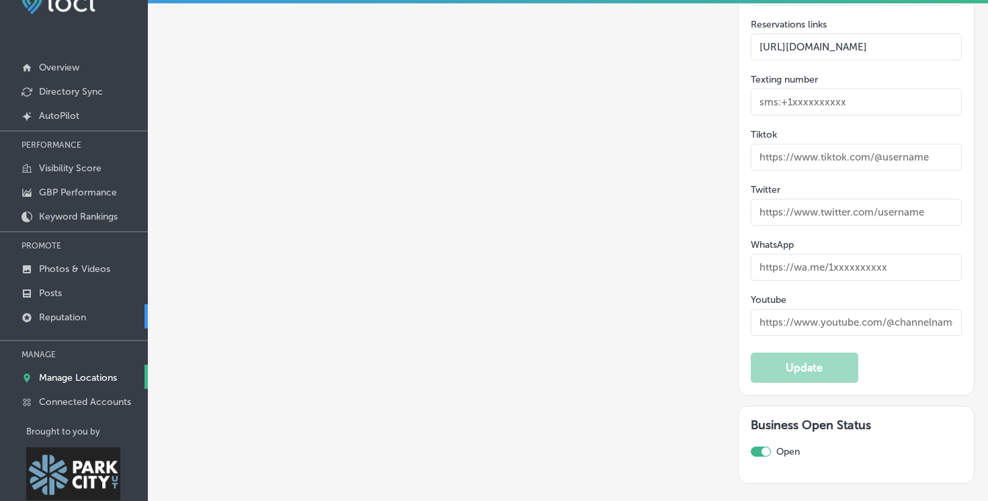
click at [54, 315] on p "Reputation" at bounding box center [62, 317] width 47 height 11
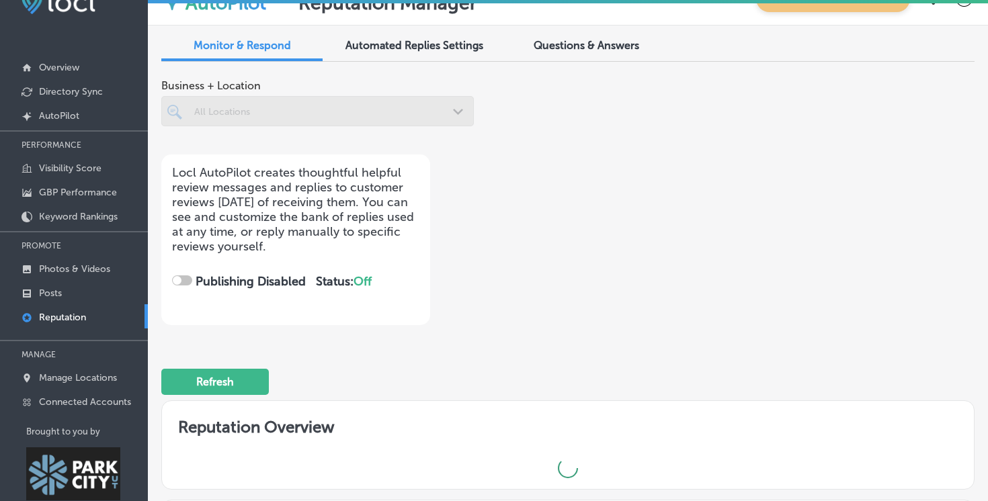
checkbox input "true"
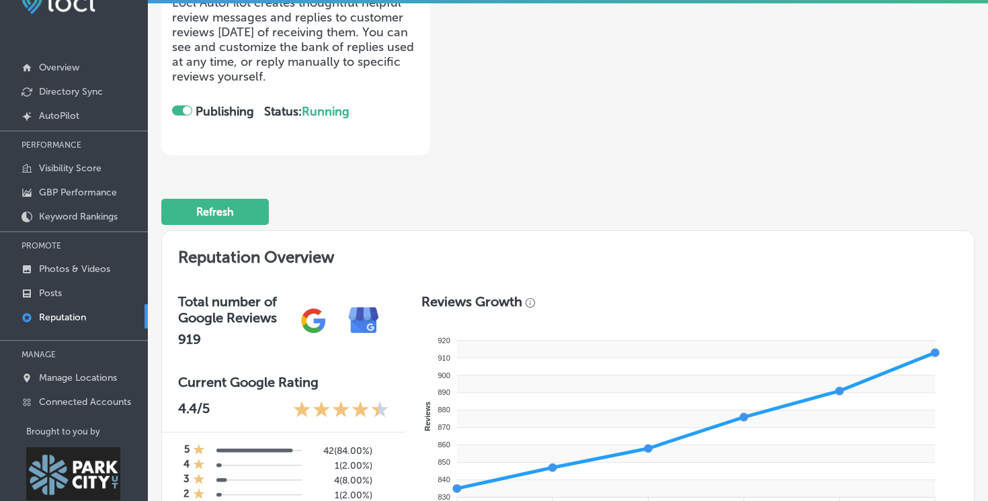
scroll to position [198, 0]
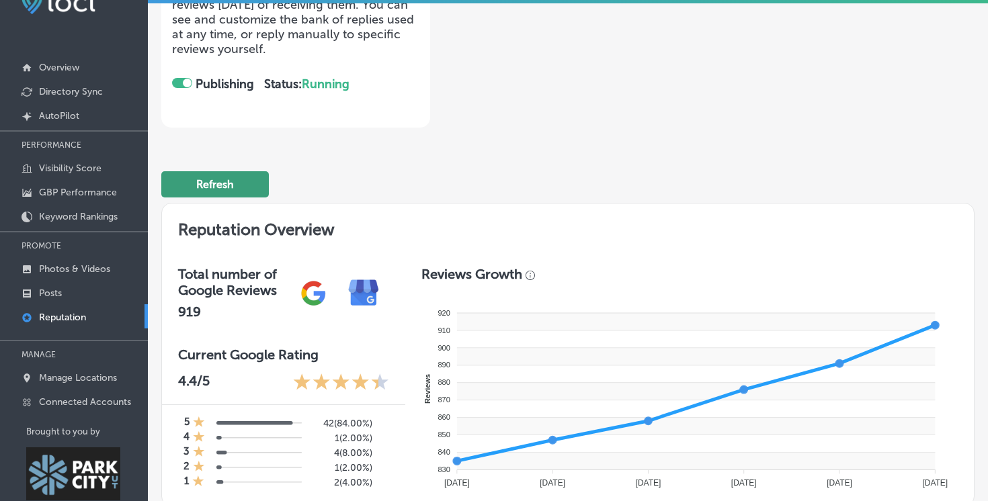
click at [214, 175] on button "Refresh" at bounding box center [215, 184] width 108 height 26
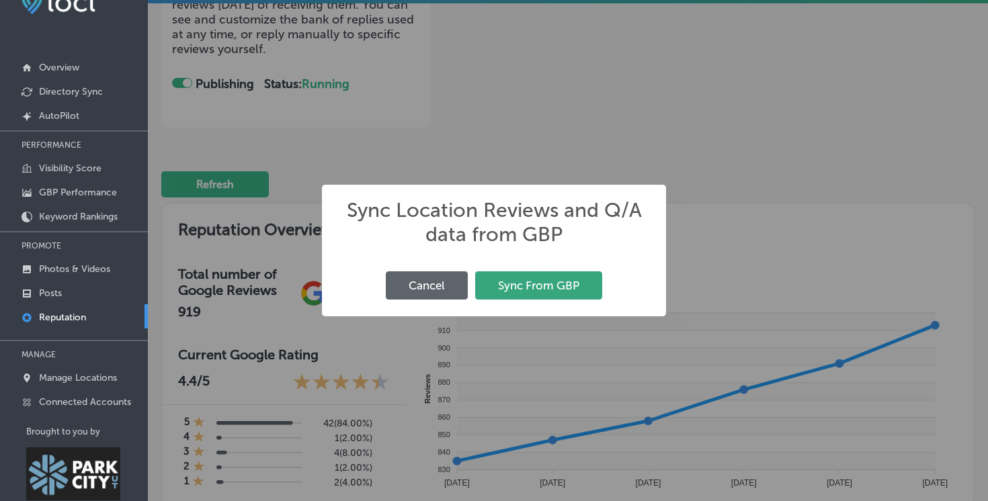
click at [522, 286] on button "Sync From GBP" at bounding box center [538, 286] width 127 height 28
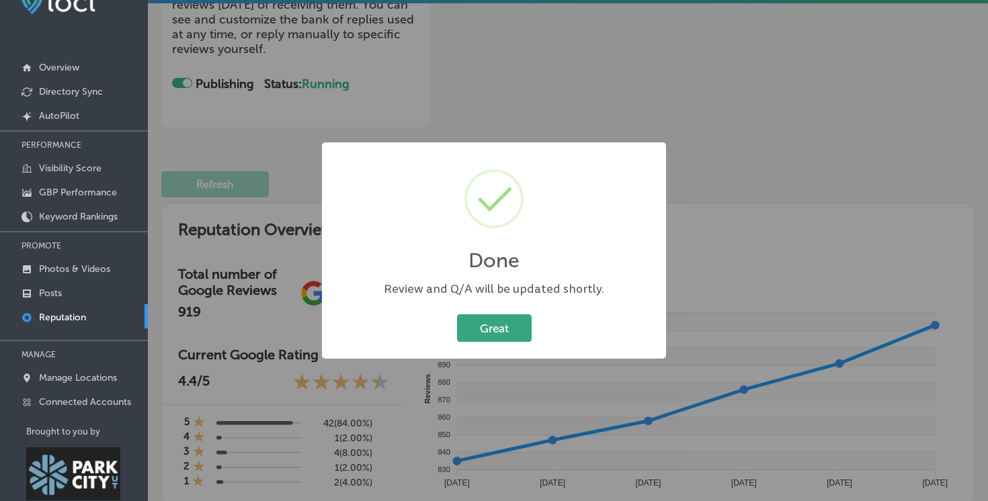
click at [486, 327] on button "Great" at bounding box center [494, 329] width 75 height 28
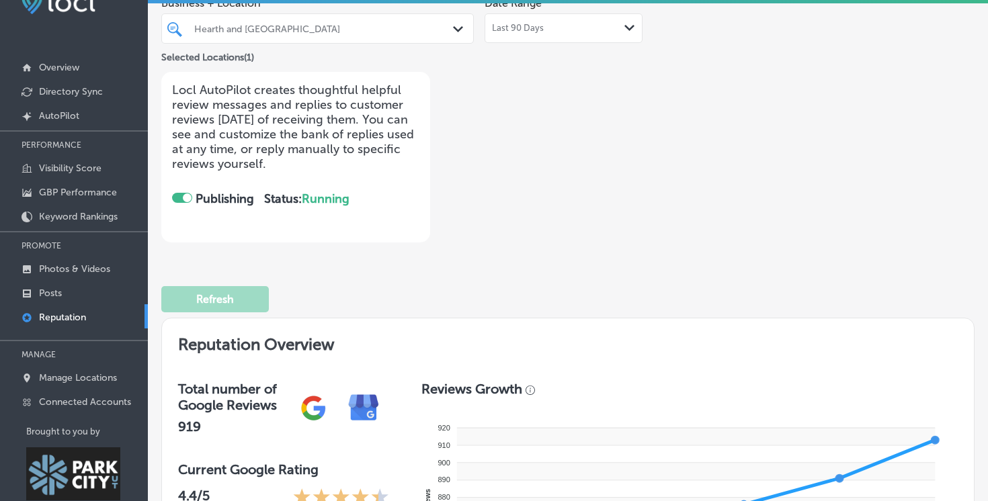
scroll to position [0, 0]
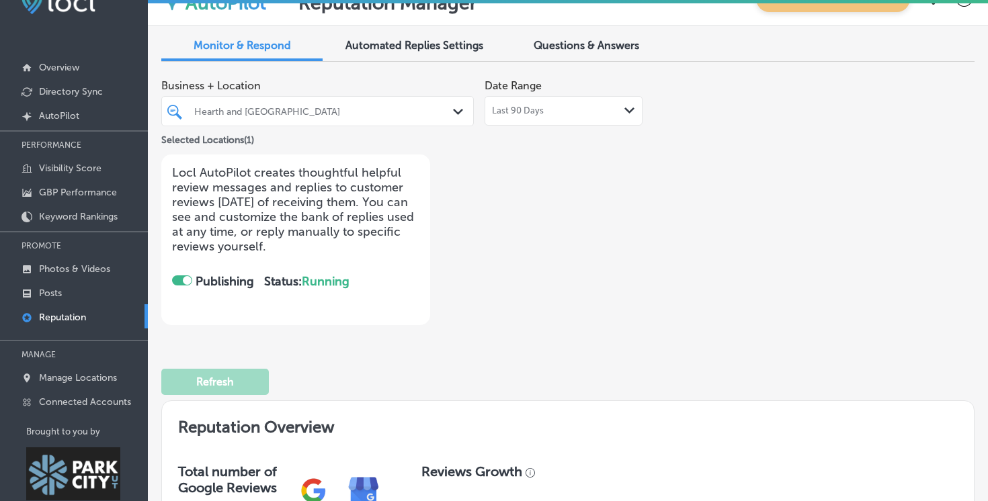
click at [403, 38] on div "Automated Replies Settings" at bounding box center [413, 46] width 161 height 29
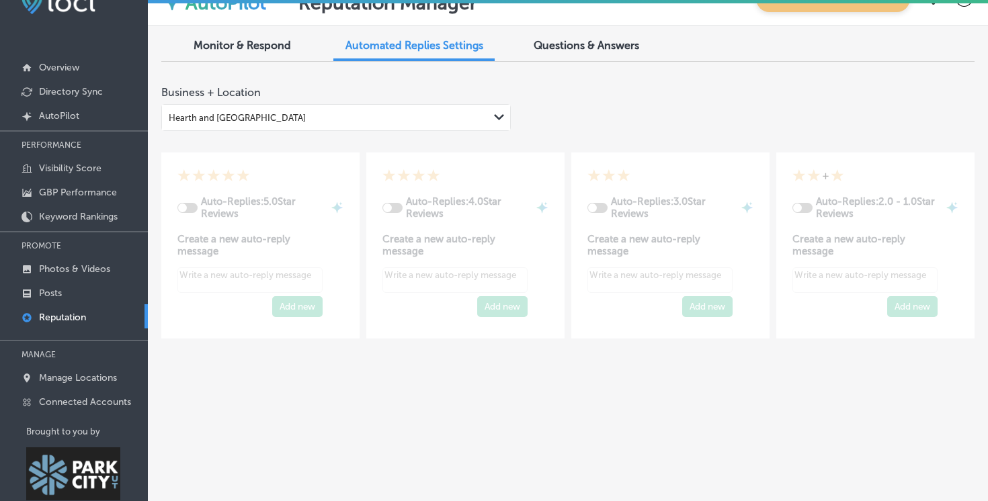
type textarea "x"
checkbox input "true"
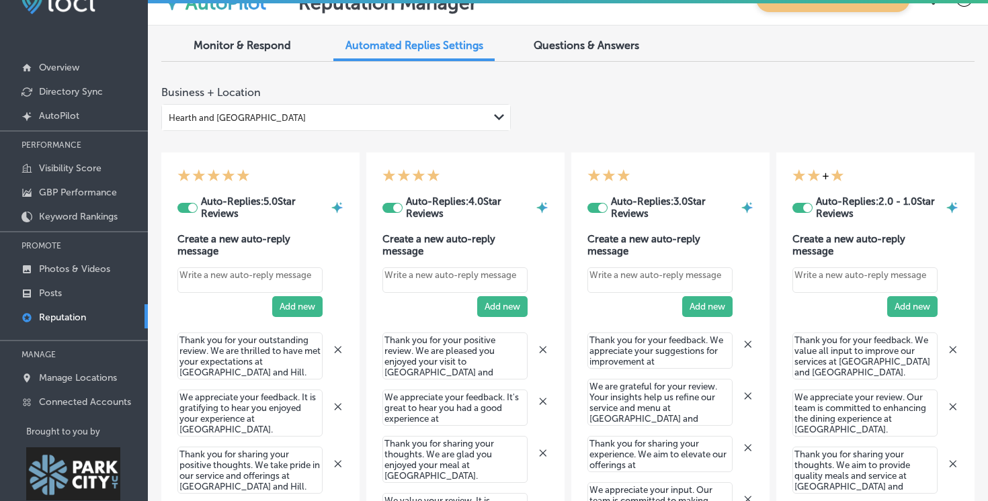
scroll to position [103, 0]
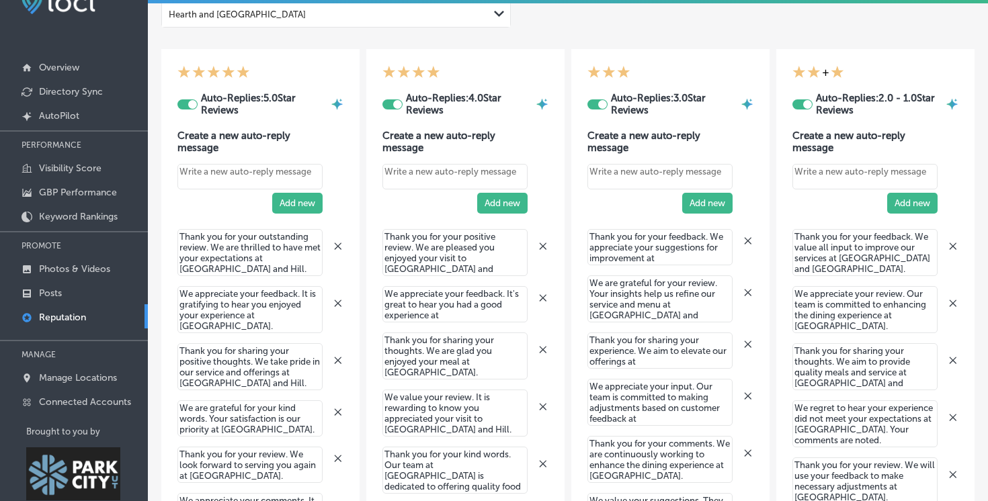
click at [421, 178] on textarea "Create your Quick Reply" at bounding box center [454, 177] width 145 height 26
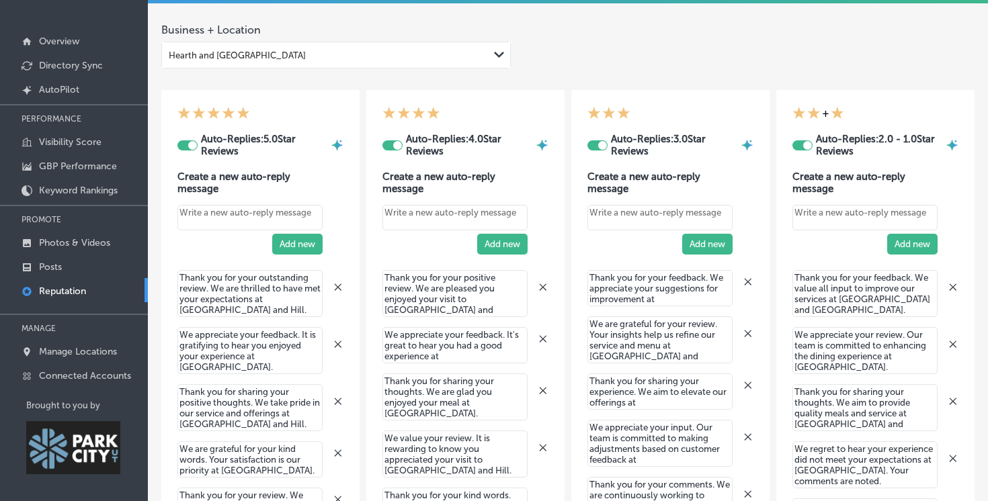
scroll to position [21, 0]
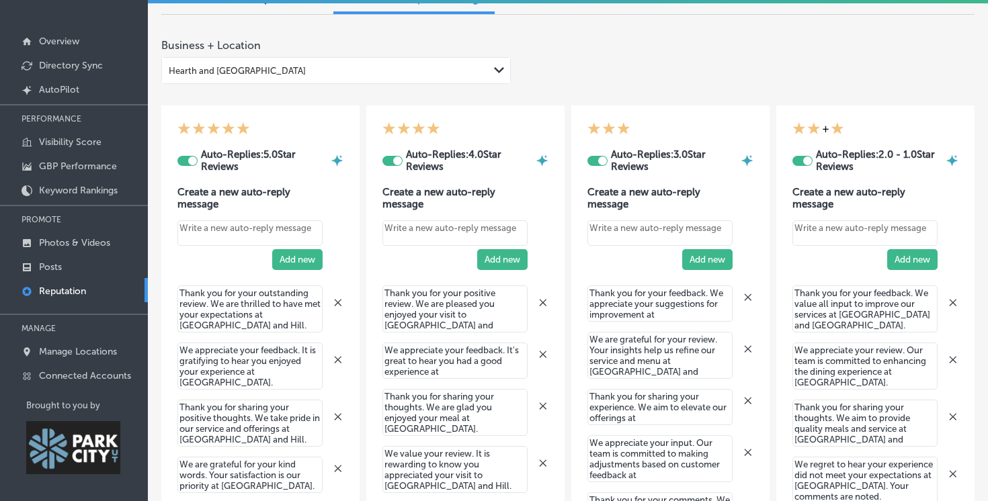
click at [604, 162] on div at bounding box center [602, 161] width 9 height 9
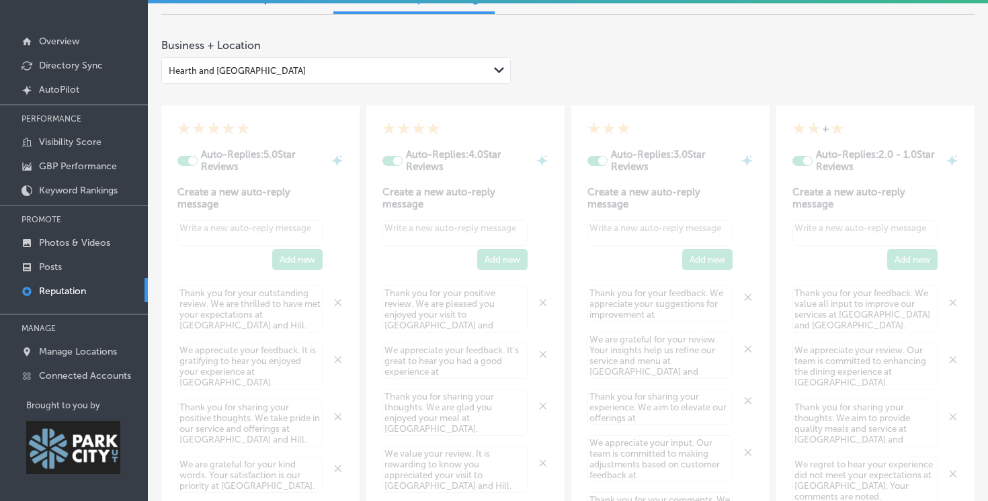
type textarea "x"
checkbox input "false"
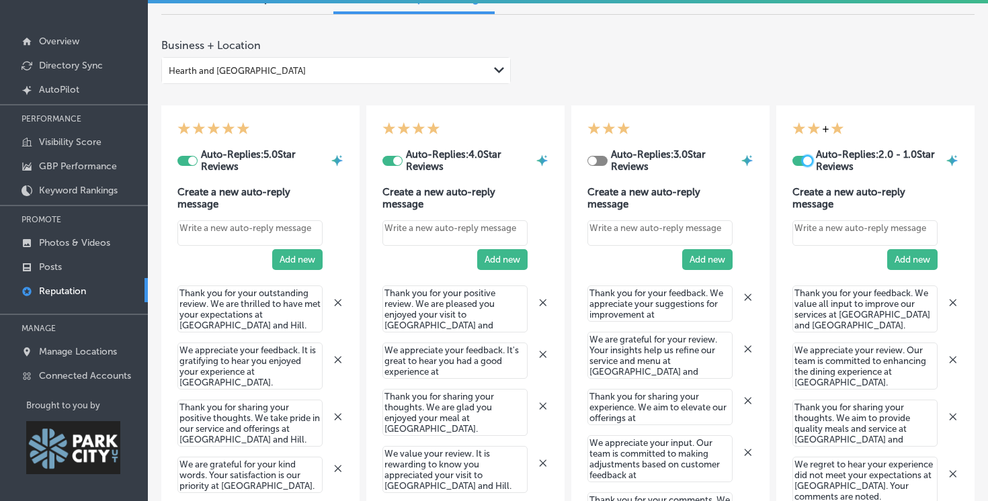
click at [807, 162] on div at bounding box center [807, 161] width 9 height 9
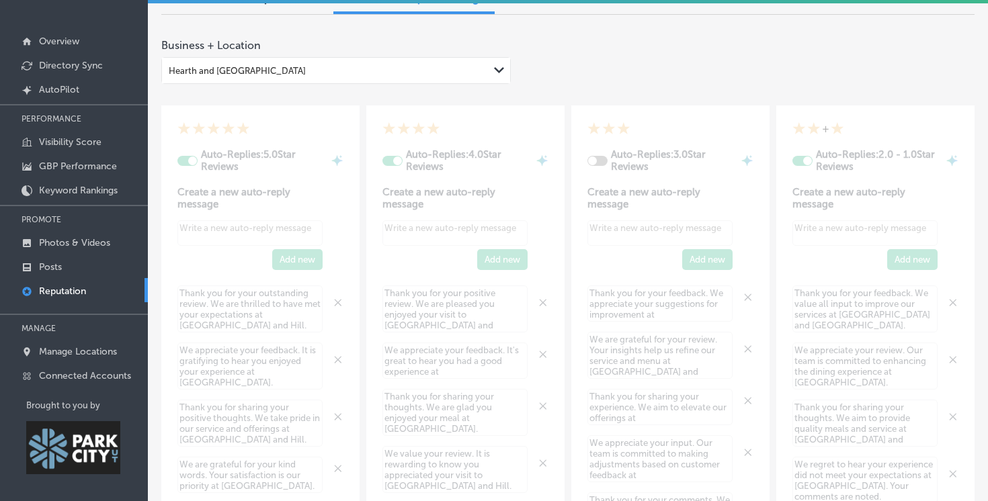
type textarea "x"
checkbox input "false"
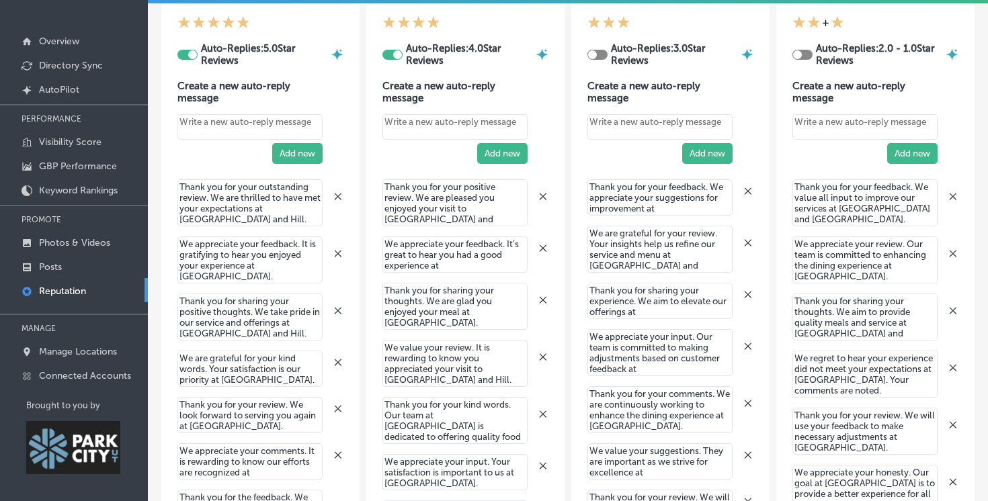
scroll to position [128, 0]
drag, startPoint x: 214, startPoint y: 199, endPoint x: 247, endPoint y: 245, distance: 57.3
click at [247, 245] on div "Auto-Replies: 5.0 Star Reviews Create a new auto-reply message Add new Thank yo…" at bounding box center [260, 350] width 166 height 671
drag, startPoint x: 230, startPoint y: 252, endPoint x: 249, endPoint y: 292, distance: 43.9
click at [249, 292] on div "Auto-Replies: 5.0 Star Reviews Create a new auto-reply message Add new Thank yo…" at bounding box center [260, 350] width 166 height 671
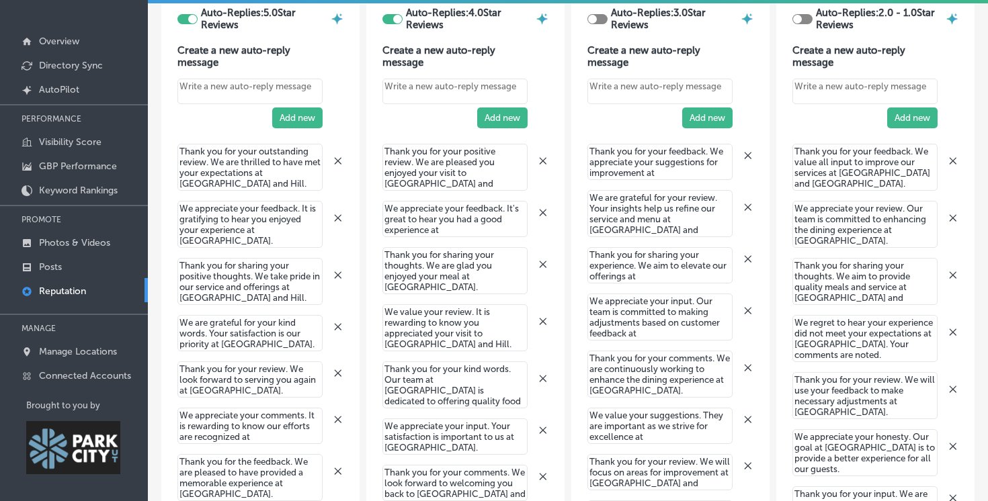
scroll to position [173, 0]
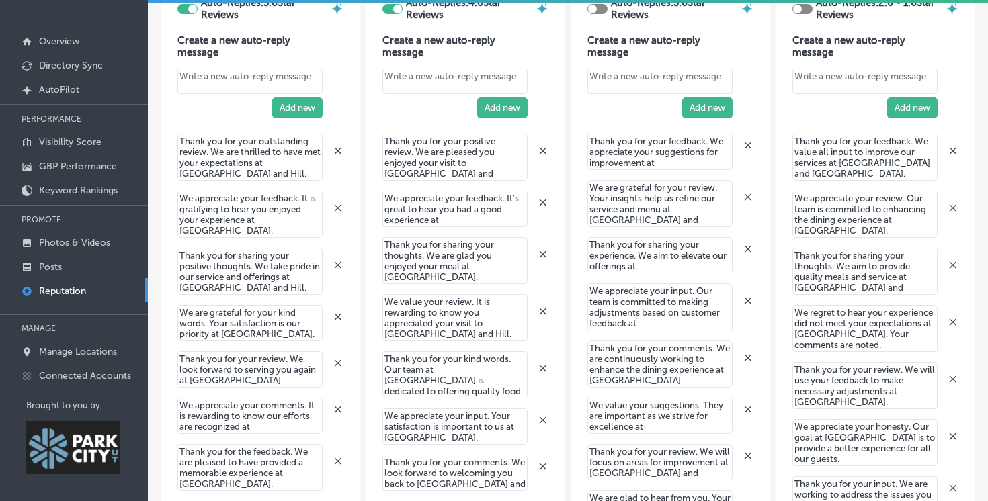
drag, startPoint x: 266, startPoint y: 287, endPoint x: 178, endPoint y: 233, distance: 103.2
click at [178, 233] on div "Auto-Replies: 5.0 Star Reviews Create a new auto-reply message Add new Thank yo…" at bounding box center [260, 305] width 166 height 671
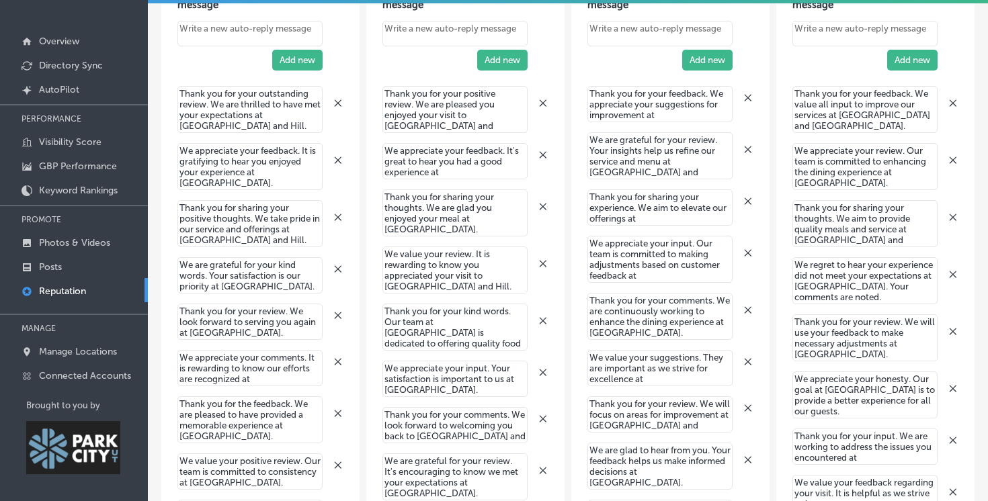
scroll to position [222, 0]
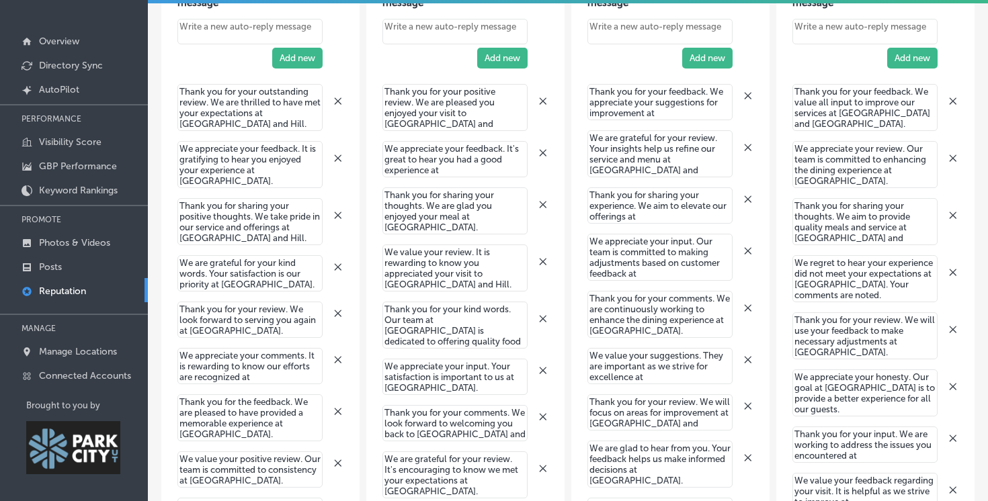
drag, startPoint x: 261, startPoint y: 281, endPoint x: 165, endPoint y: 233, distance: 107.6
click at [165, 233] on div "Auto-Replies: 5.0 Star Reviews Create a new auto-reply message Add new Thank yo…" at bounding box center [260, 256] width 198 height 704
click at [212, 311] on textarea "Thank you for your review. We look forward to serving you again at Hearth and H…" at bounding box center [249, 320] width 145 height 36
drag, startPoint x: 261, startPoint y: 329, endPoint x: 169, endPoint y: 263, distance: 112.8
click at [169, 263] on div "Auto-Replies: 5.0 Star Reviews Create a new auto-reply message Add new Thank yo…" at bounding box center [260, 256] width 198 height 704
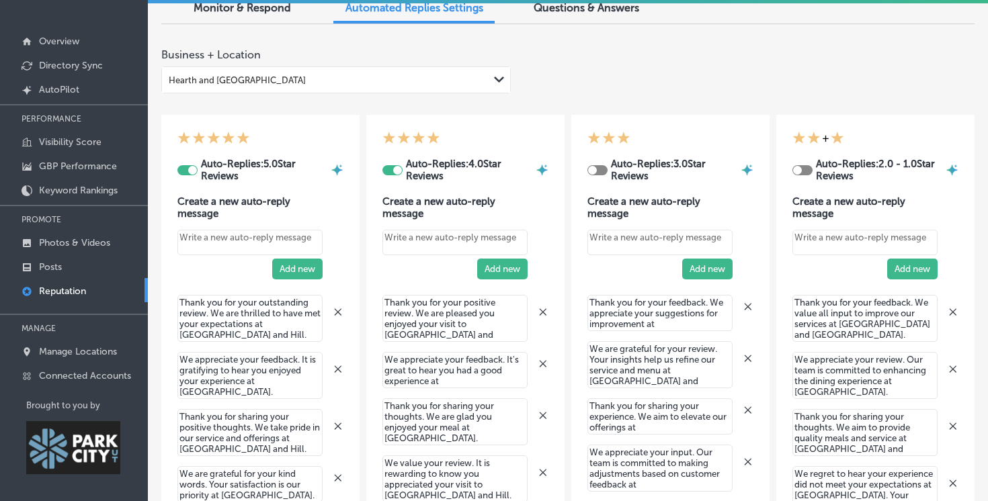
scroll to position [0, 0]
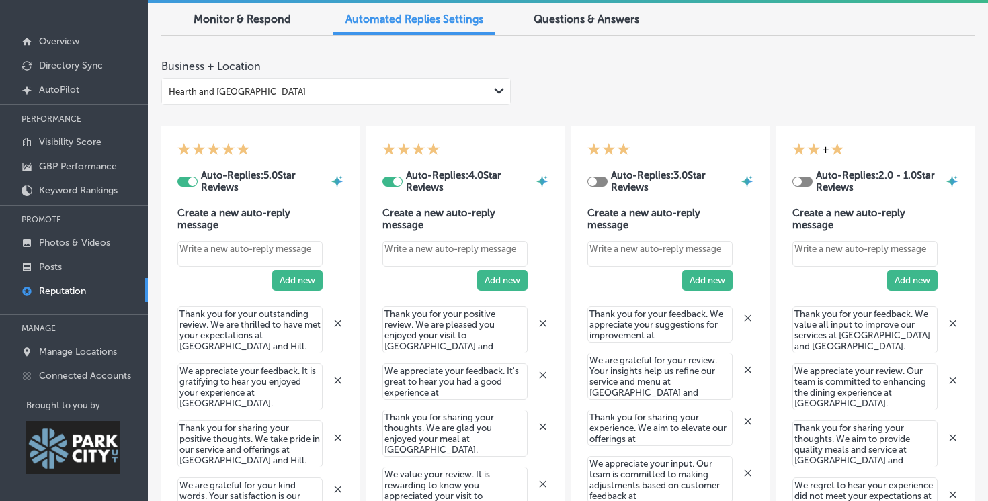
click at [394, 183] on div at bounding box center [397, 181] width 9 height 9
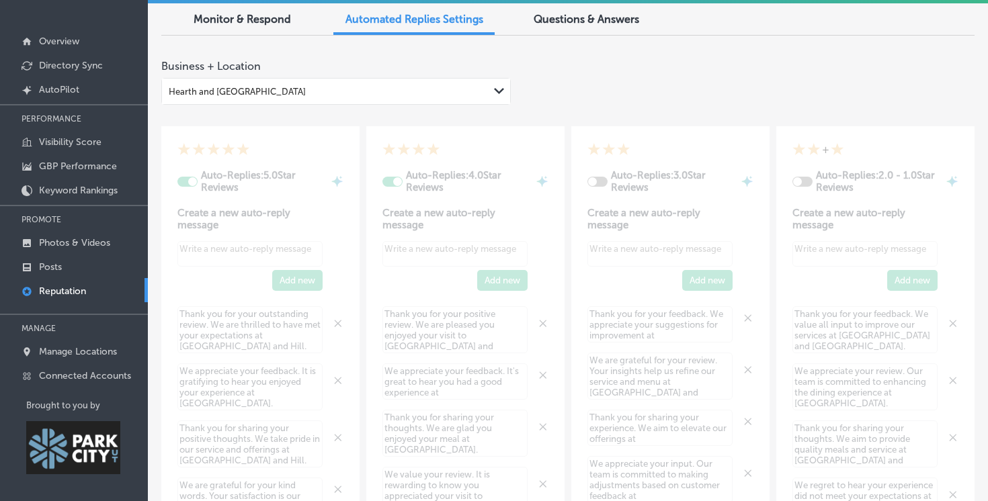
type textarea "x"
checkbox input "false"
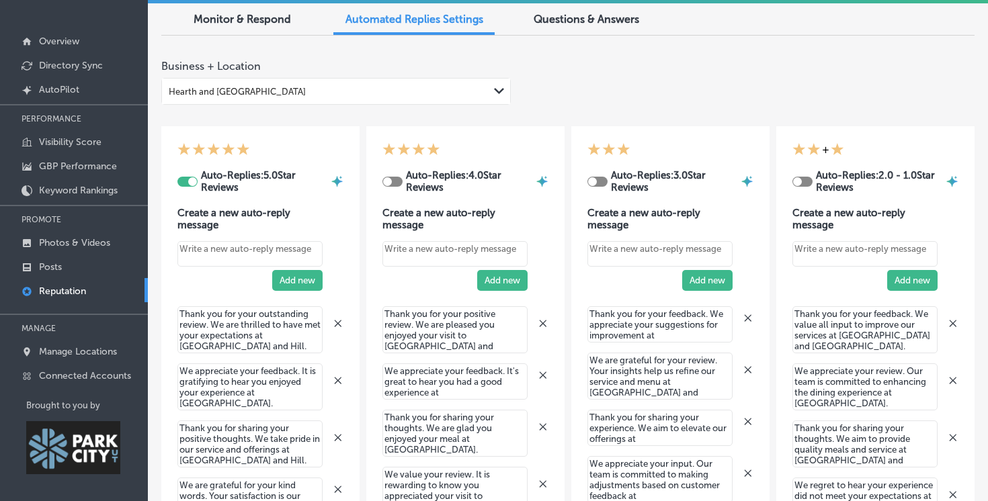
click at [336, 181] on img at bounding box center [337, 181] width 13 height 13
click at [195, 181] on div at bounding box center [192, 181] width 9 height 9
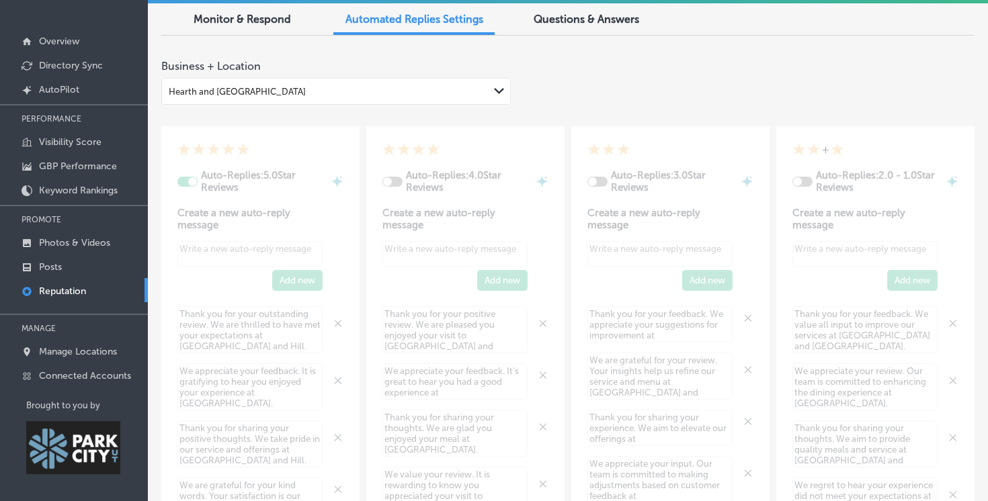
type textarea "x"
checkbox input "false"
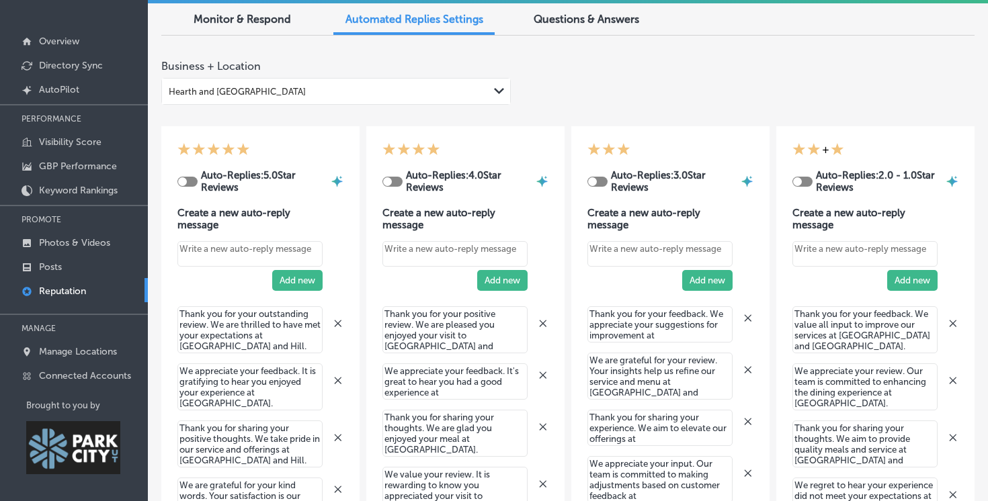
click at [278, 28] on div "Monitor & Respond" at bounding box center [241, 20] width 161 height 29
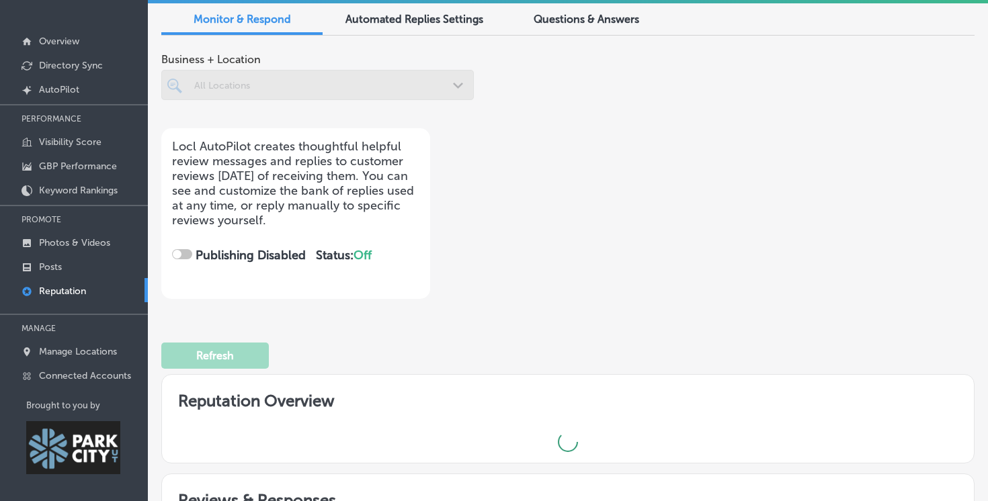
checkbox input "true"
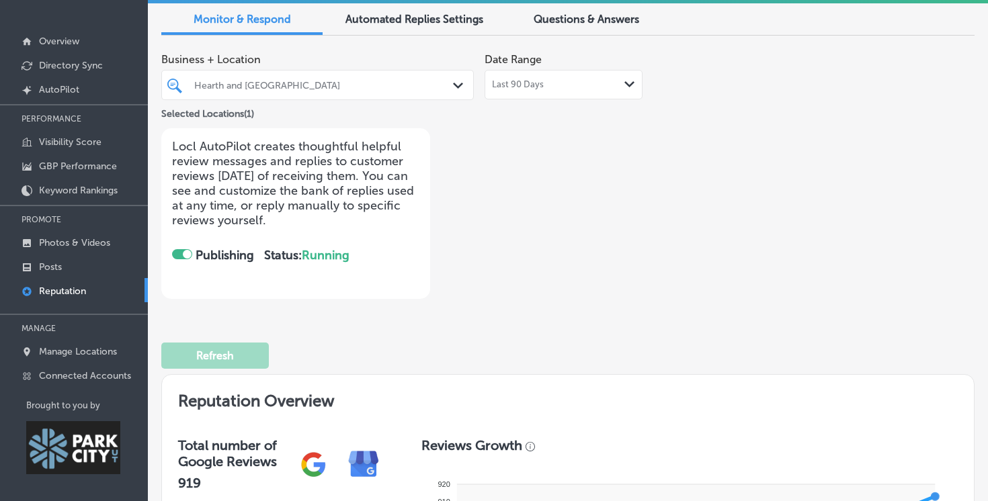
click at [187, 253] on div at bounding box center [187, 254] width 9 height 9
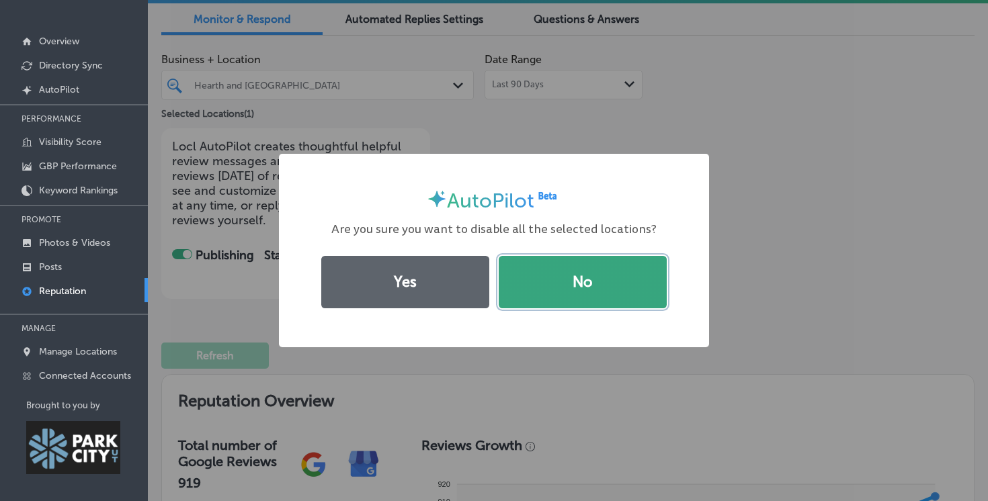
click at [591, 280] on button "No" at bounding box center [583, 282] width 168 height 52
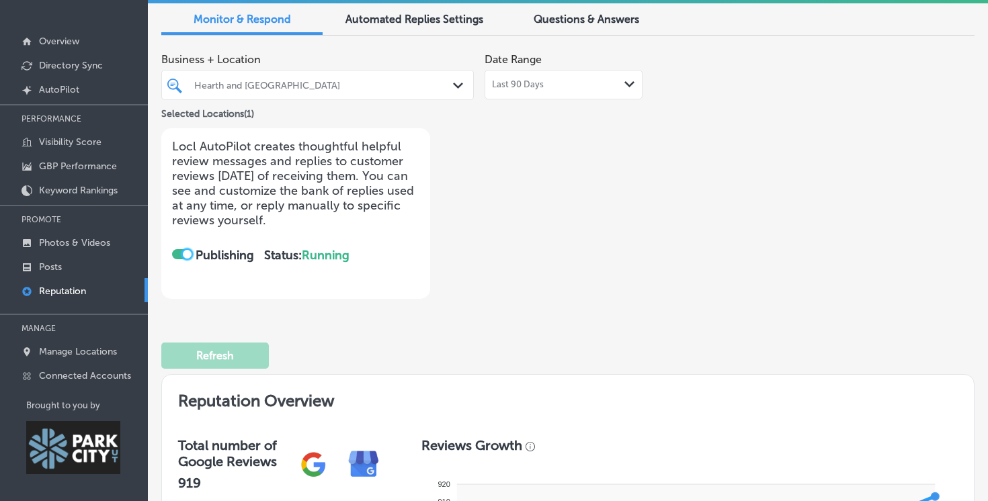
click at [393, 24] on span "Automated Replies Settings" at bounding box center [414, 19] width 138 height 13
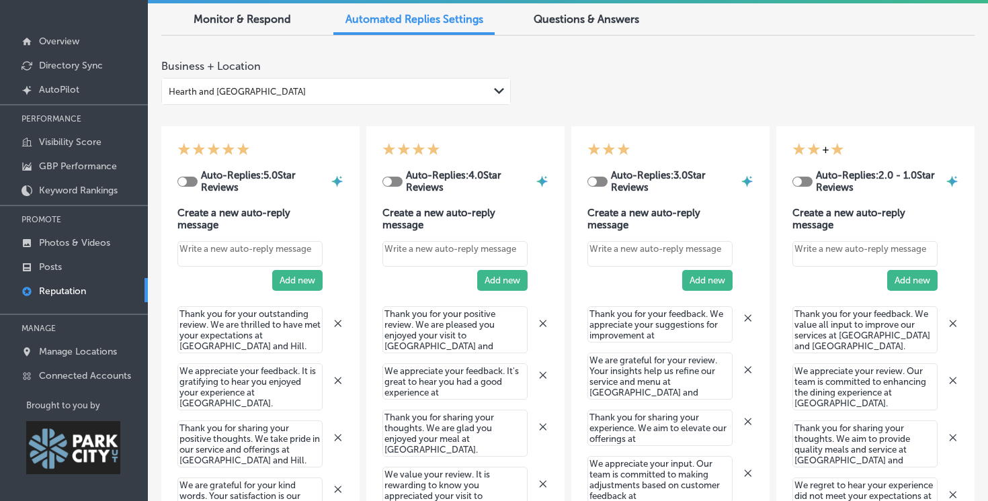
click at [577, 23] on span "Questions & Answers" at bounding box center [587, 19] width 106 height 13
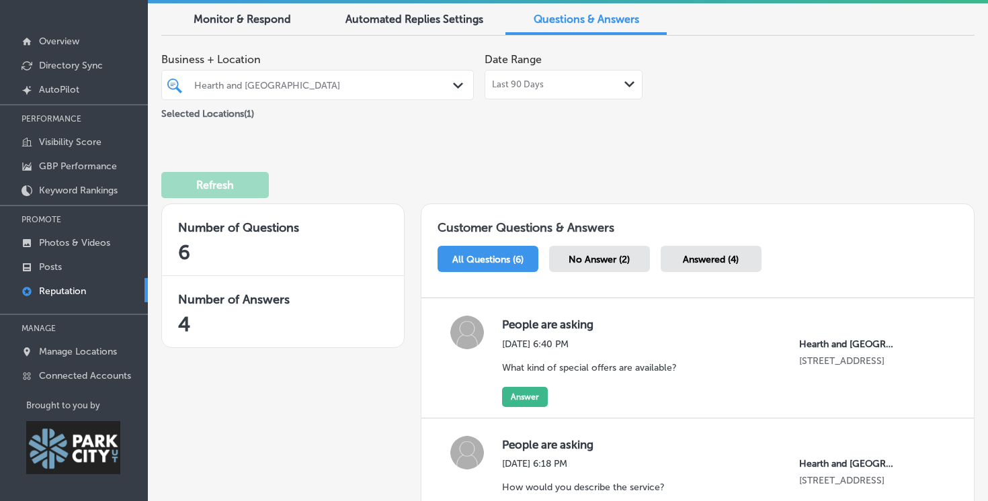
click at [431, 22] on span "Automated Replies Settings" at bounding box center [414, 19] width 138 height 13
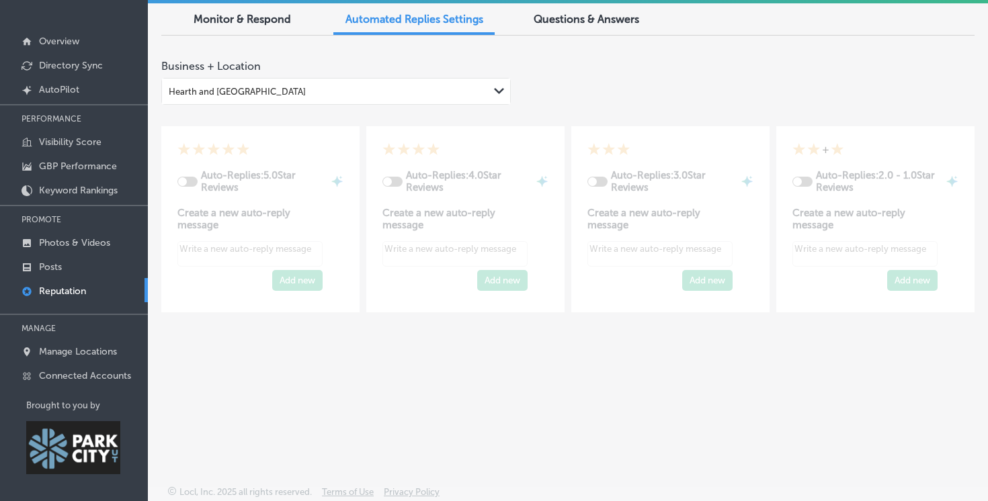
type textarea "x"
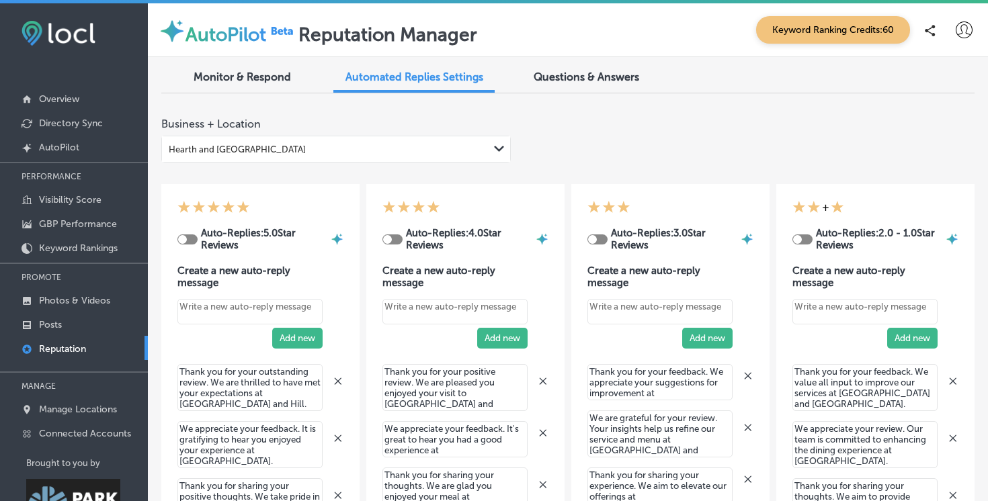
click at [271, 88] on div "Monitor & Respond" at bounding box center [241, 78] width 161 height 29
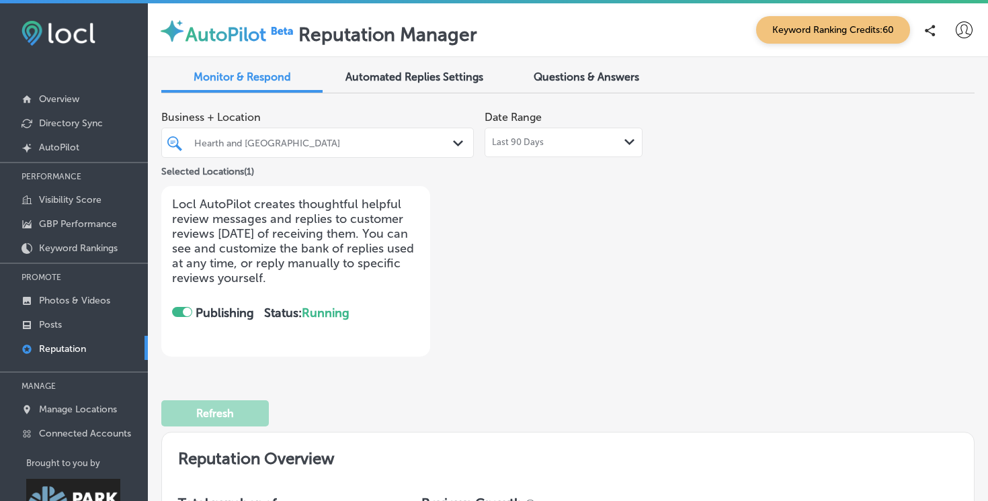
scroll to position [46, 0]
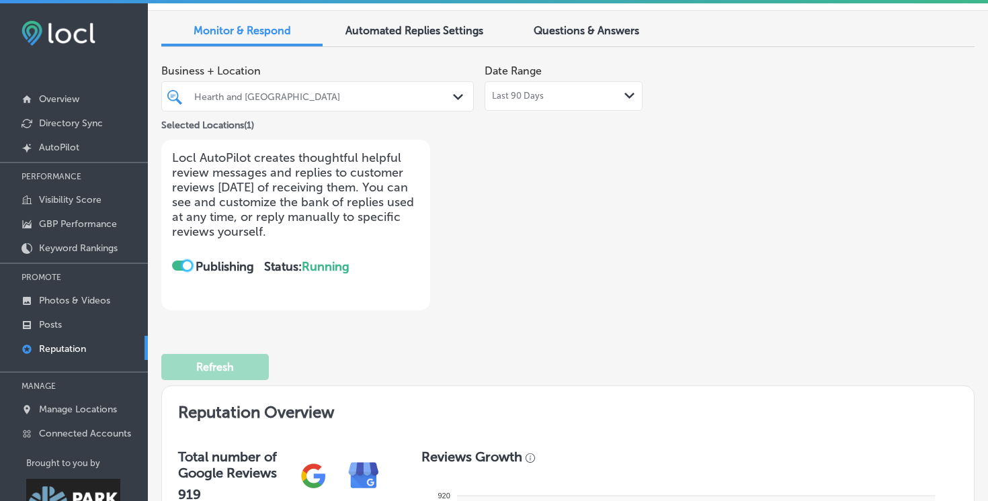
click at [189, 266] on div at bounding box center [187, 265] width 9 height 9
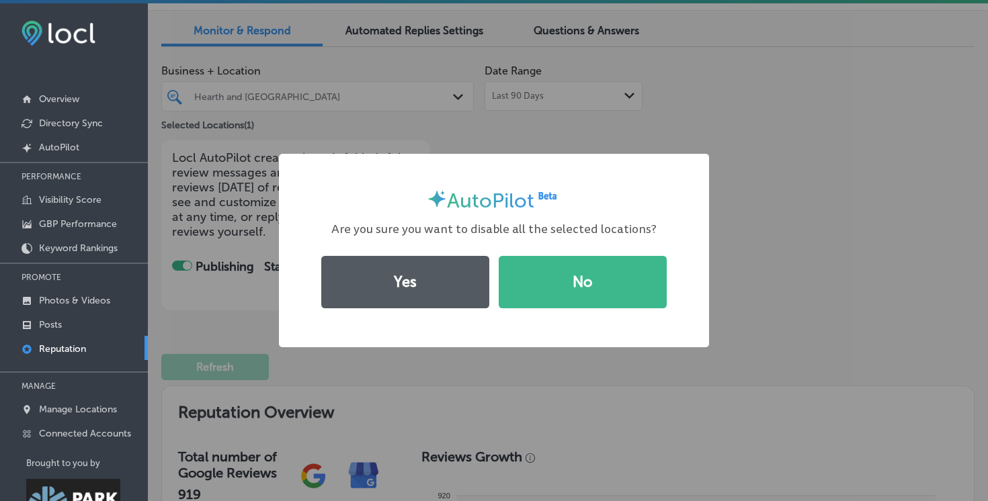
click at [464, 282] on button "Yes" at bounding box center [405, 282] width 168 height 52
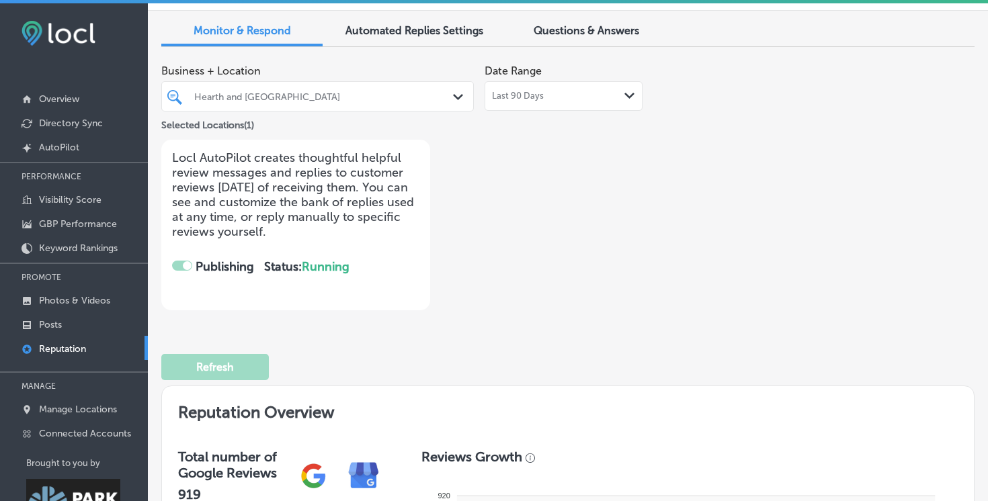
checkbox input "false"
click at [73, 302] on p "Photos & Videos" at bounding box center [74, 300] width 71 height 11
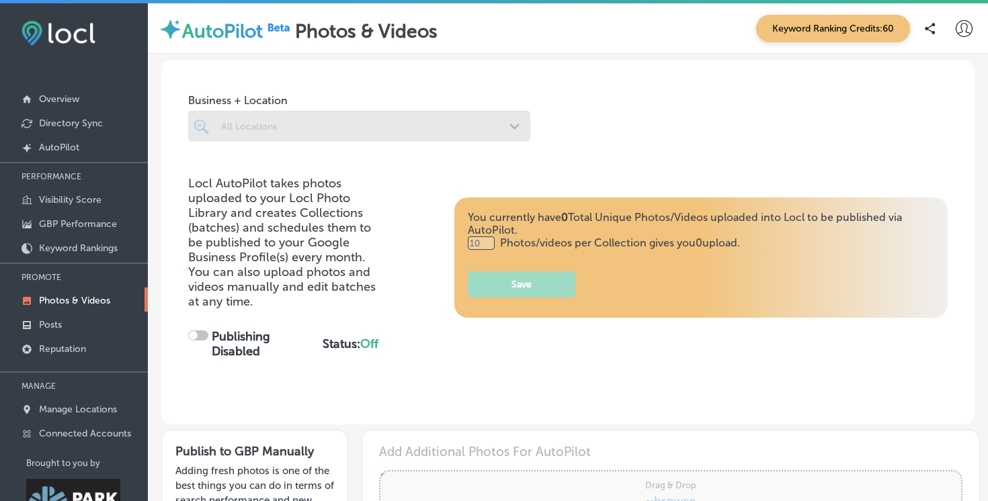
type input "0"
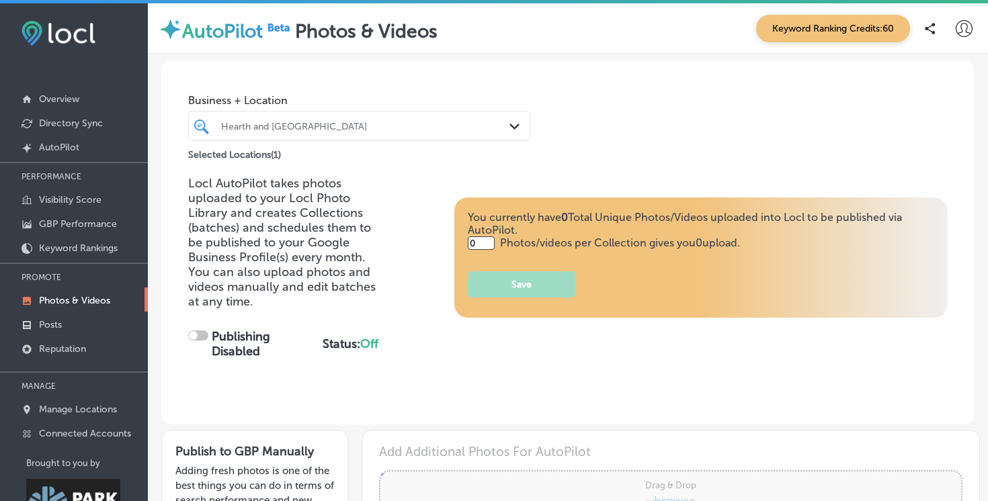
checkbox input "true"
type input "5"
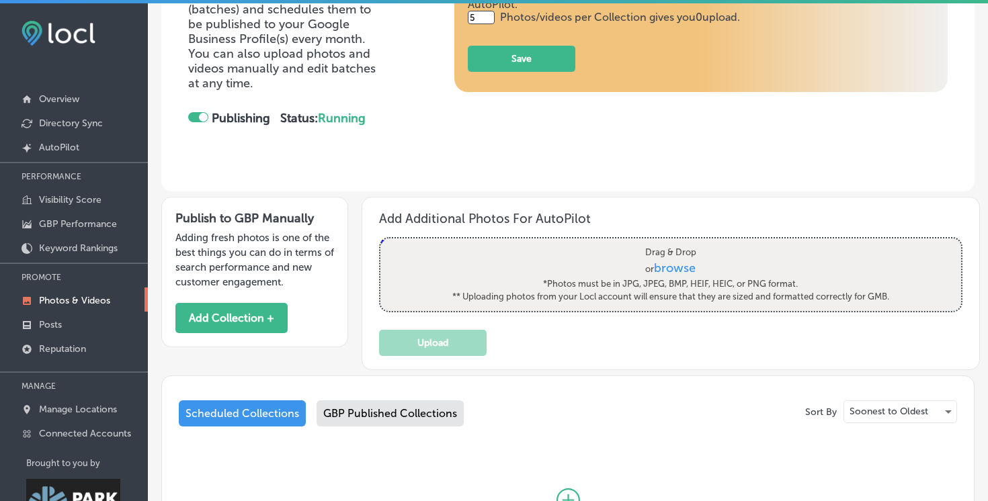
scroll to position [209, 0]
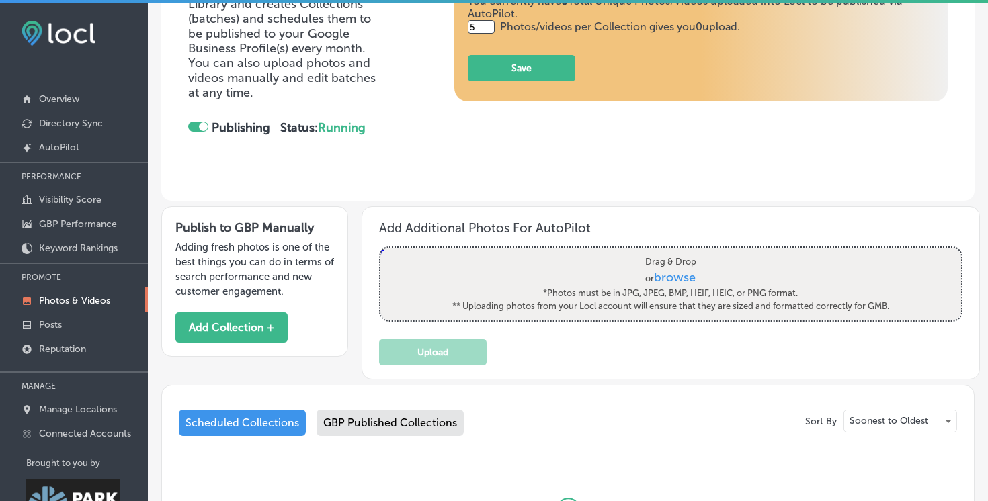
click at [202, 122] on div at bounding box center [203, 126] width 9 height 9
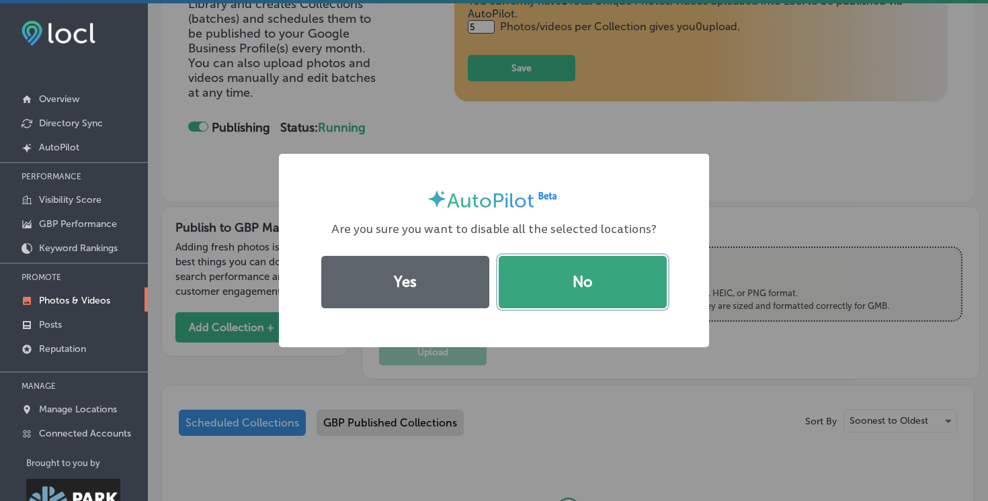
click at [558, 280] on button "No" at bounding box center [583, 282] width 168 height 52
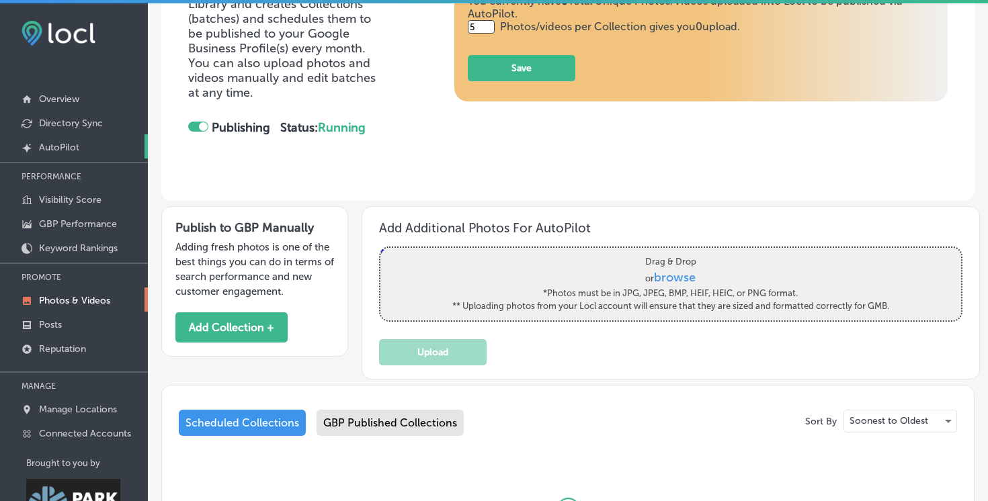
click at [61, 155] on link "Created by potrace 1.10, written by [PERSON_NAME] [DATE]-[DATE] AutoPilot" at bounding box center [74, 146] width 148 height 24
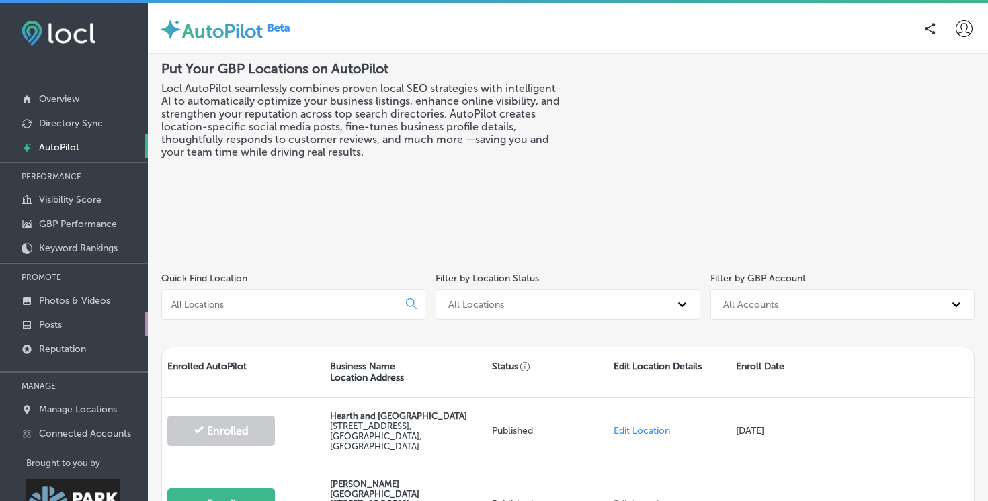
click at [68, 325] on link "Posts" at bounding box center [74, 324] width 148 height 24
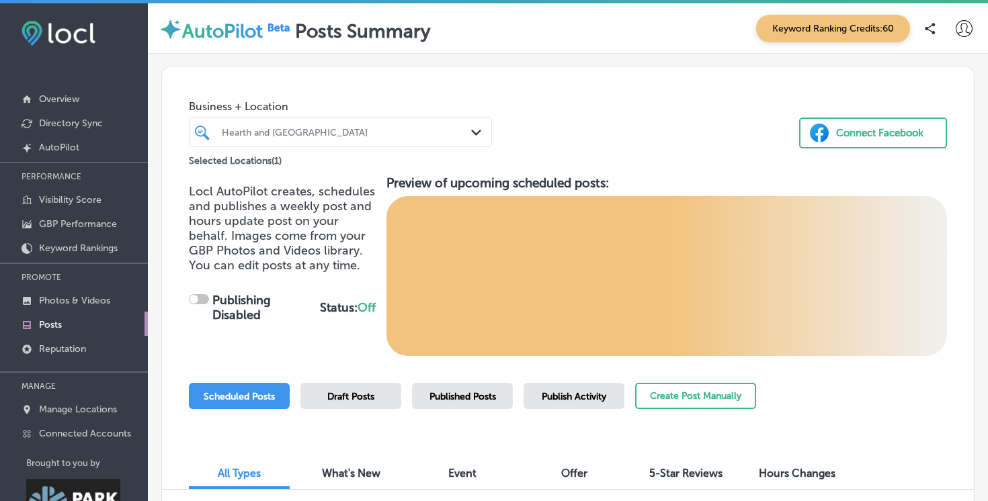
scroll to position [67, 0]
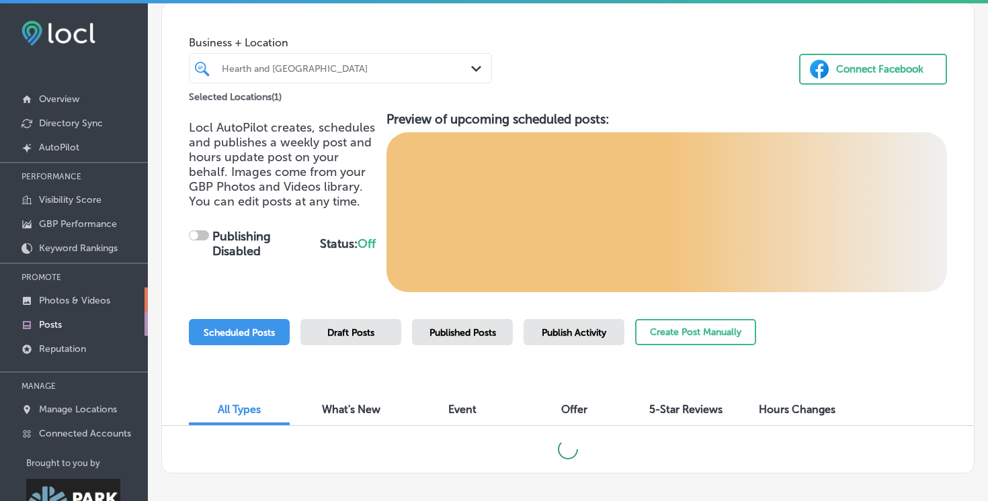
click at [66, 302] on p "Photos & Videos" at bounding box center [74, 300] width 71 height 11
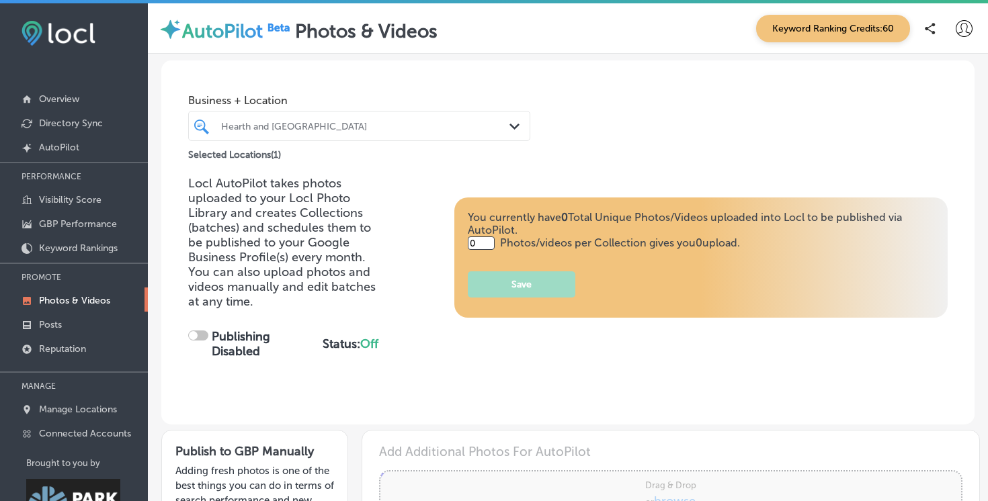
type input "5"
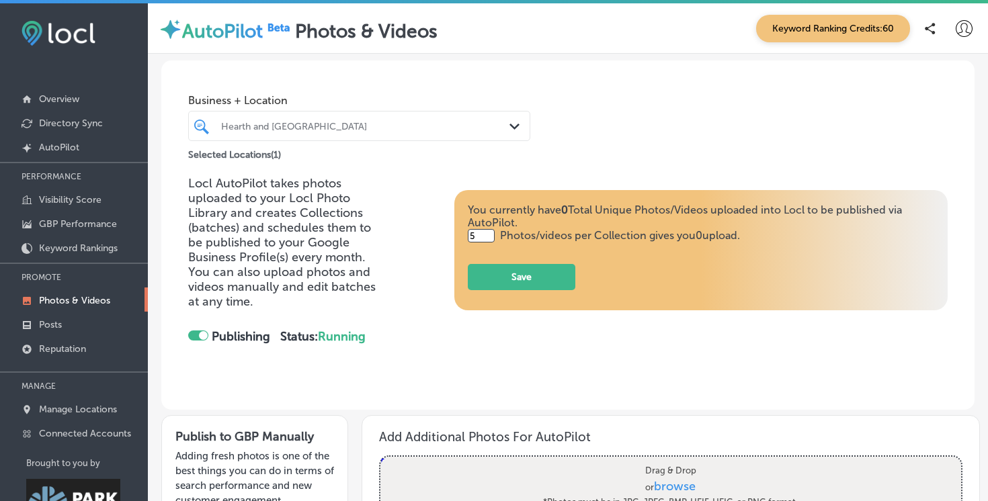
click at [203, 335] on div at bounding box center [203, 335] width 9 height 9
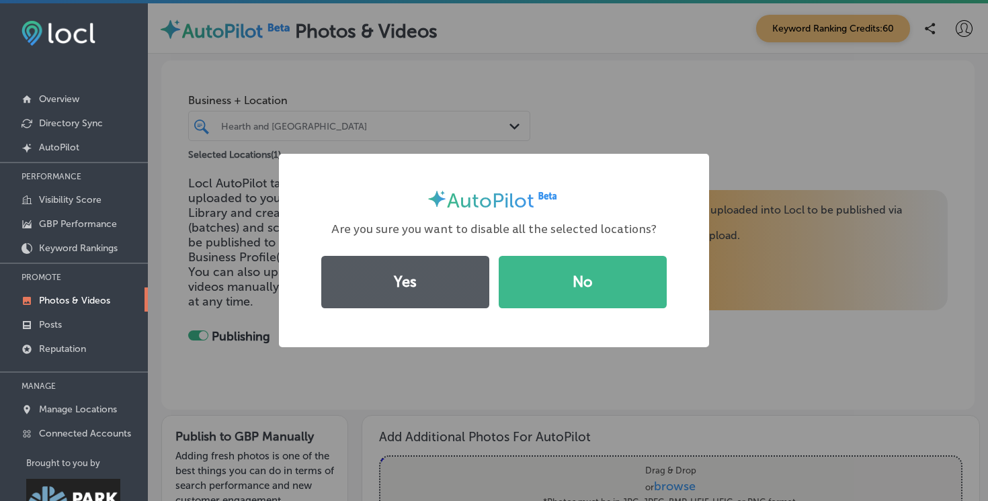
click at [430, 281] on button "Yes" at bounding box center [405, 282] width 168 height 52
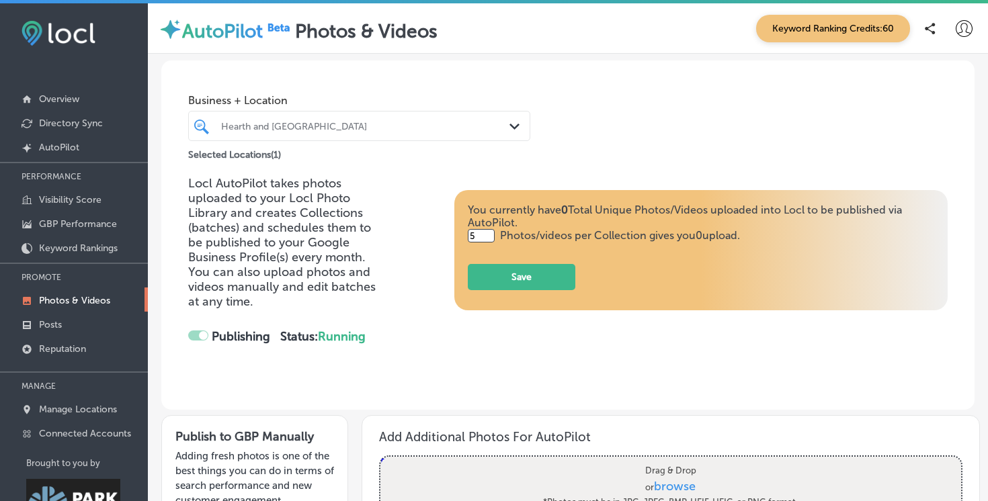
checkbox input "false"
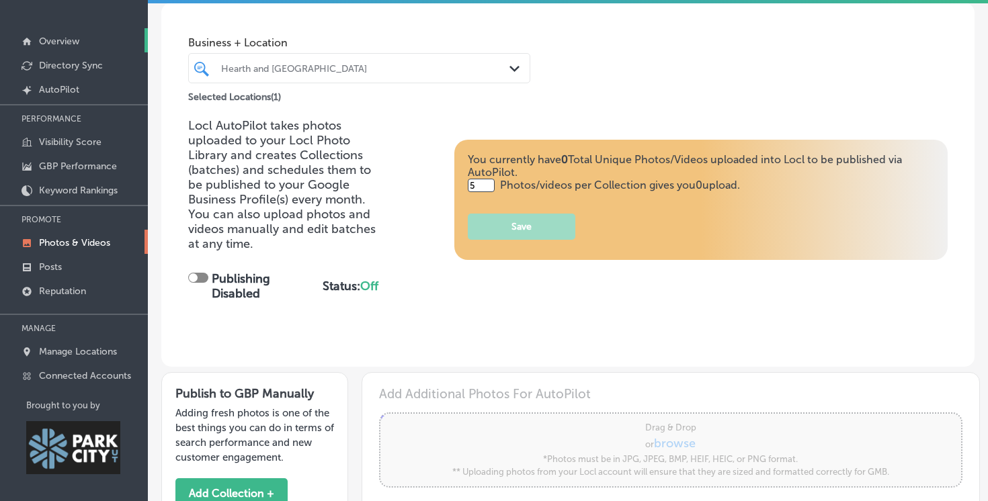
click at [56, 42] on p "Overview" at bounding box center [59, 41] width 40 height 11
